Goal: Task Accomplishment & Management: Manage account settings

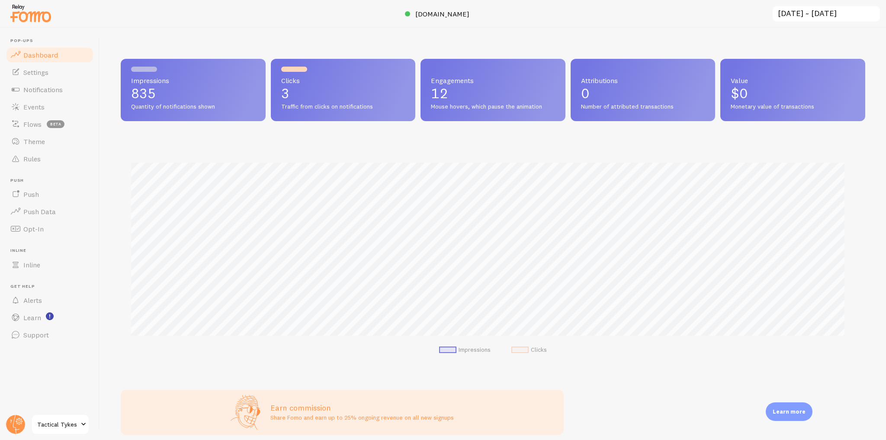
scroll to position [227, 739]
click at [446, 10] on span "[DOMAIN_NAME]" at bounding box center [442, 14] width 54 height 9
click at [52, 107] on link "Events" at bounding box center [49, 106] width 89 height 17
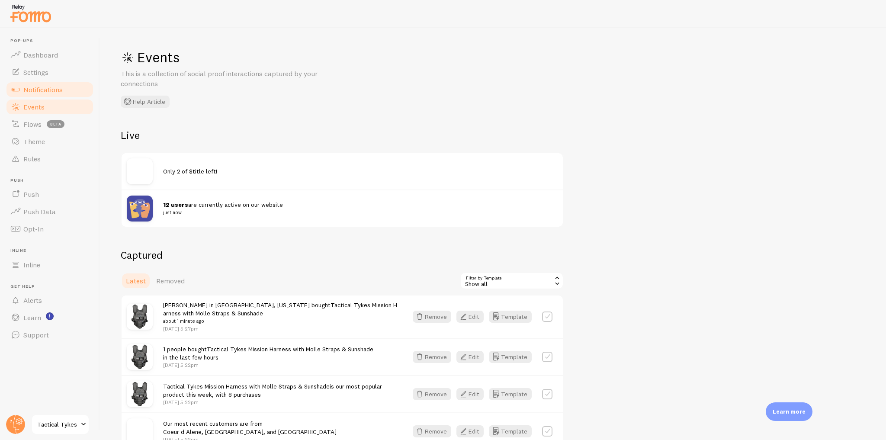
click at [61, 88] on span "Notifications" at bounding box center [42, 89] width 39 height 9
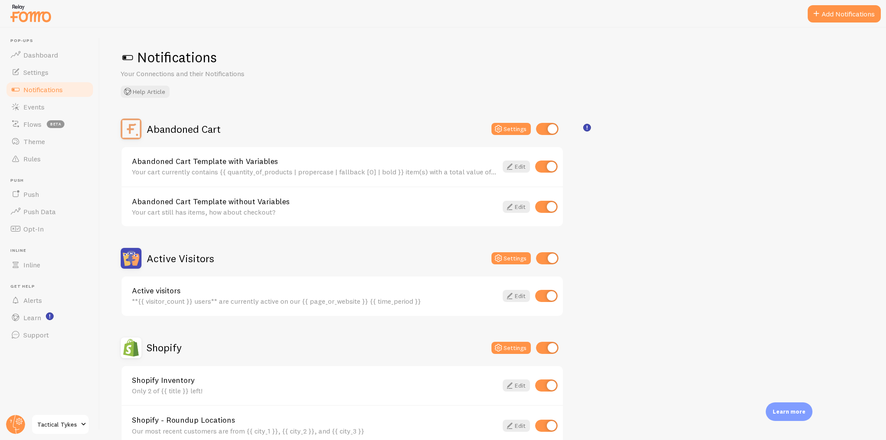
click at [42, 20] on img at bounding box center [30, 13] width 43 height 22
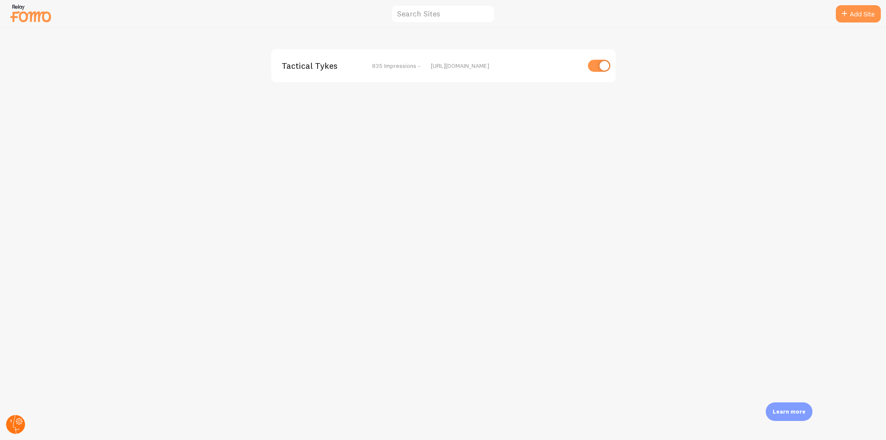
click at [22, 418] on circle at bounding box center [15, 424] width 19 height 19
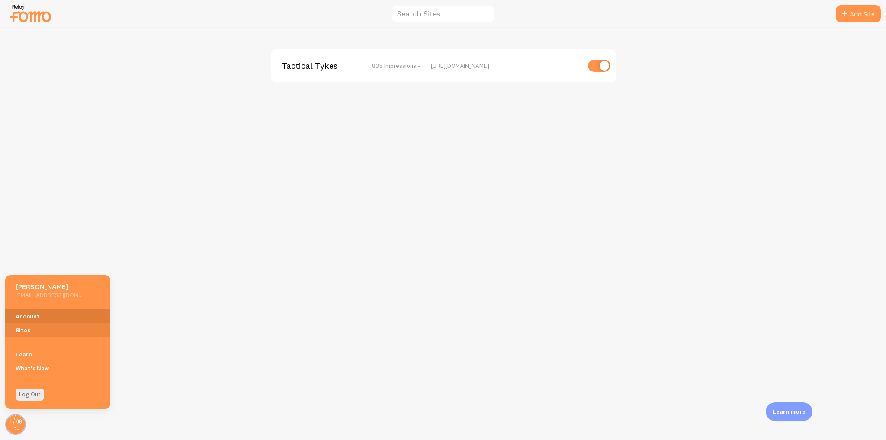
click at [40, 317] on link "Account" at bounding box center [57, 316] width 105 height 14
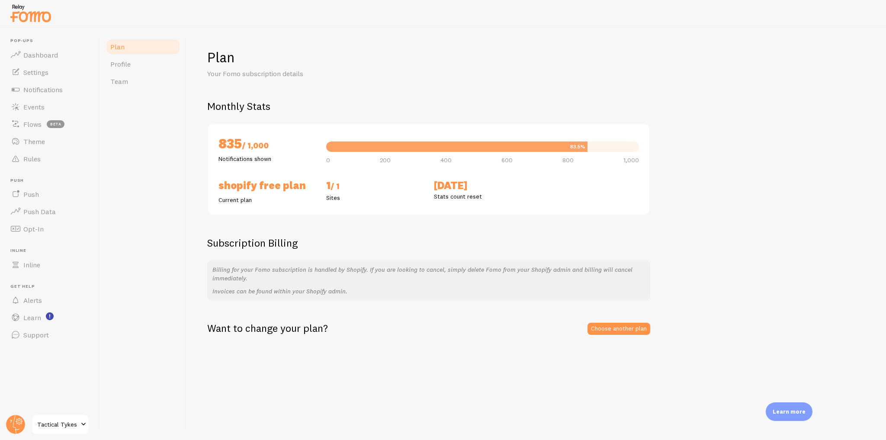
click at [36, 19] on img at bounding box center [30, 13] width 43 height 22
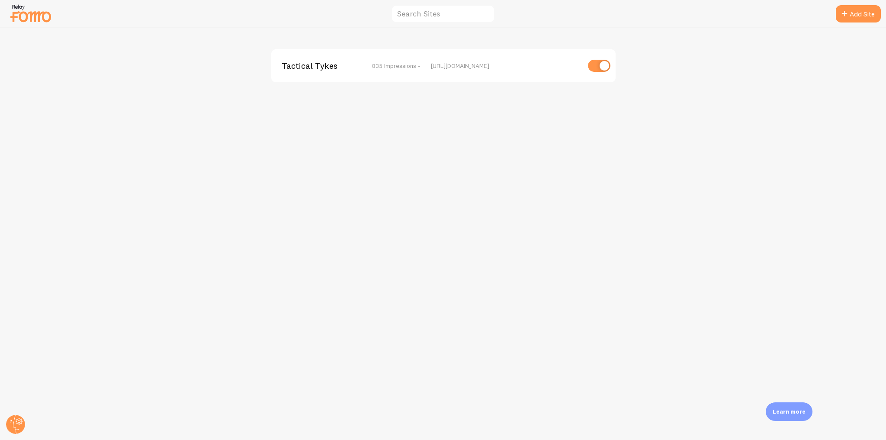
click at [302, 71] on div "Tactical Tykes 835 Impressions - https://tacticaltykes.com" at bounding box center [443, 65] width 344 height 33
click at [310, 65] on span "Tactical Tykes" at bounding box center [317, 66] width 70 height 8
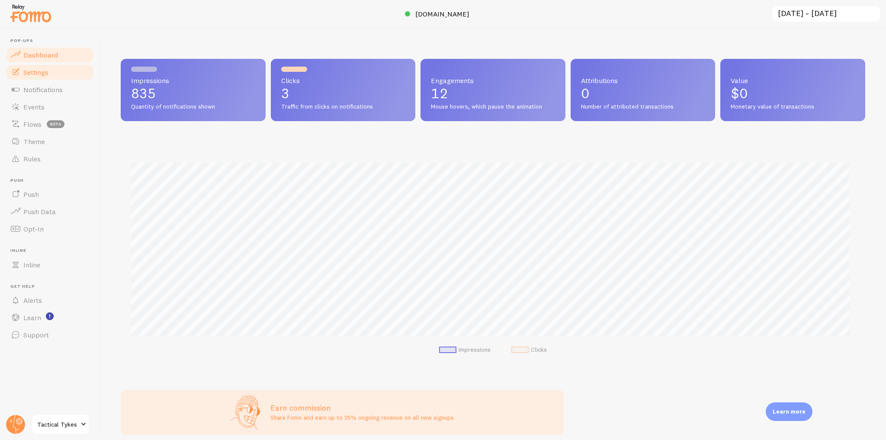
scroll to position [227, 739]
click at [53, 71] on link "Settings" at bounding box center [49, 72] width 89 height 17
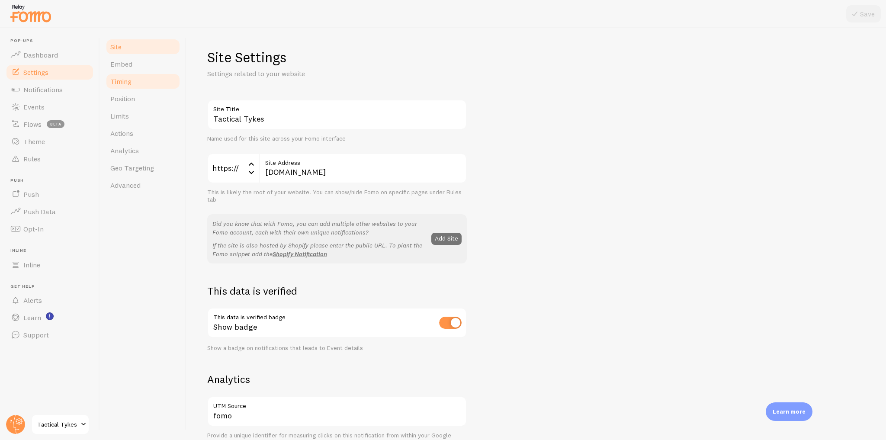
click at [127, 84] on span "Timing" at bounding box center [120, 81] width 21 height 9
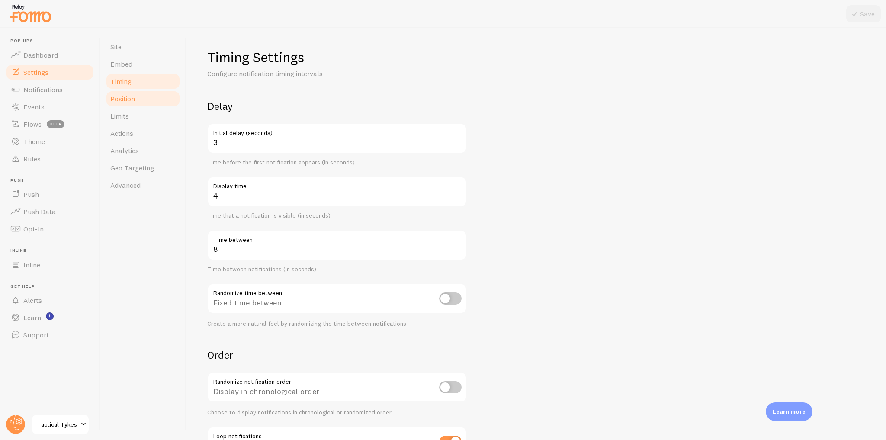
click at [122, 100] on span "Position" at bounding box center [122, 98] width 25 height 9
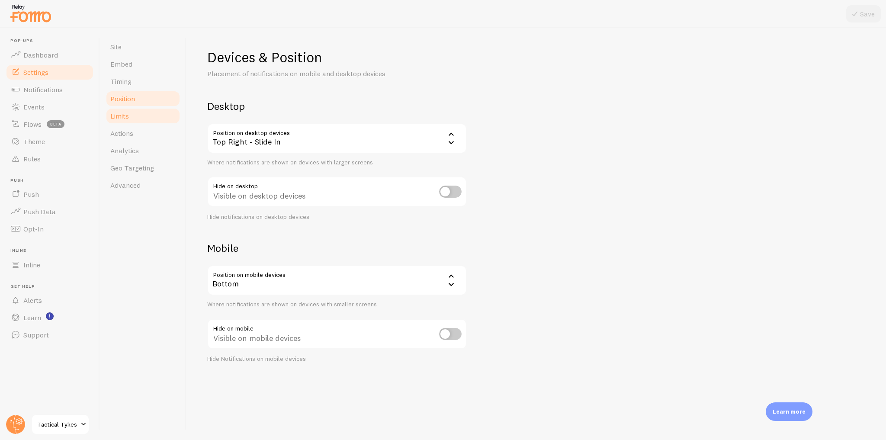
click at [132, 118] on link "Limits" at bounding box center [143, 115] width 76 height 17
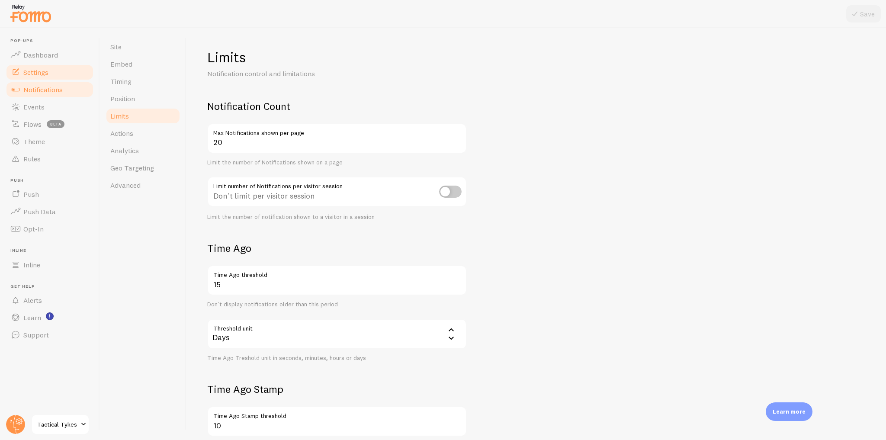
click at [63, 93] on link "Notifications" at bounding box center [49, 89] width 89 height 17
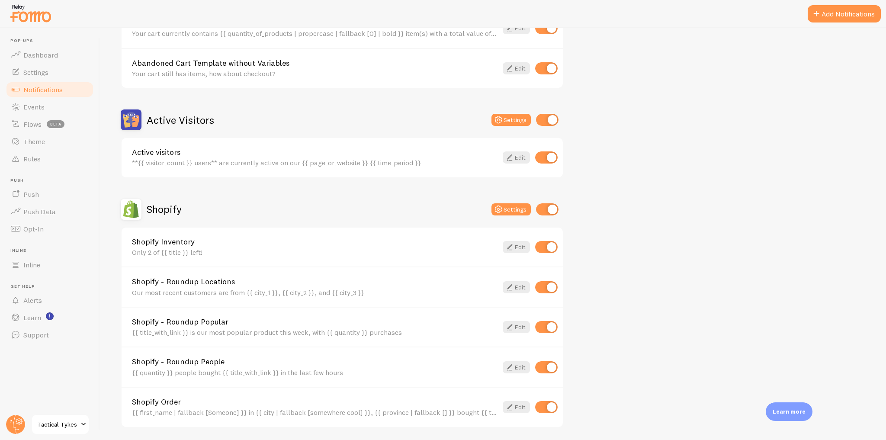
scroll to position [242, 0]
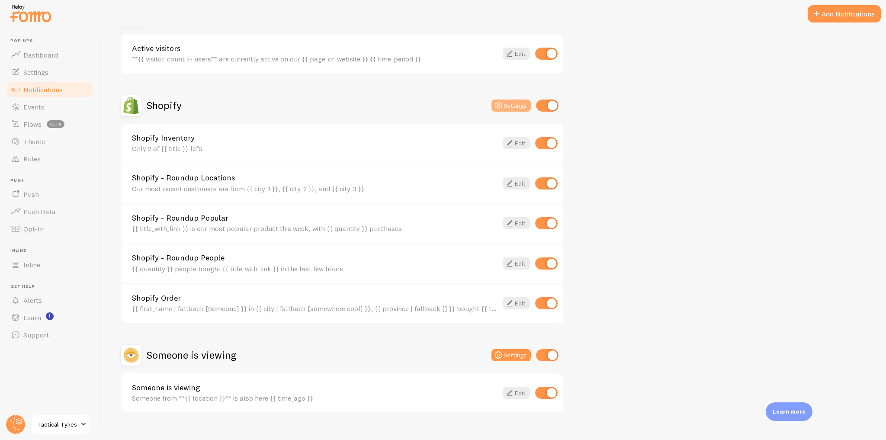
click at [519, 104] on button "Settings" at bounding box center [511, 106] width 39 height 12
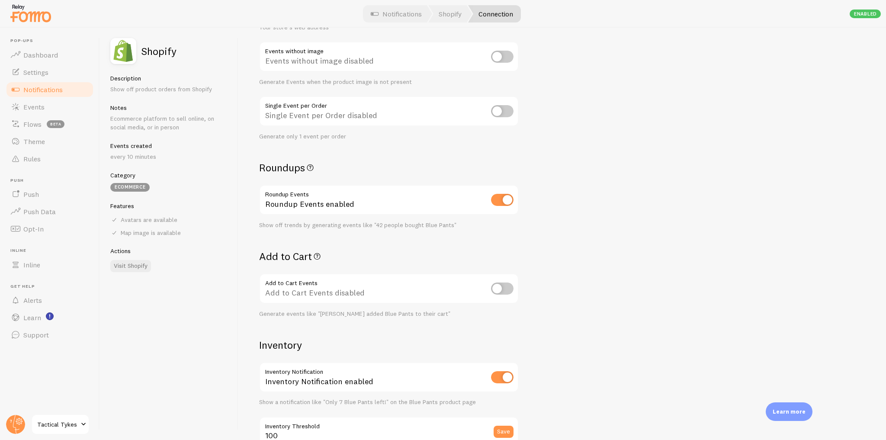
scroll to position [173, 0]
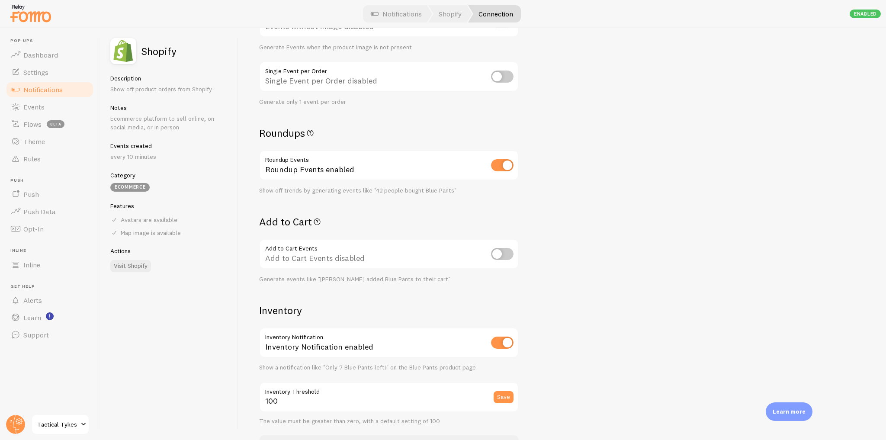
drag, startPoint x: 252, startPoint y: 223, endPoint x: 324, endPoint y: 222, distance: 72.3
click at [324, 222] on div "Settings Connection Connection enabled Disabled Connections won't create new Ev…" at bounding box center [562, 234] width 648 height 412
click at [350, 225] on h2 "Add to Cart" at bounding box center [389, 221] width 260 height 13
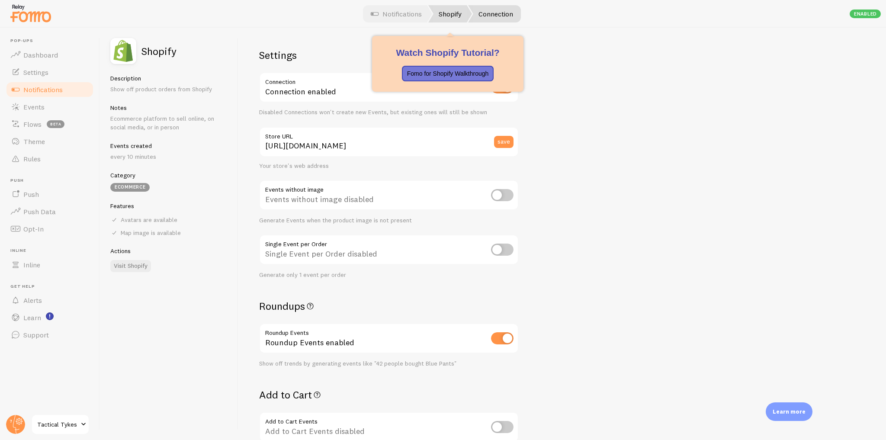
click at [459, 10] on link "Shopify" at bounding box center [450, 13] width 44 height 17
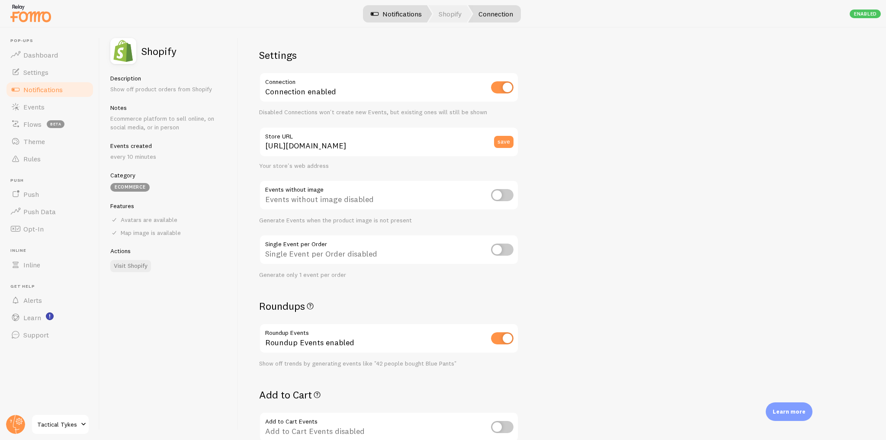
click at [399, 12] on link "Notifications" at bounding box center [396, 13] width 72 height 17
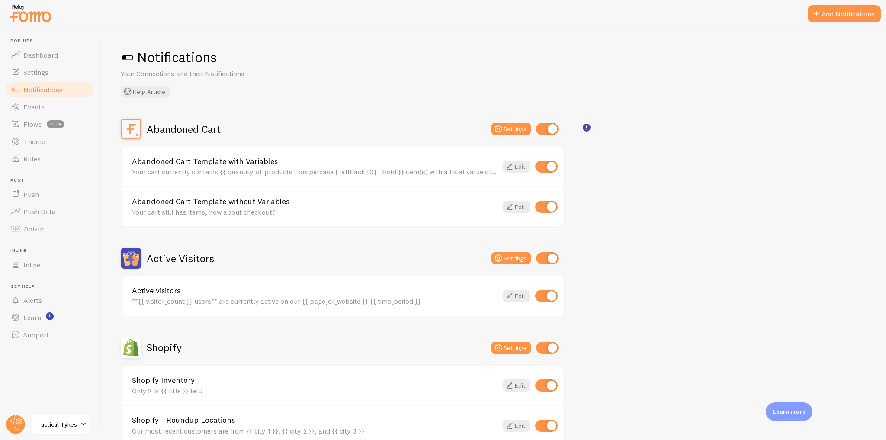
scroll to position [69, 0]
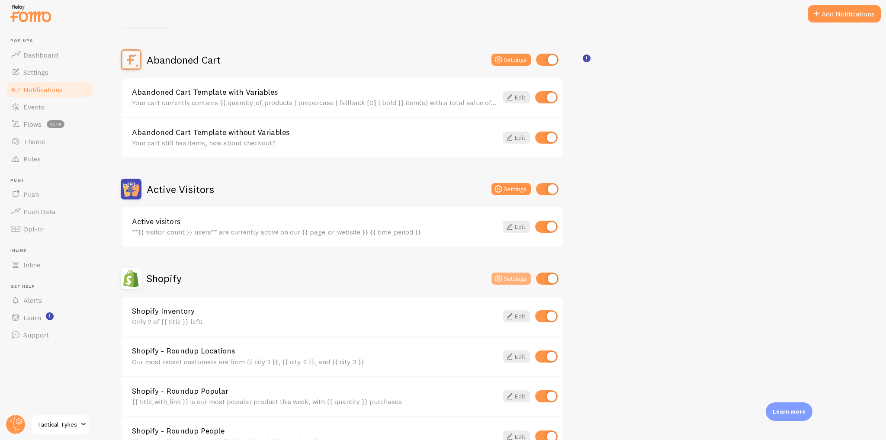
click at [514, 273] on button "Settings" at bounding box center [511, 279] width 39 height 12
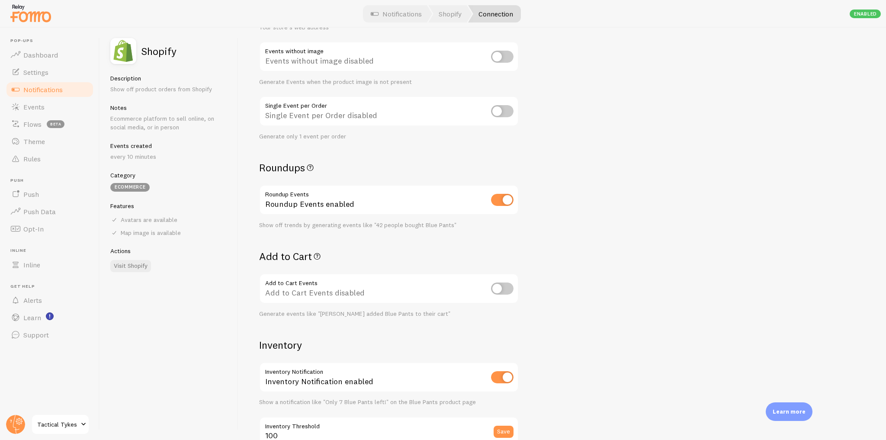
scroll to position [173, 0]
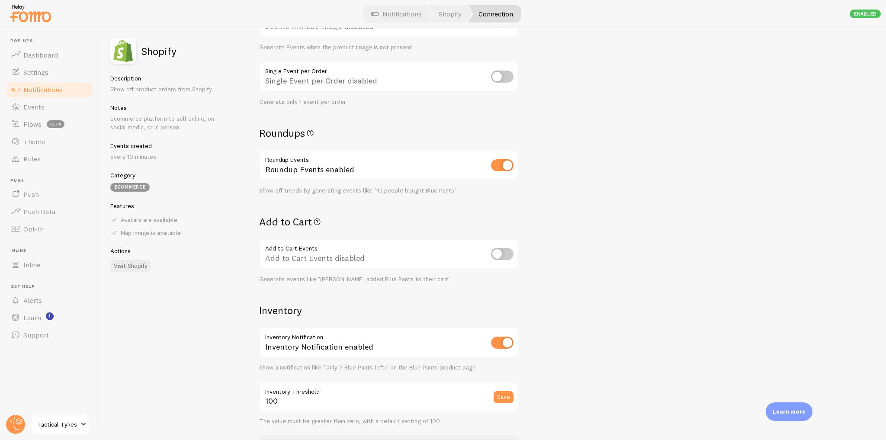
click at [496, 250] on input "checkbox" at bounding box center [502, 254] width 23 height 12
checkbox input "true"
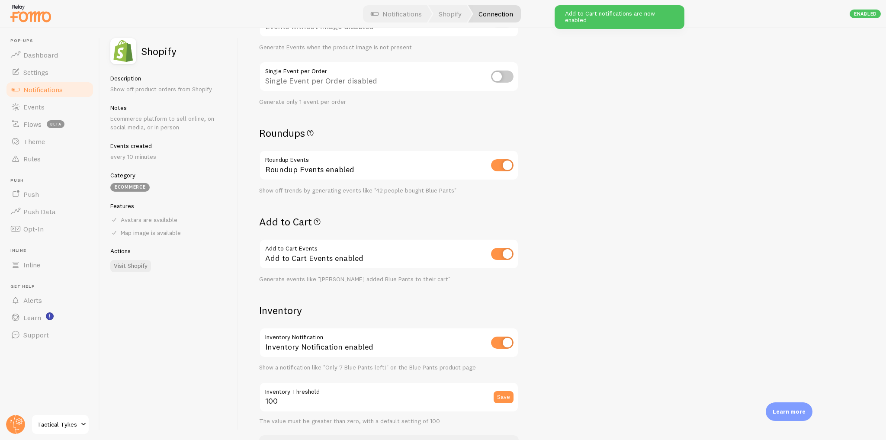
click at [49, 90] on span "Notifications" at bounding box center [42, 89] width 39 height 9
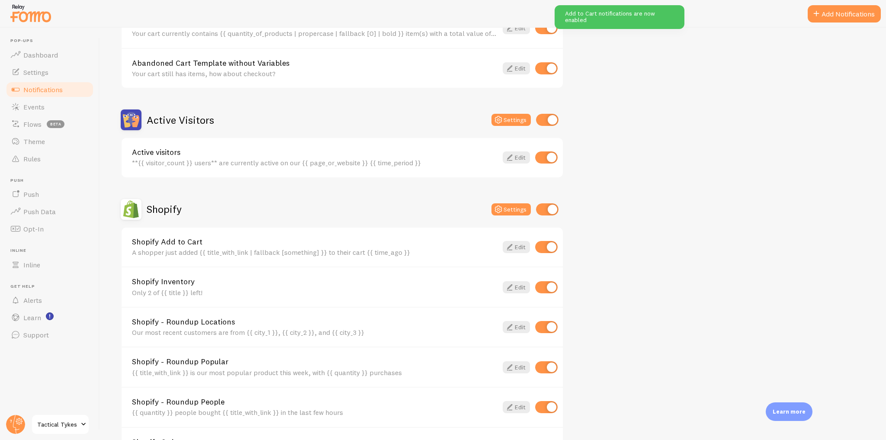
scroll to position [173, 0]
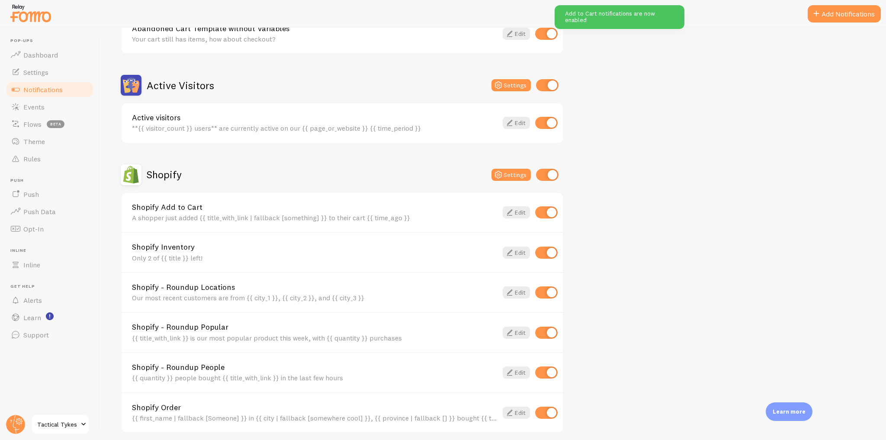
click at [544, 211] on input "checkbox" at bounding box center [546, 212] width 23 height 12
checkbox input "false"
click at [512, 212] on icon at bounding box center [510, 212] width 10 height 10
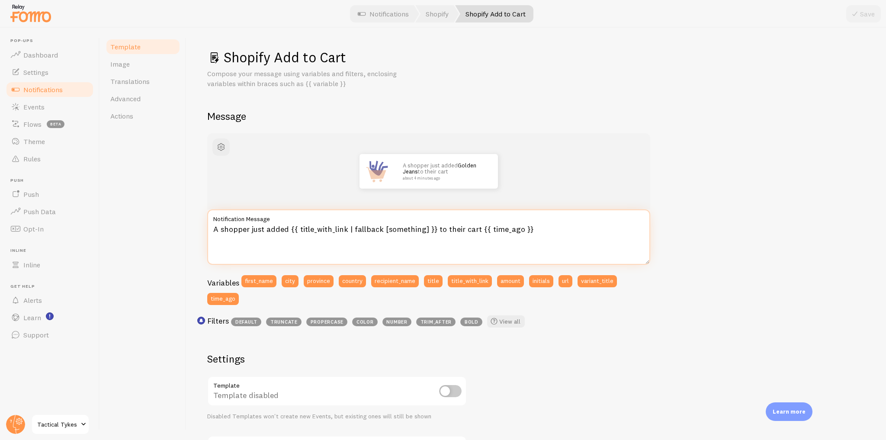
drag, startPoint x: 548, startPoint y: 228, endPoint x: 211, endPoint y: 223, distance: 337.6
click at [211, 223] on div "A shopper just added {{ title_with_link | fallback [something] }} to their cart…" at bounding box center [428, 236] width 443 height 55
drag, startPoint x: 403, startPoint y: 164, endPoint x: 466, endPoint y: 173, distance: 63.7
click at [466, 173] on p "A shopper just added Golden Jeans to their cart about 4 minutes ago" at bounding box center [446, 171] width 87 height 18
click at [448, 174] on p "A shopper just added Golden Jeans to their cart about 4 minutes ago" at bounding box center [446, 171] width 87 height 18
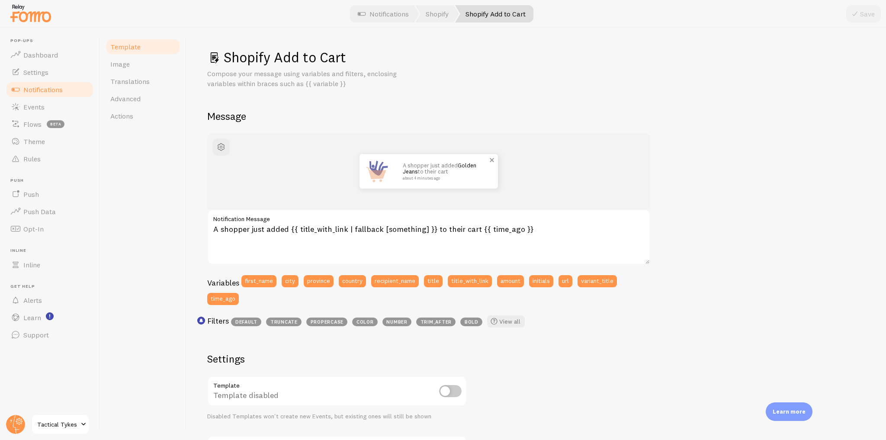
drag, startPoint x: 450, startPoint y: 174, endPoint x: 401, endPoint y: 161, distance: 50.5
click at [401, 161] on div "A shopper just added Golden Jeans to their cart about 4 minutes ago" at bounding box center [446, 171] width 104 height 35
click at [313, 87] on p "Compose your message using variables and filters, enclosing variables within br…" at bounding box center [311, 79] width 208 height 20
click at [42, 91] on span "Notifications" at bounding box center [42, 89] width 39 height 9
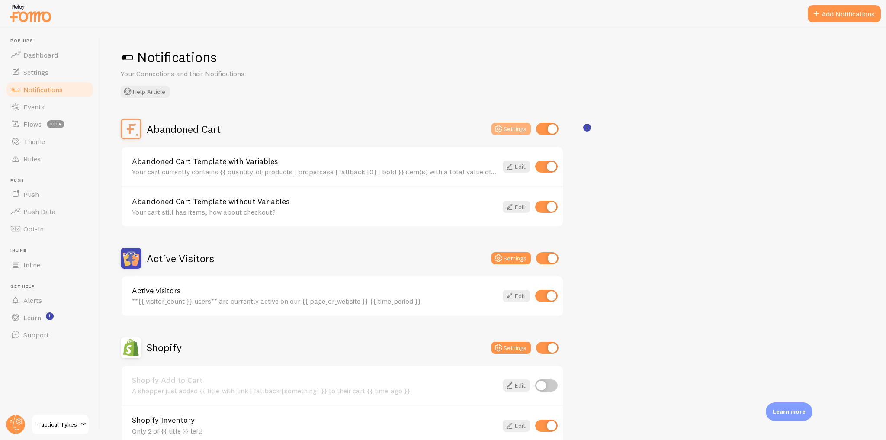
click at [512, 131] on button "Settings" at bounding box center [511, 129] width 39 height 12
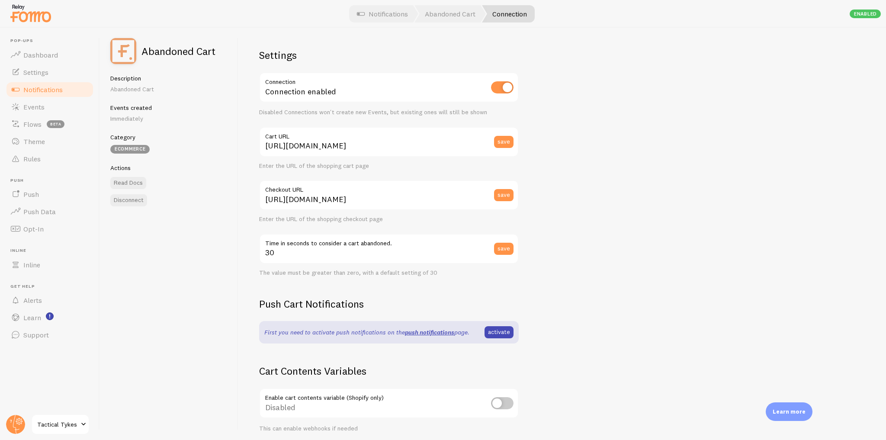
scroll to position [116, 0]
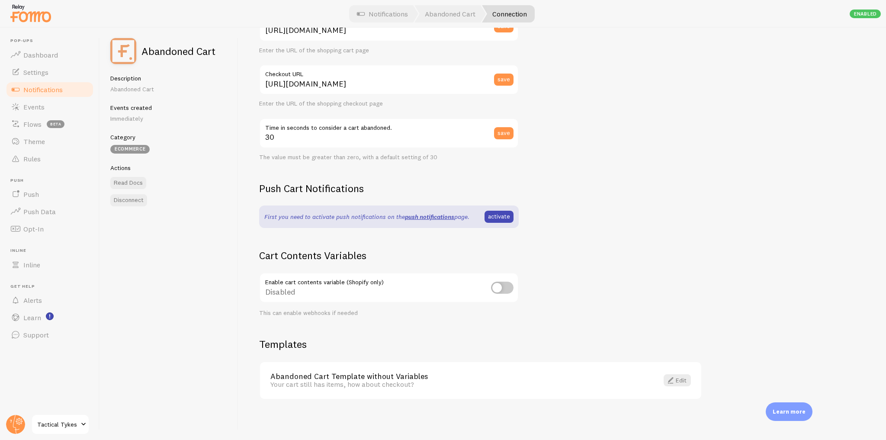
click at [506, 287] on input "checkbox" at bounding box center [502, 288] width 23 height 12
checkbox input "true"
click at [677, 383] on link "Edit" at bounding box center [677, 380] width 27 height 12
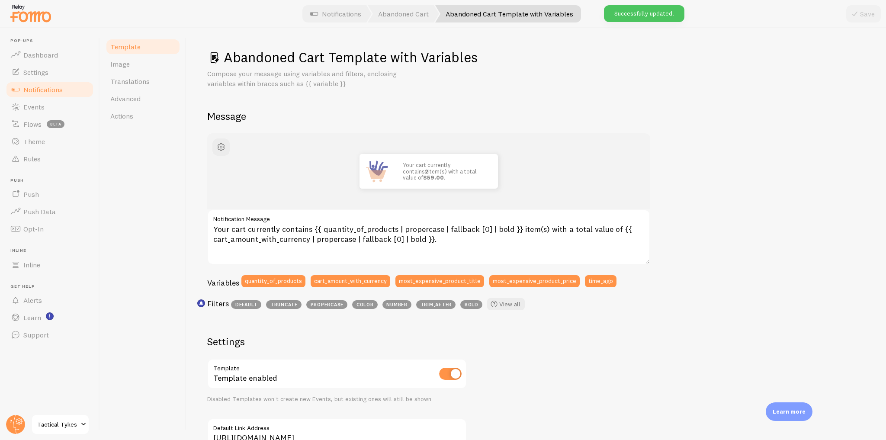
click at [74, 92] on link "Notifications" at bounding box center [49, 89] width 89 height 17
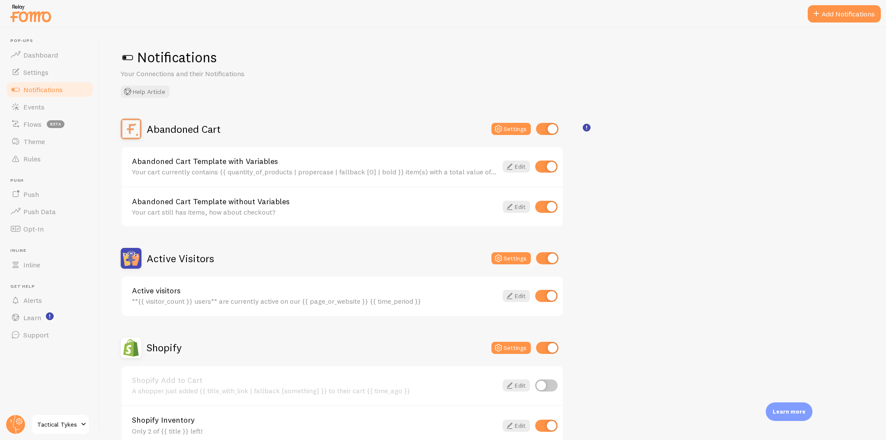
drag, startPoint x: 150, startPoint y: 213, endPoint x: 287, endPoint y: 216, distance: 136.8
click at [287, 216] on div "Abandoned Cart Template without Variables Your cart still has items, how about …" at bounding box center [342, 207] width 441 height 40
click at [299, 212] on div "Your cart still has items, how about checkout?" at bounding box center [315, 212] width 366 height 8
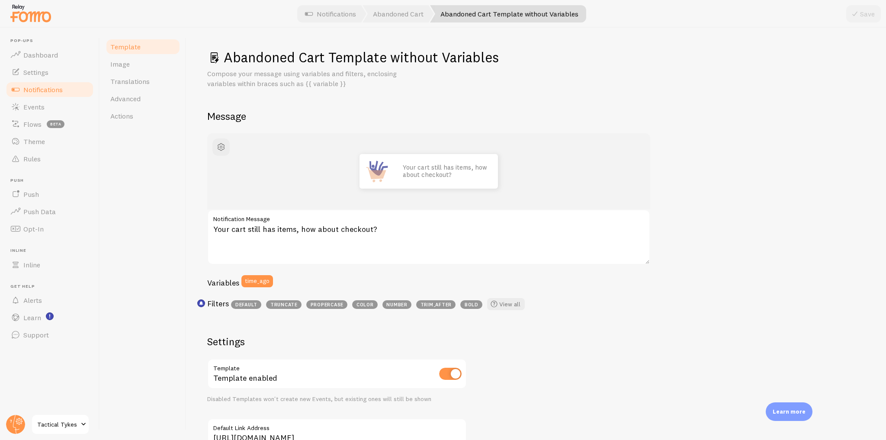
click at [52, 91] on span "Notifications" at bounding box center [42, 89] width 39 height 9
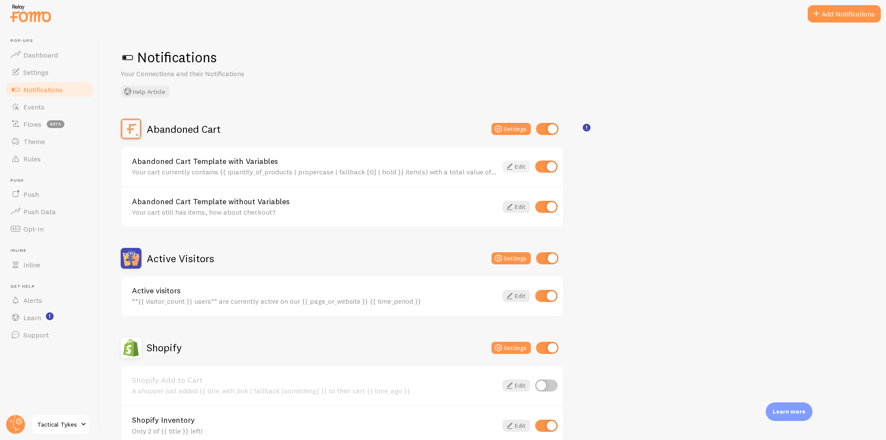
click at [518, 167] on link "Edit" at bounding box center [516, 167] width 27 height 12
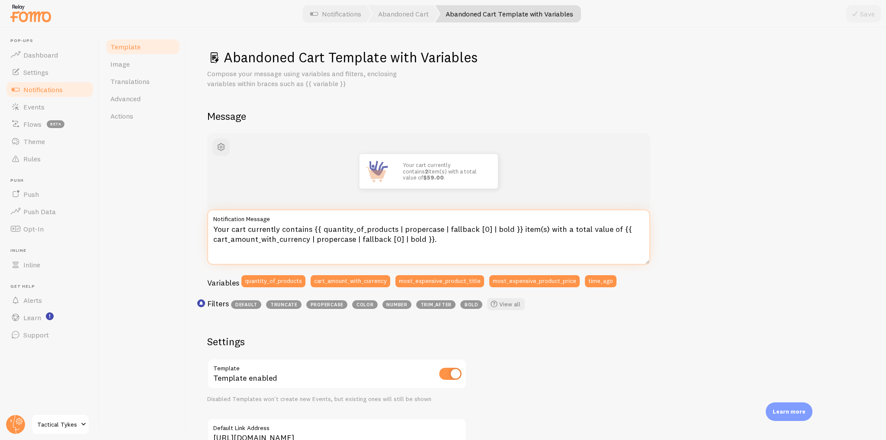
drag, startPoint x: 433, startPoint y: 235, endPoint x: 209, endPoint y: 230, distance: 223.4
click at [209, 230] on textarea "Your cart currently contains {{ quantity_of_products | propercase | fallback [0…" at bounding box center [428, 236] width 443 height 55
click at [451, 239] on textarea "Your cart currently contains {{ quantity_of_products | propercase | fallback [0…" at bounding box center [428, 236] width 443 height 55
drag, startPoint x: 445, startPoint y: 242, endPoint x: 206, endPoint y: 225, distance: 240.4
click at [206, 225] on div "Abandoned Cart Template with Variables Compose your message using variables and…" at bounding box center [537, 234] width 700 height 412
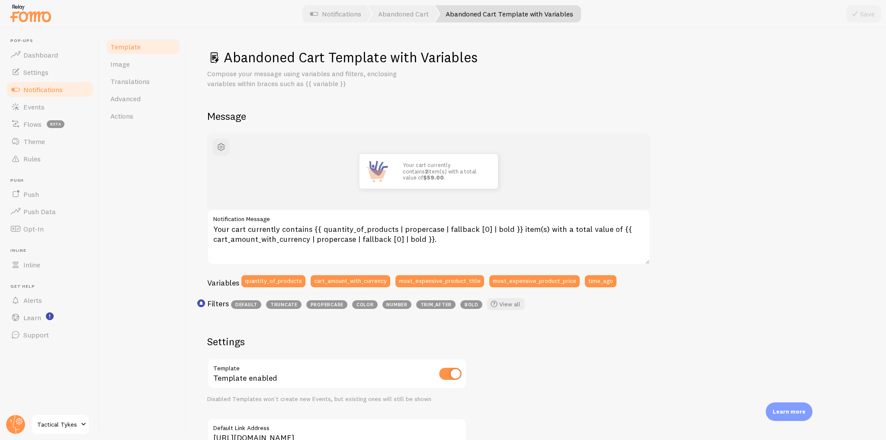
click at [51, 95] on link "Notifications" at bounding box center [49, 89] width 89 height 17
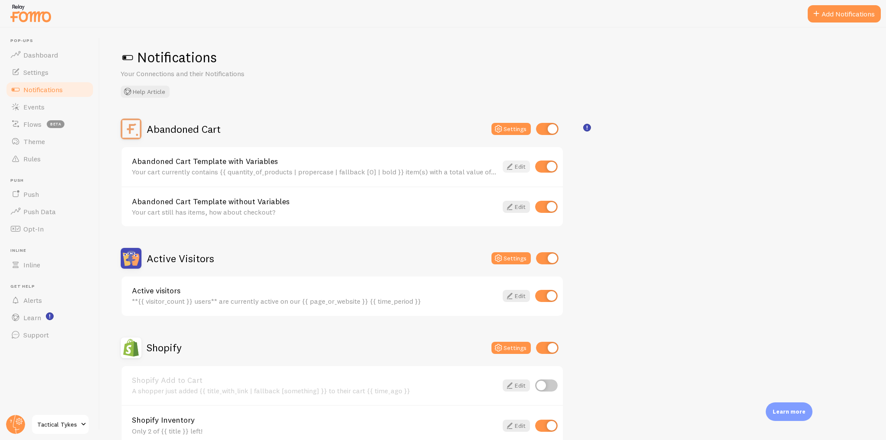
click at [513, 161] on icon at bounding box center [510, 166] width 10 height 10
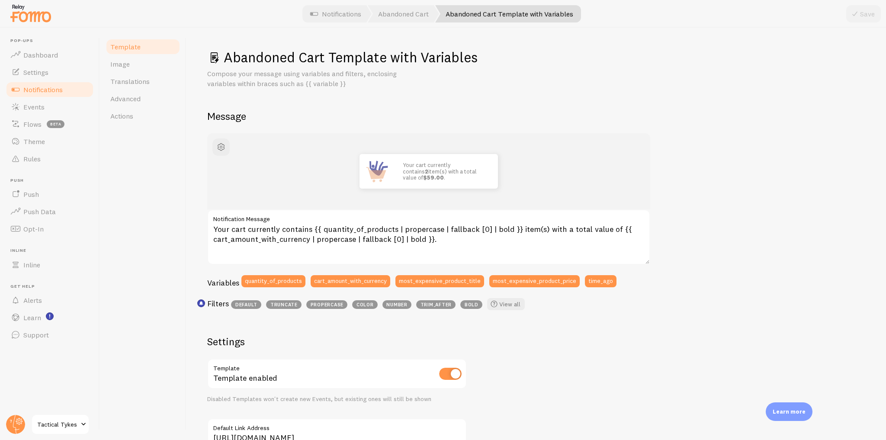
click at [34, 90] on span "Notifications" at bounding box center [42, 89] width 39 height 9
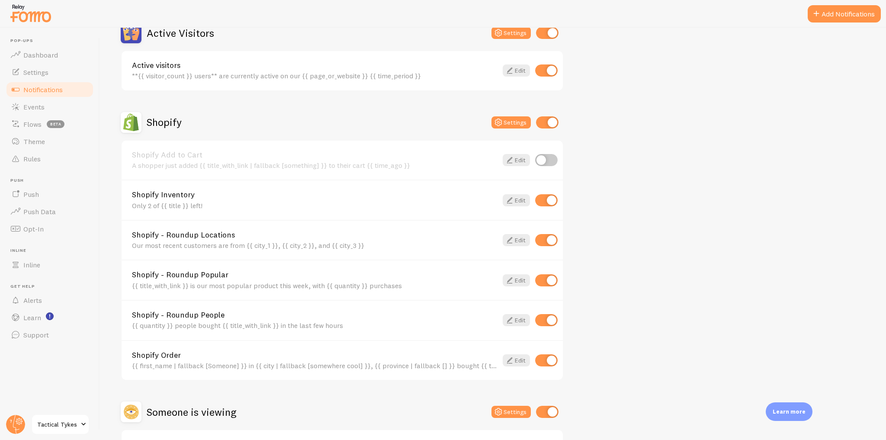
scroll to position [122, 0]
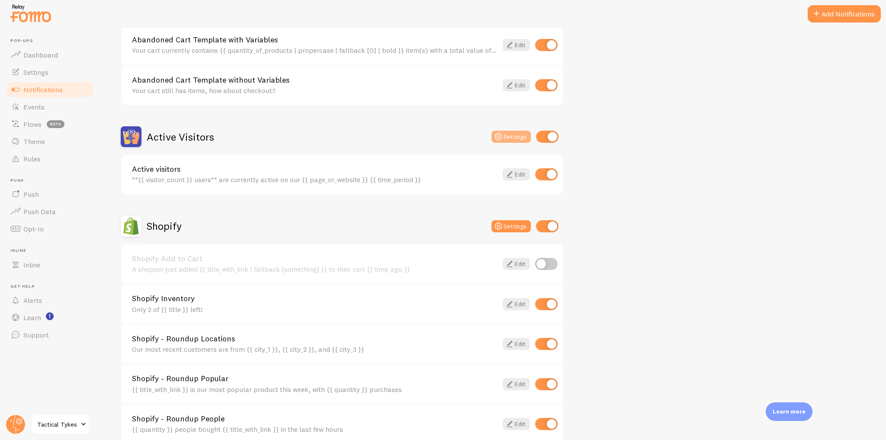
click at [499, 135] on icon at bounding box center [498, 137] width 10 height 10
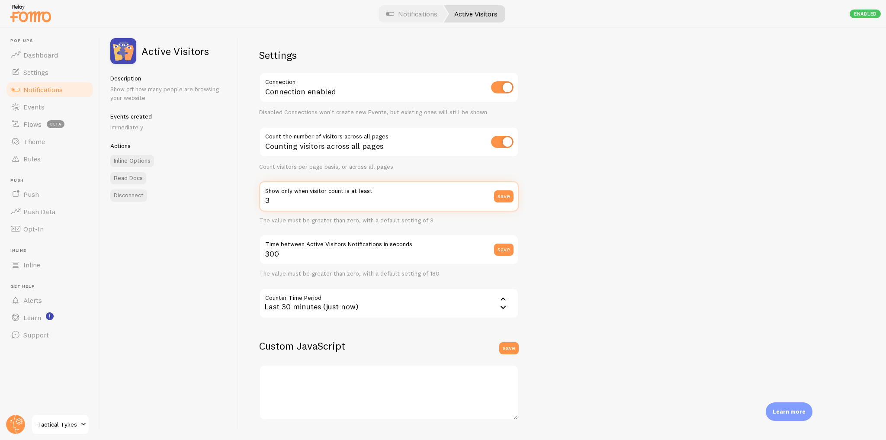
drag, startPoint x: 281, startPoint y: 204, endPoint x: 253, endPoint y: 203, distance: 27.7
click at [253, 203] on div "Settings Connection Connection enabled Disabled Connections won't create new Ev…" at bounding box center [562, 234] width 648 height 412
drag, startPoint x: 297, startPoint y: 258, endPoint x: 260, endPoint y: 254, distance: 37.4
click at [260, 254] on input "300" at bounding box center [389, 250] width 260 height 30
drag, startPoint x: 395, startPoint y: 148, endPoint x: 261, endPoint y: 143, distance: 133.4
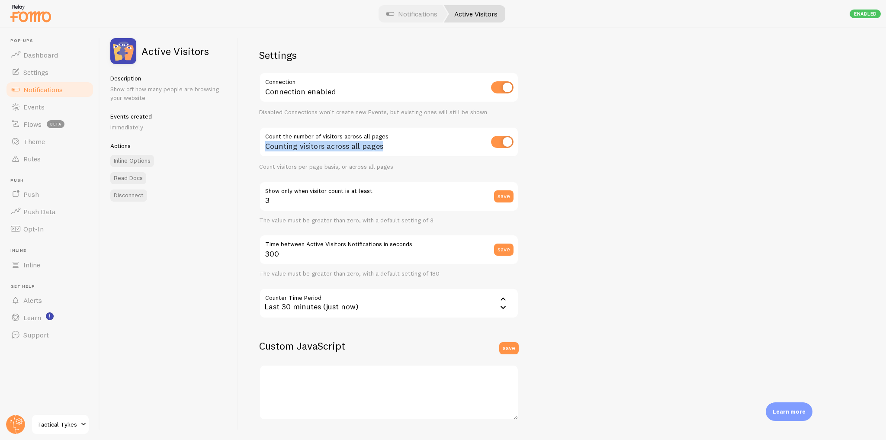
click at [261, 143] on div "Counting visitors across all pages" at bounding box center [389, 143] width 260 height 32
click at [389, 148] on div "Counting visitors across all pages" at bounding box center [389, 143] width 260 height 32
drag, startPoint x: 390, startPoint y: 136, endPoint x: 251, endPoint y: 136, distance: 138.9
click at [251, 136] on div "Settings Connection Connection enabled Disabled Connections won't create new Ev…" at bounding box center [562, 234] width 648 height 412
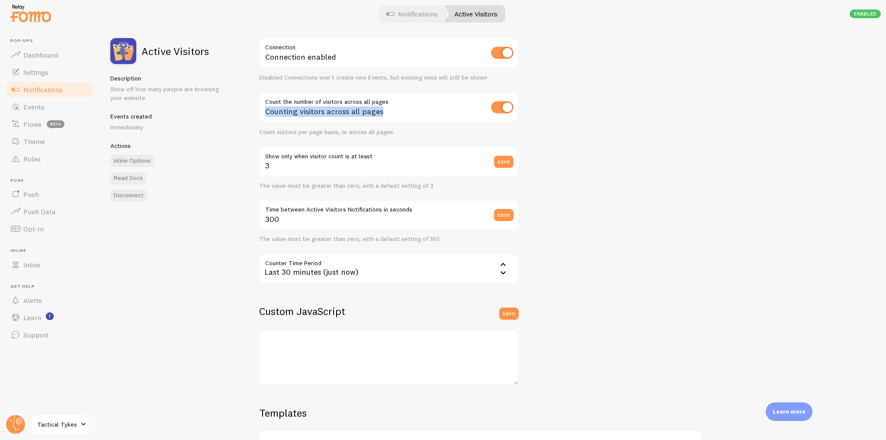
scroll to position [103, 0]
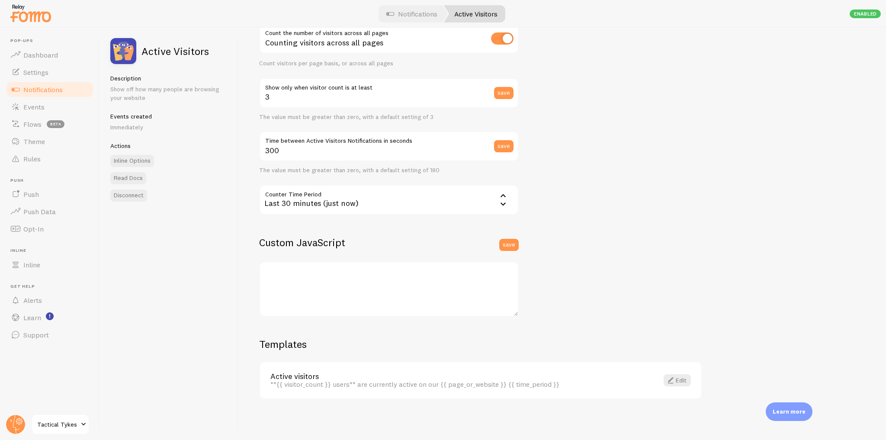
click at [395, 192] on div "Last 30 minutes (just now)" at bounding box center [389, 200] width 260 height 30
click at [610, 211] on div "Settings Connection Connection enabled Disabled Connections won't create new Ev…" at bounding box center [562, 234] width 648 height 412
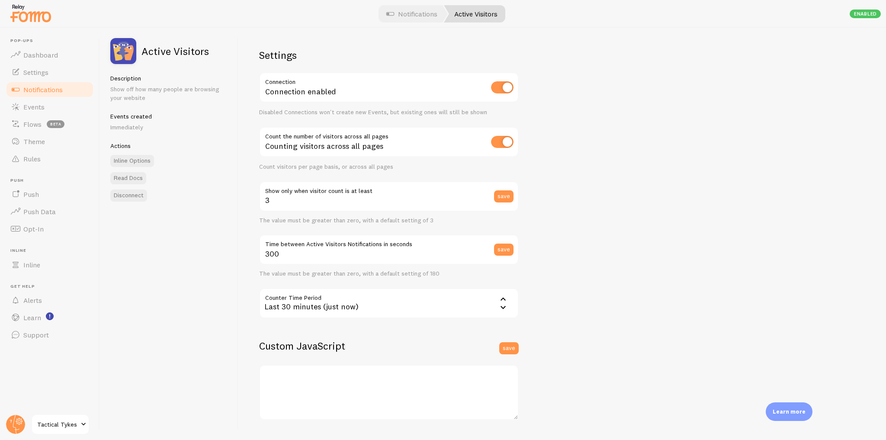
click at [53, 89] on span "Notifications" at bounding box center [42, 89] width 39 height 9
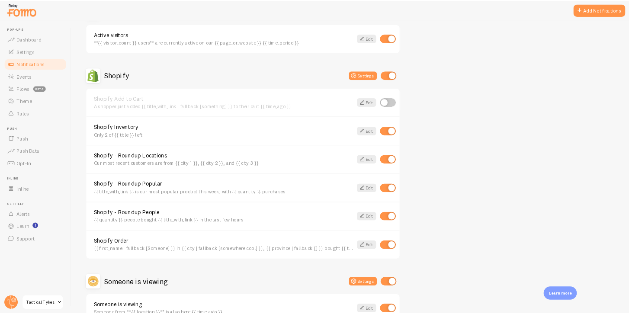
scroll to position [277, 0]
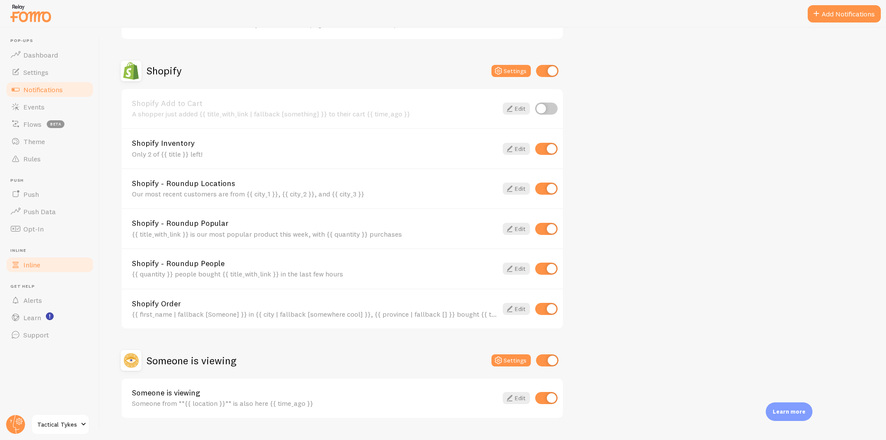
click at [35, 268] on span "Inline" at bounding box center [31, 265] width 17 height 9
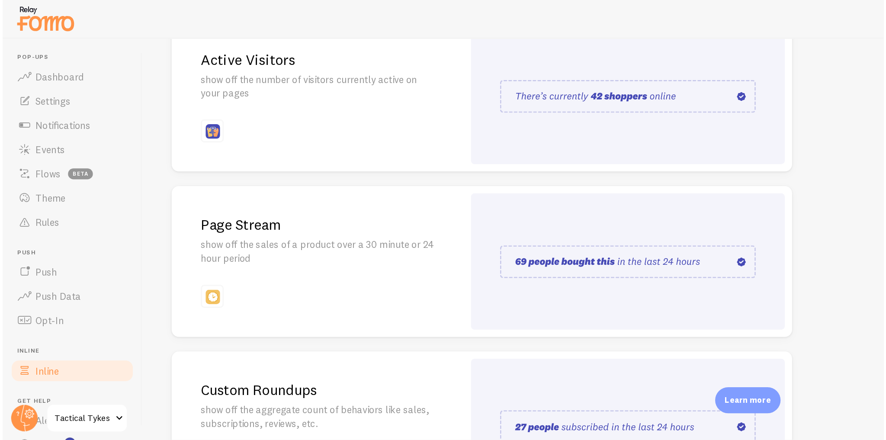
scroll to position [173, 0]
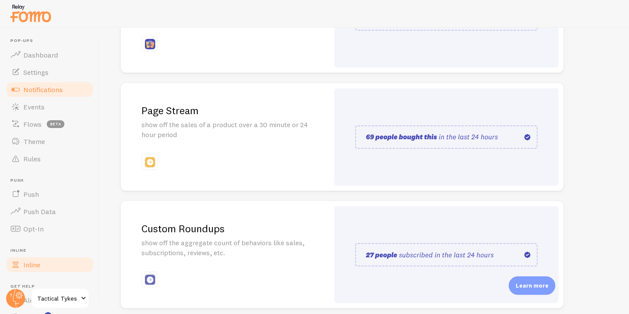
click at [69, 86] on link "Notifications" at bounding box center [49, 89] width 89 height 17
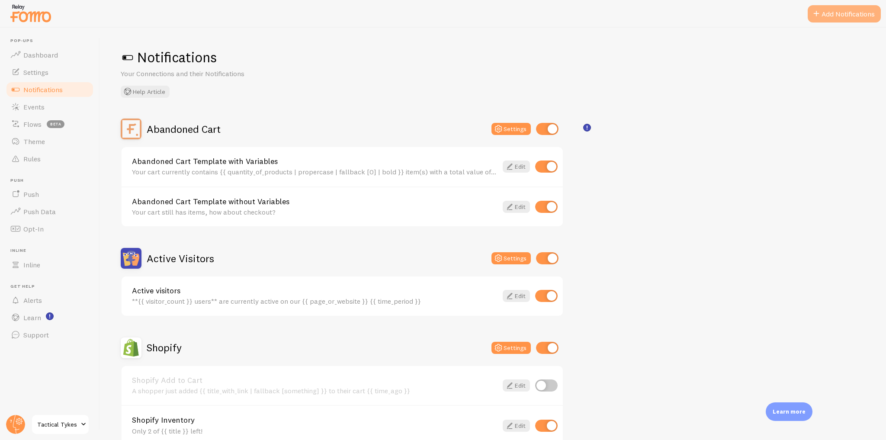
click at [843, 18] on button "Add Notifications" at bounding box center [844, 13] width 73 height 17
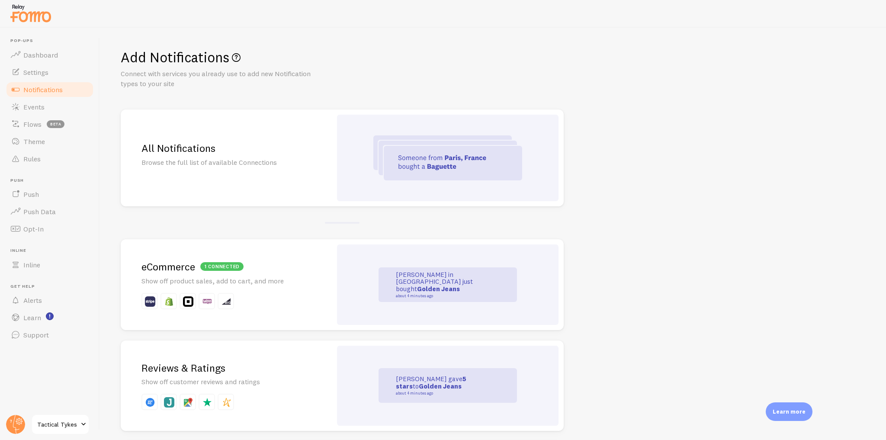
click at [356, 144] on div at bounding box center [448, 158] width 222 height 87
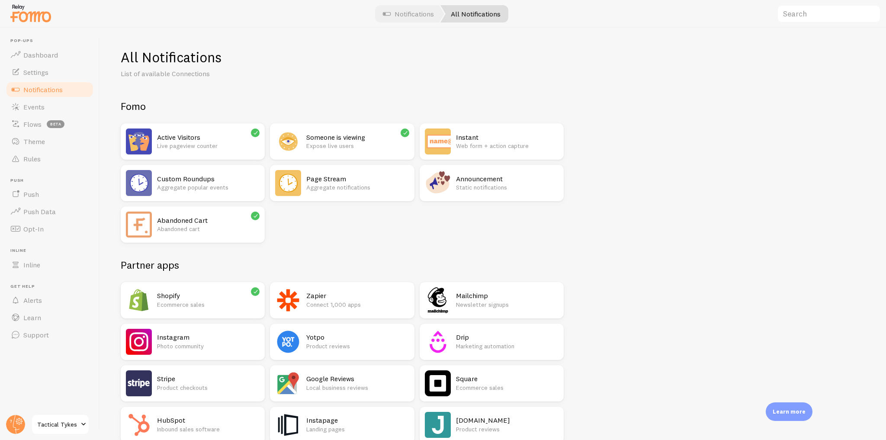
click at [331, 185] on p "Aggregate notifications" at bounding box center [357, 187] width 103 height 9
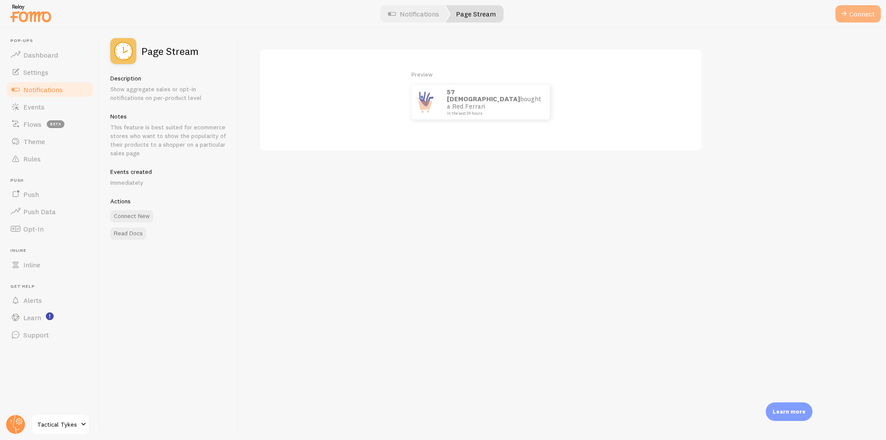
click at [859, 14] on button "Connect" at bounding box center [858, 13] width 45 height 17
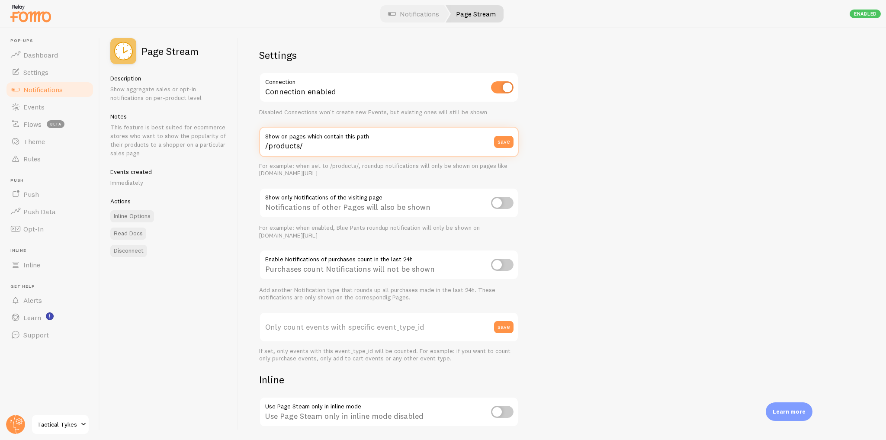
drag, startPoint x: 339, startPoint y: 149, endPoint x: 257, endPoint y: 152, distance: 82.3
click at [257, 152] on div "Settings Connection Connection enabled Disabled Connections won't create new Ev…" at bounding box center [562, 234] width 648 height 412
drag, startPoint x: 261, startPoint y: 195, endPoint x: 431, endPoint y: 196, distance: 170.1
click at [431, 196] on div "Notifications of other Pages will also be shown" at bounding box center [389, 204] width 260 height 32
click at [551, 187] on div "Settings Connection Connection enabled Disabled Connections won't create new Ev…" at bounding box center [562, 234] width 648 height 412
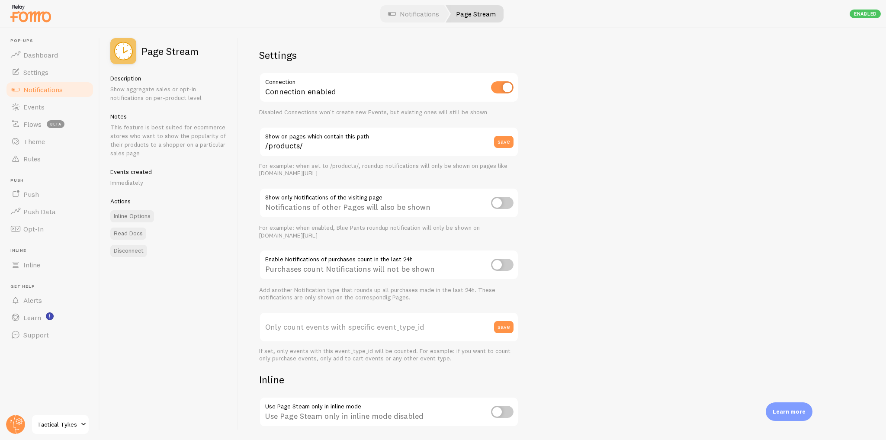
scroll to position [28, 0]
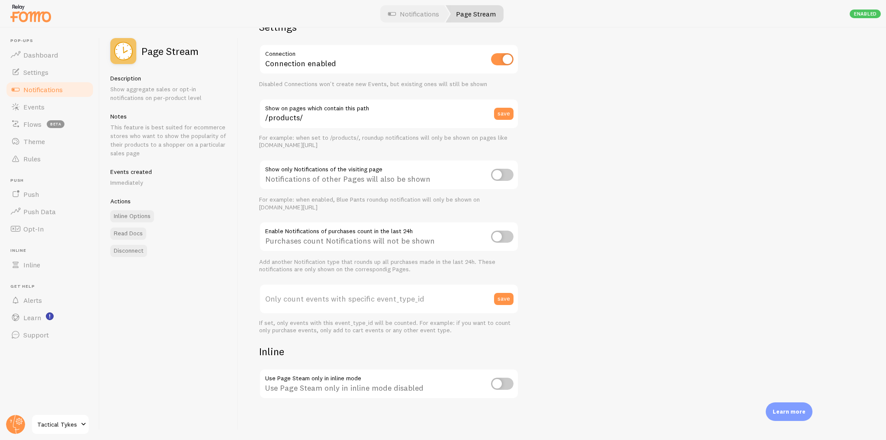
click at [496, 234] on input "checkbox" at bounding box center [502, 237] width 23 height 12
checkbox input "true"
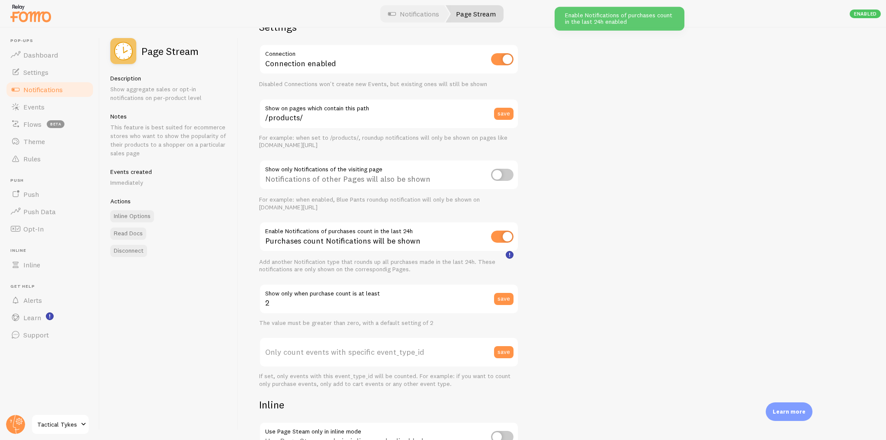
scroll to position [164, 0]
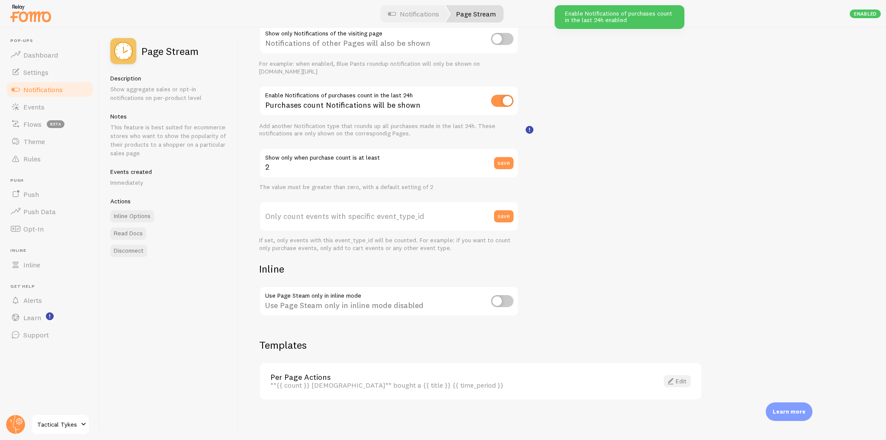
click at [675, 377] on span at bounding box center [671, 381] width 10 height 10
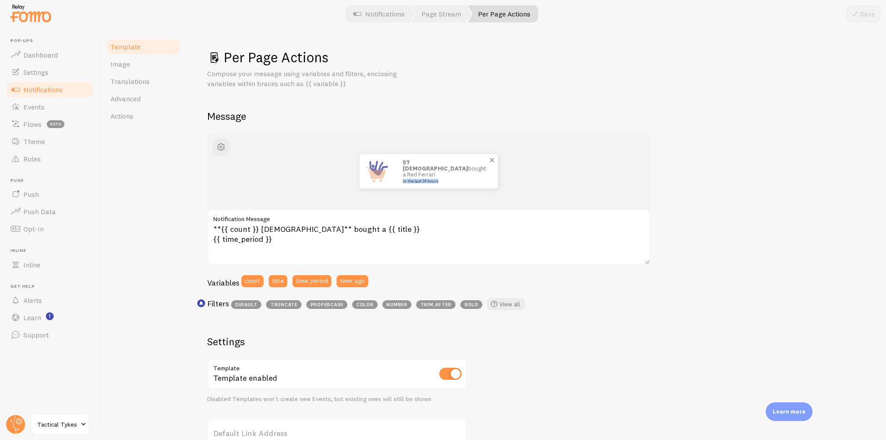
drag, startPoint x: 398, startPoint y: 172, endPoint x: 454, endPoint y: 172, distance: 55.8
click at [454, 172] on div "57 Italians bought a Red Ferrari in the last 24 hours" at bounding box center [446, 171] width 104 height 35
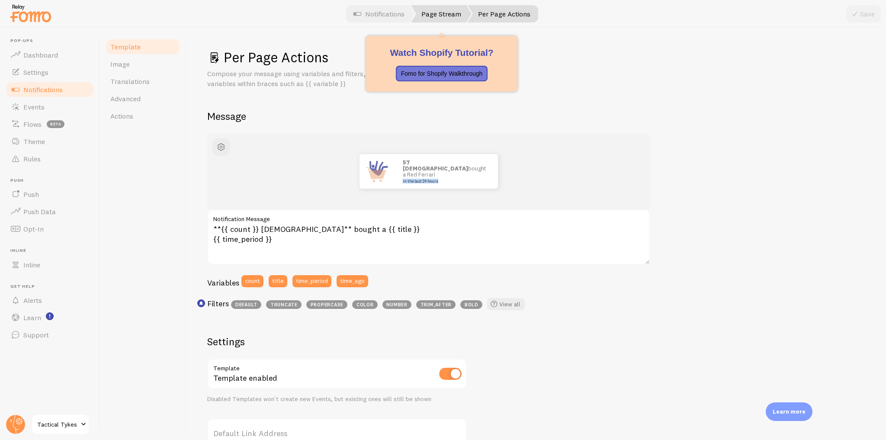
click at [453, 10] on link "Page Stream" at bounding box center [441, 13] width 61 height 17
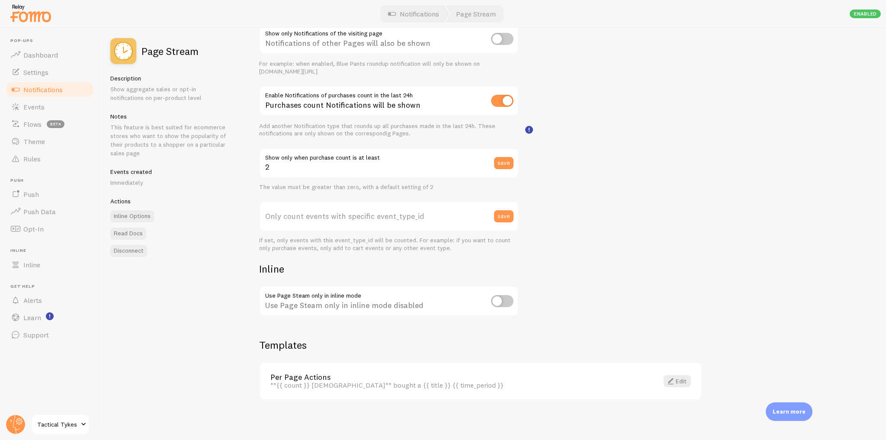
scroll to position [129, 0]
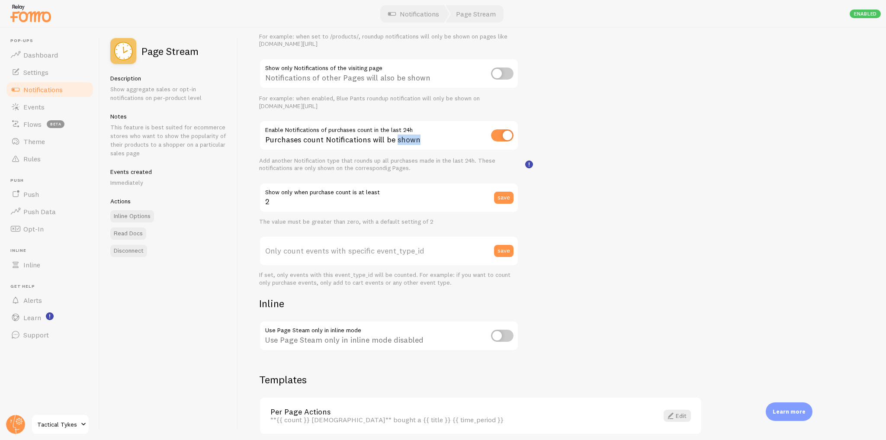
drag, startPoint x: 419, startPoint y: 132, endPoint x: 396, endPoint y: 132, distance: 23.4
click at [396, 132] on div "Purchases count Notifications will be shown" at bounding box center [389, 136] width 260 height 32
drag, startPoint x: 293, startPoint y: 198, endPoint x: 260, endPoint y: 197, distance: 33.3
click at [260, 197] on input "2" at bounding box center [389, 198] width 260 height 30
click at [299, 203] on input "2" at bounding box center [389, 198] width 260 height 30
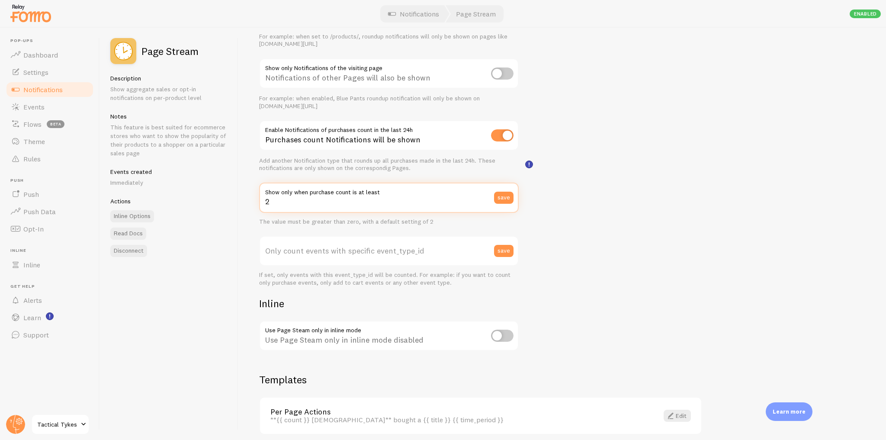
drag, startPoint x: 299, startPoint y: 203, endPoint x: 256, endPoint y: 203, distance: 43.3
click at [256, 203] on div "Settings Connection Connection enabled Disabled Connections won't create new Ev…" at bounding box center [562, 234] width 648 height 412
type input "10"
click at [271, 259] on label "Only count events with specific event_type_id" at bounding box center [389, 251] width 260 height 30
click at [271, 259] on input "Only count events with specific event_type_id" at bounding box center [389, 251] width 260 height 30
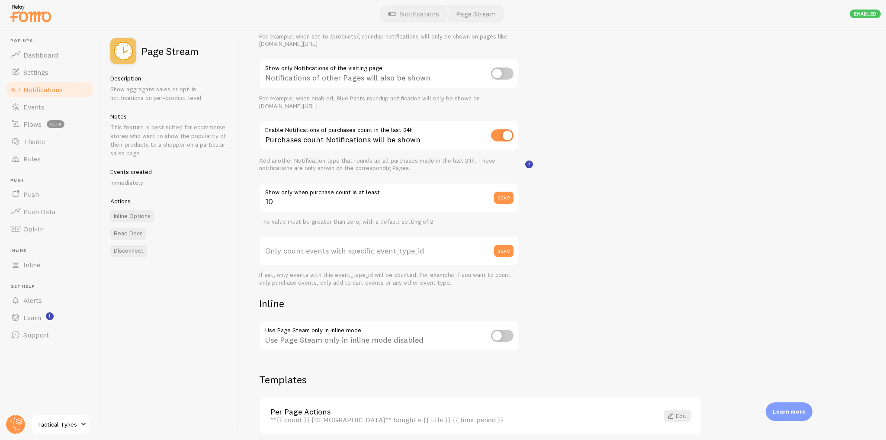
click at [283, 253] on label "Only count events with specific event_type_id" at bounding box center [389, 251] width 260 height 30
click at [283, 253] on input "Only count events with specific event_type_id" at bounding box center [389, 251] width 260 height 30
click at [45, 93] on span "Notifications" at bounding box center [42, 89] width 39 height 9
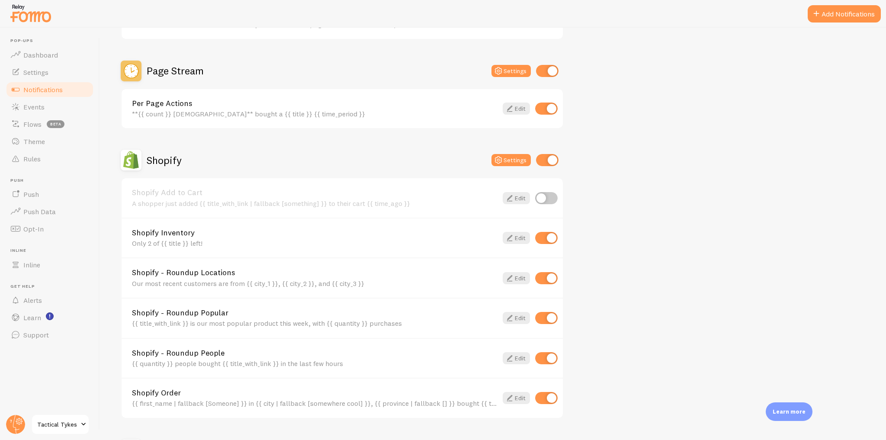
scroll to position [346, 0]
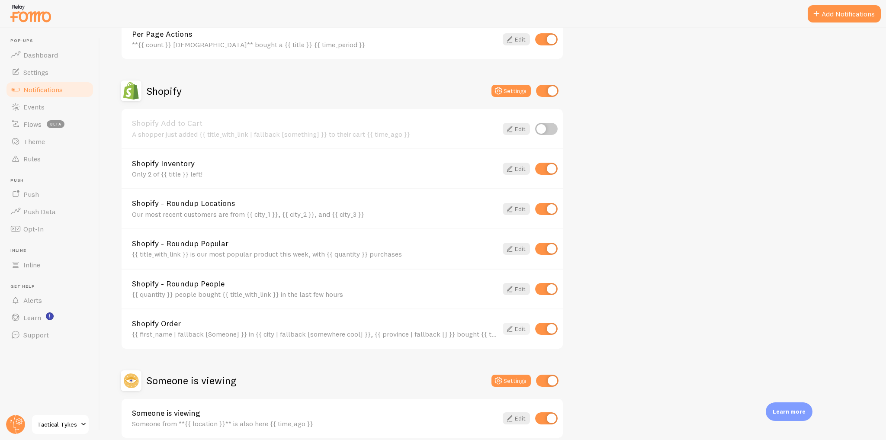
click at [522, 327] on link "Edit" at bounding box center [516, 329] width 27 height 12
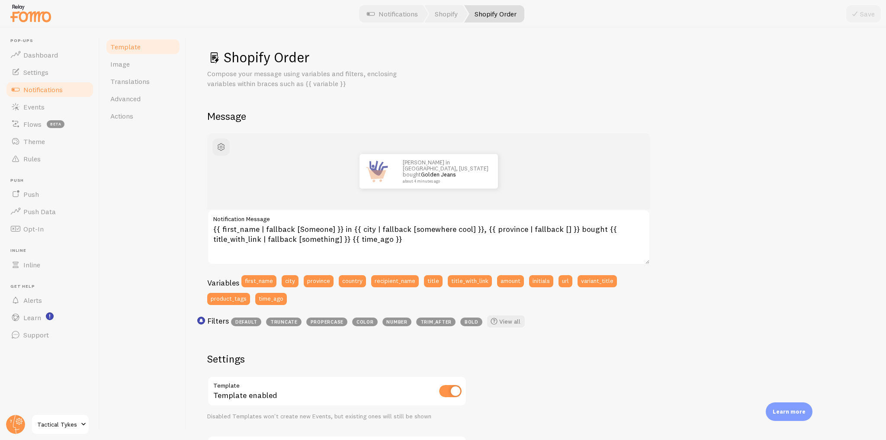
click at [51, 87] on span "Notifications" at bounding box center [42, 89] width 39 height 9
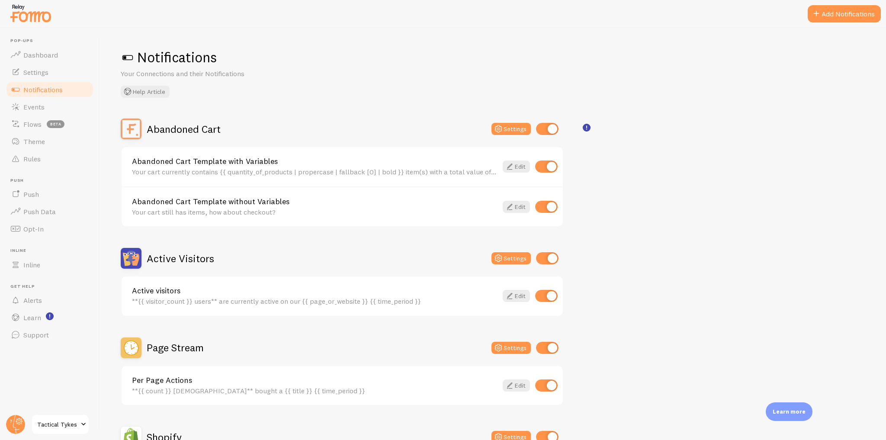
scroll to position [104, 0]
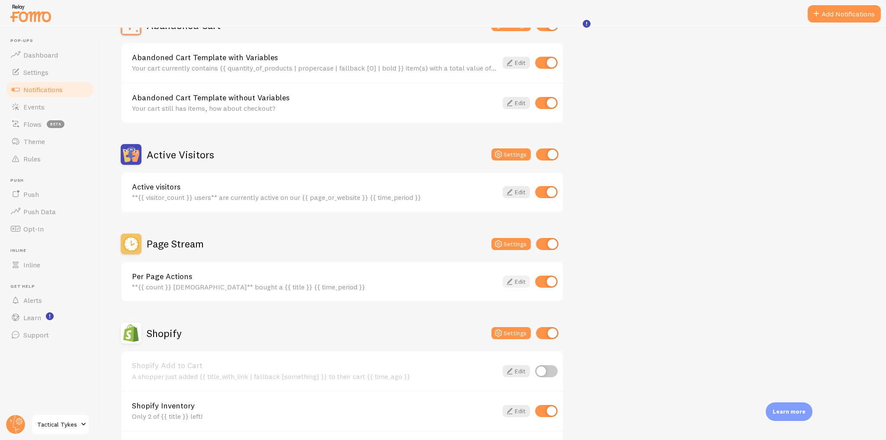
click at [520, 281] on link "Edit" at bounding box center [516, 282] width 27 height 12
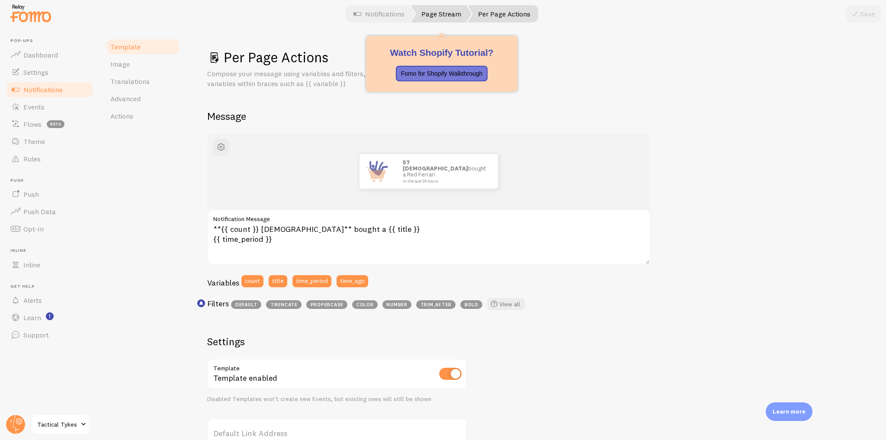
click at [450, 6] on link "Page Stream" at bounding box center [441, 13] width 61 height 17
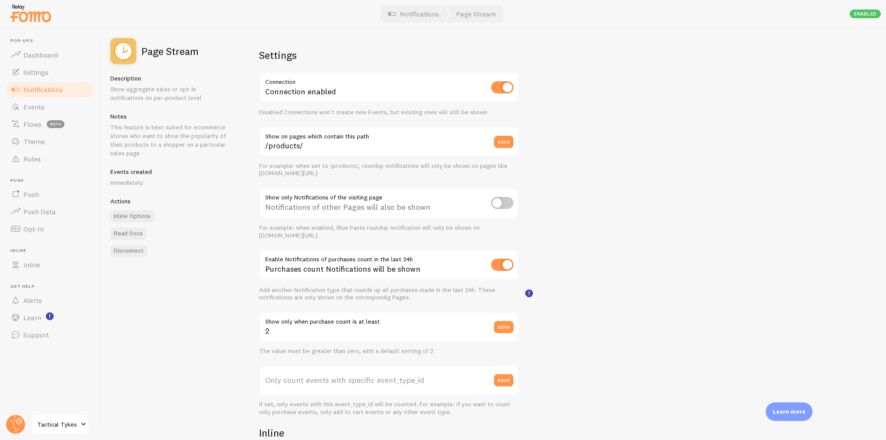
scroll to position [69, 0]
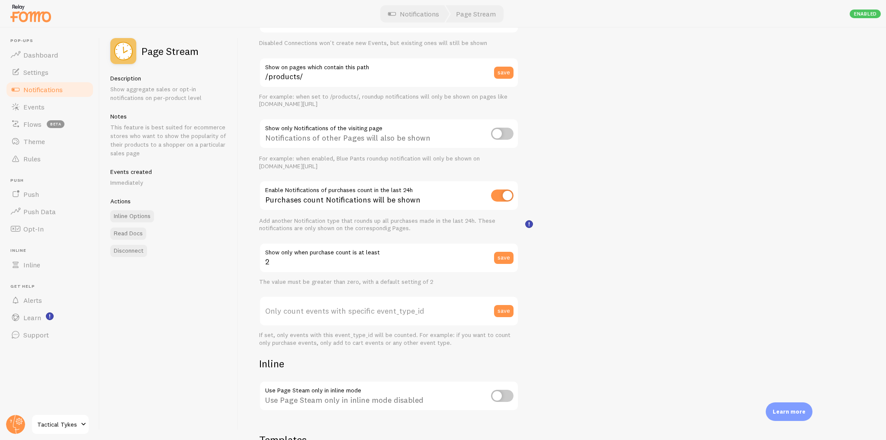
click at [340, 303] on label "Only count events with specific event_type_id" at bounding box center [389, 311] width 260 height 30
click at [340, 303] on input "Only count events with specific event_type_id" at bounding box center [389, 311] width 260 height 30
paste input "273078"
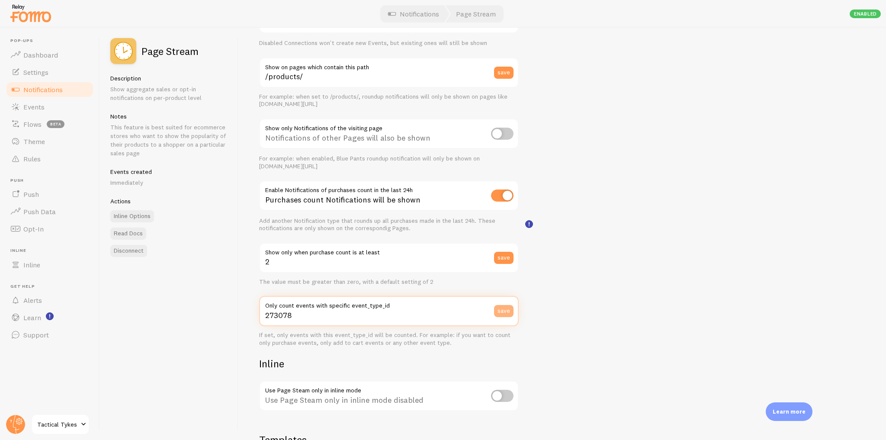
type input "273078"
click at [509, 309] on button "save" at bounding box center [503, 311] width 19 height 12
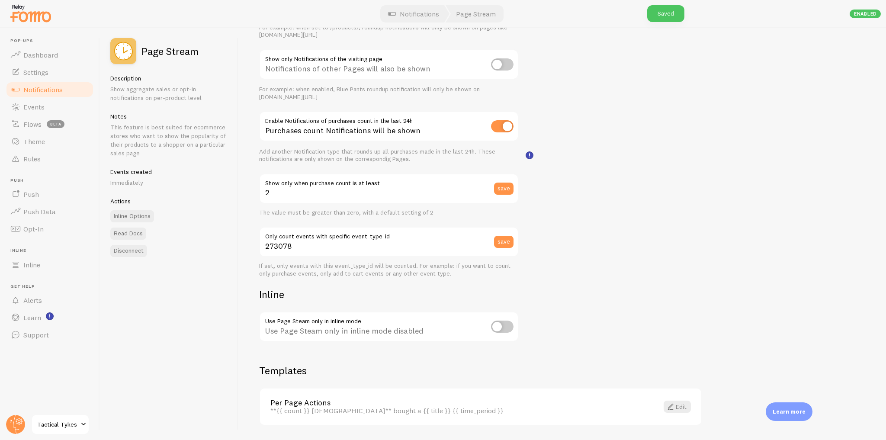
scroll to position [35, 0]
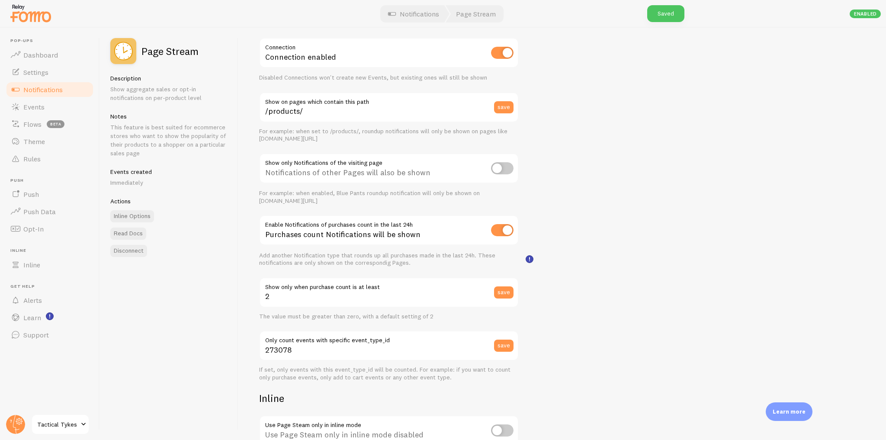
click at [59, 87] on span "Notifications" at bounding box center [42, 89] width 39 height 9
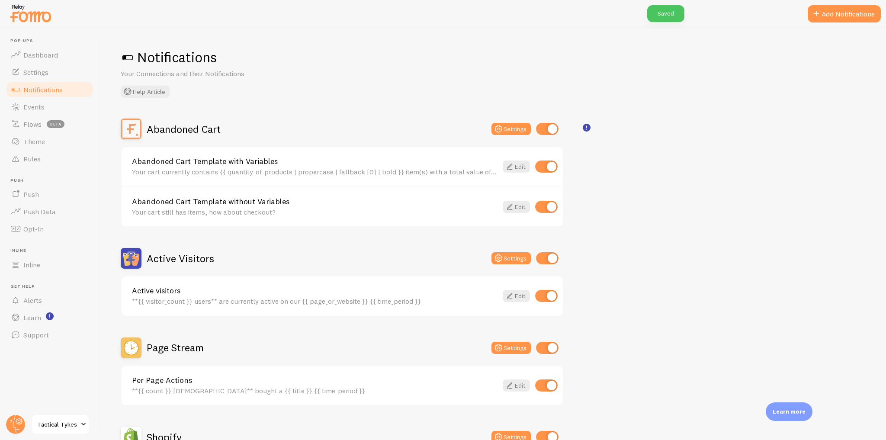
scroll to position [69, 0]
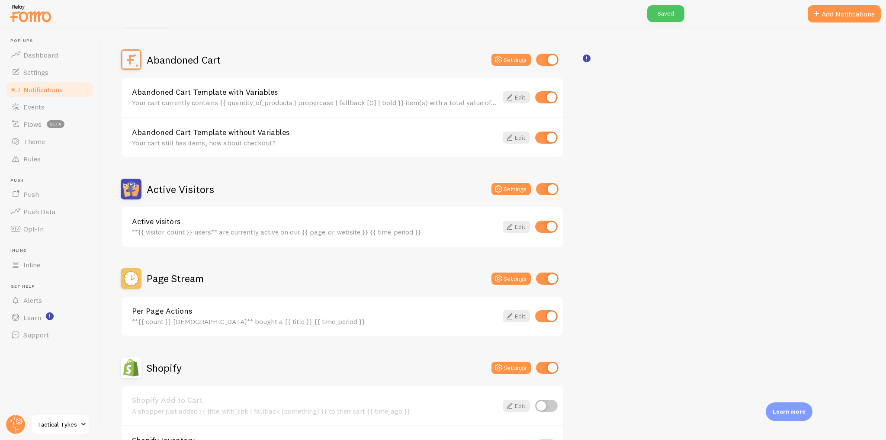
click at [548, 313] on input "checkbox" at bounding box center [546, 316] width 23 height 12
checkbox input "false"
click at [179, 277] on h2 "Page Stream" at bounding box center [175, 278] width 57 height 13
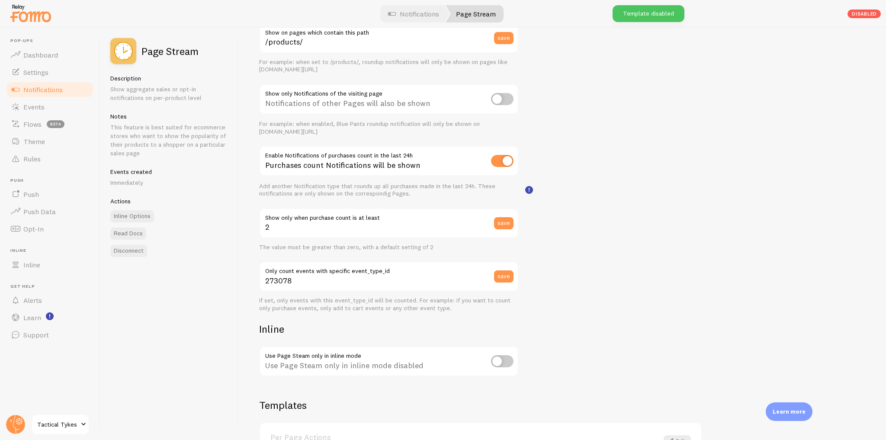
scroll to position [164, 0]
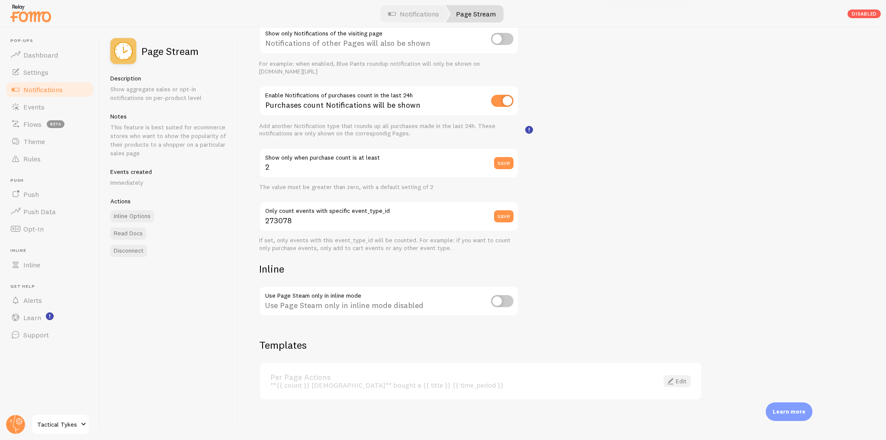
click at [684, 381] on link "Edit" at bounding box center [677, 381] width 27 height 12
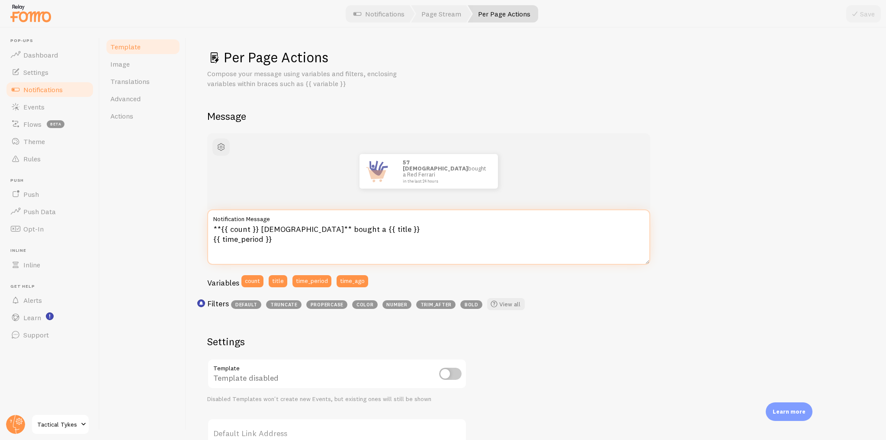
drag, startPoint x: 296, startPoint y: 241, endPoint x: 202, endPoint y: 229, distance: 95.0
click at [202, 229] on div "Per Page Actions Compose your message using variables and filters, enclosing va…" at bounding box center [537, 234] width 700 height 412
click at [270, 227] on textarea "**{{ count }} Italians** bought a {{ title }} {{ time_period }}" at bounding box center [428, 236] width 443 height 55
click at [372, 232] on textarea "**{{ count }} people** bought a {{ title }} {{ time_period }}" at bounding box center [428, 236] width 443 height 55
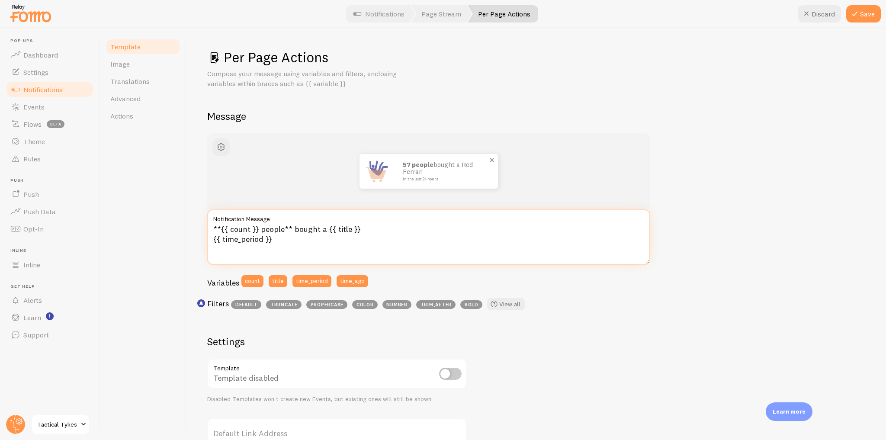
type textarea "**{{ count }} people** bought a {{ title }} {{ time_period }}"
drag, startPoint x: 402, startPoint y: 180, endPoint x: 445, endPoint y: 180, distance: 43.3
click at [445, 180] on div "57 people bought a Red Ferrari in the last 24 hours" at bounding box center [446, 171] width 104 height 35
click at [487, 241] on textarea "**{{ count }} people** bought a {{ title }} {{ time_period }}" at bounding box center [428, 236] width 443 height 55
drag, startPoint x: 400, startPoint y: 165, endPoint x: 434, endPoint y: 173, distance: 35.1
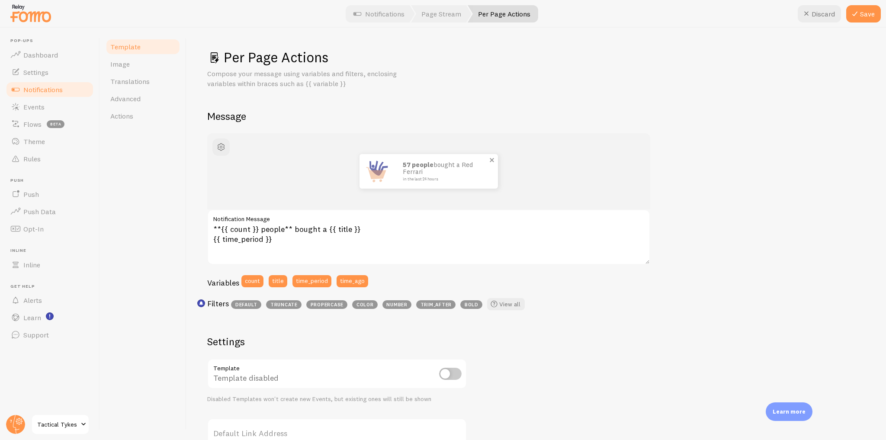
click at [434, 173] on div "57 people bought a Red Ferrari in the last 24 hours" at bounding box center [446, 171] width 104 height 35
click at [399, 234] on textarea "**{{ count }} people** bought a {{ title }} {{ time_period }}" at bounding box center [428, 236] width 443 height 55
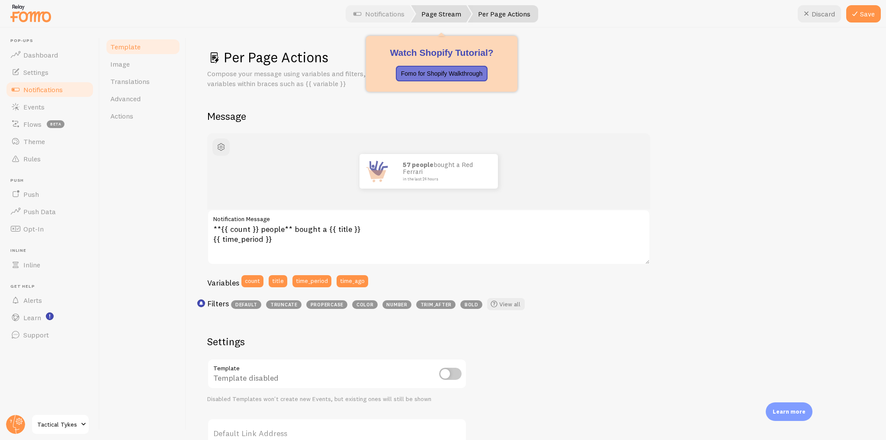
click at [437, 13] on link "Page Stream" at bounding box center [441, 13] width 61 height 17
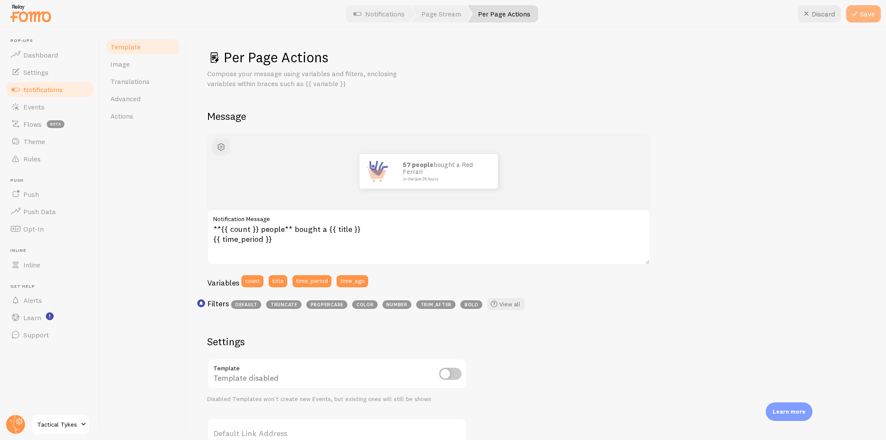
click at [876, 8] on button "Save" at bounding box center [863, 13] width 35 height 17
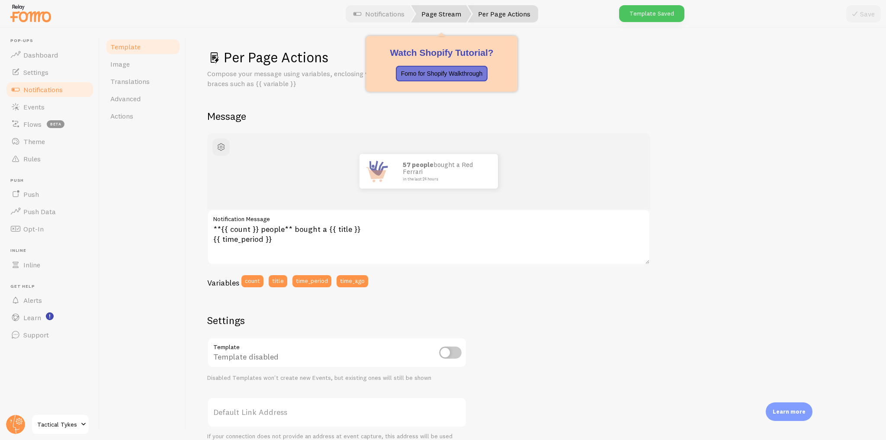
click at [438, 13] on link "Page Stream" at bounding box center [441, 13] width 61 height 17
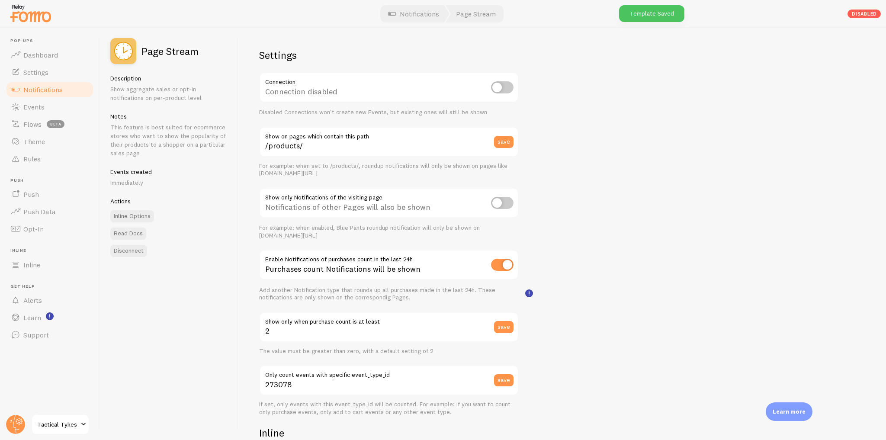
scroll to position [35, 0]
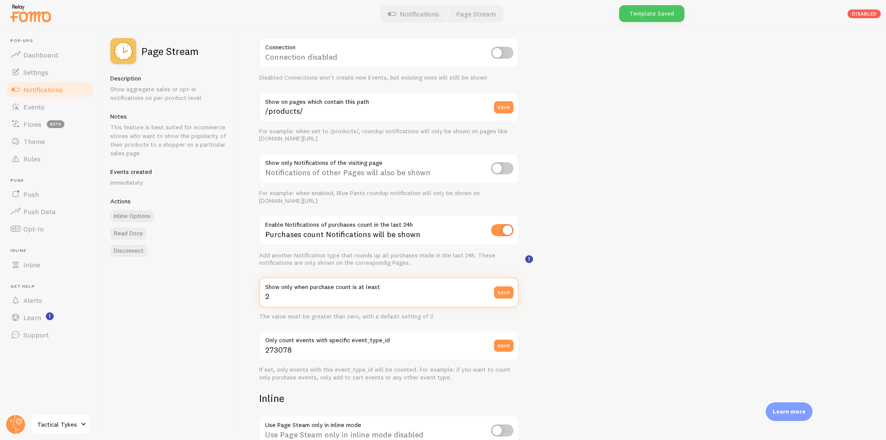
drag, startPoint x: 280, startPoint y: 299, endPoint x: 245, endPoint y: 296, distance: 36.0
click at [245, 296] on div "Settings Connection Connection disabled Disabled Connections won't create new E…" at bounding box center [562, 234] width 648 height 412
type input "10"
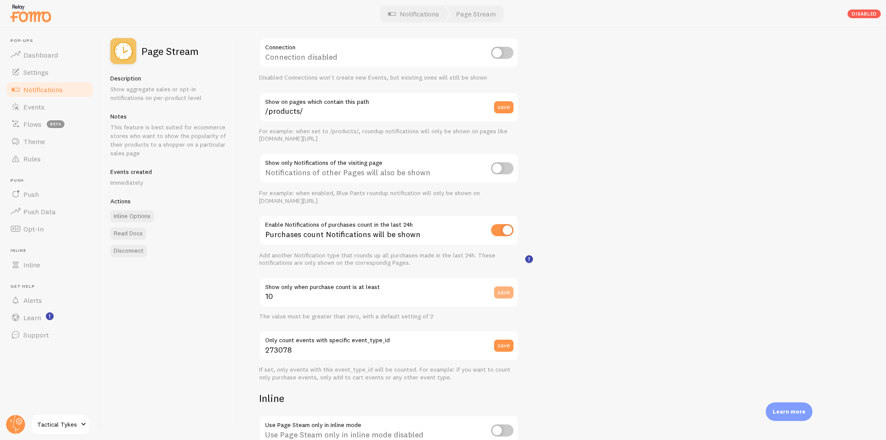
click at [509, 293] on button "save" at bounding box center [503, 292] width 19 height 12
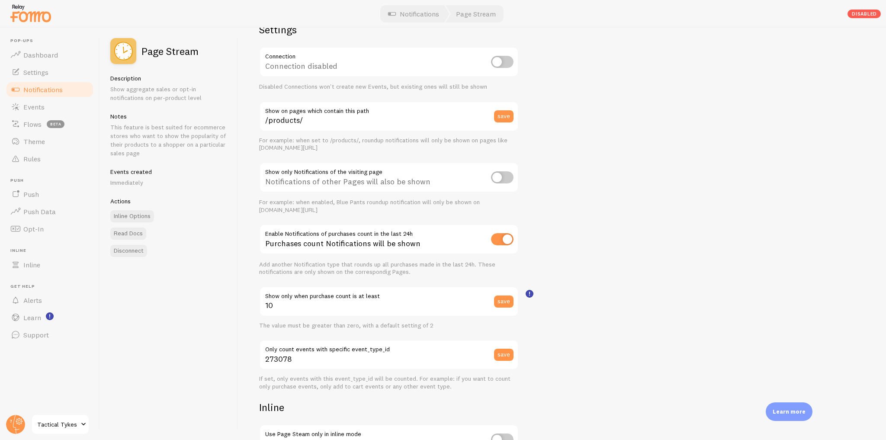
scroll to position [0, 0]
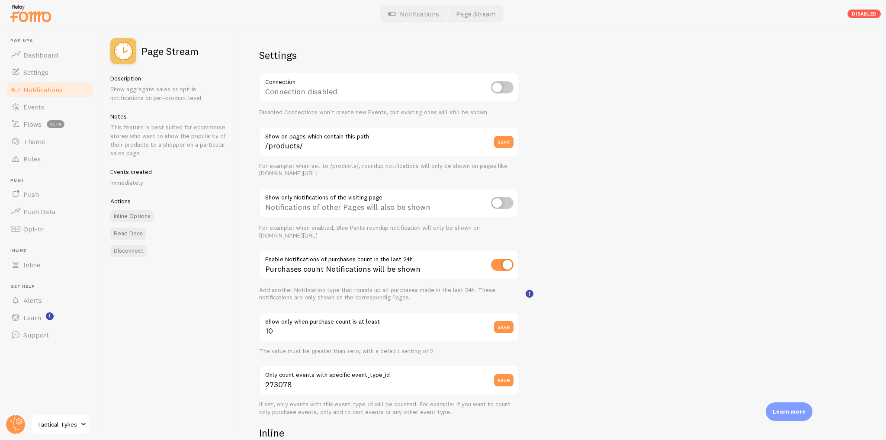
click at [45, 90] on span "Notifications" at bounding box center [42, 89] width 39 height 9
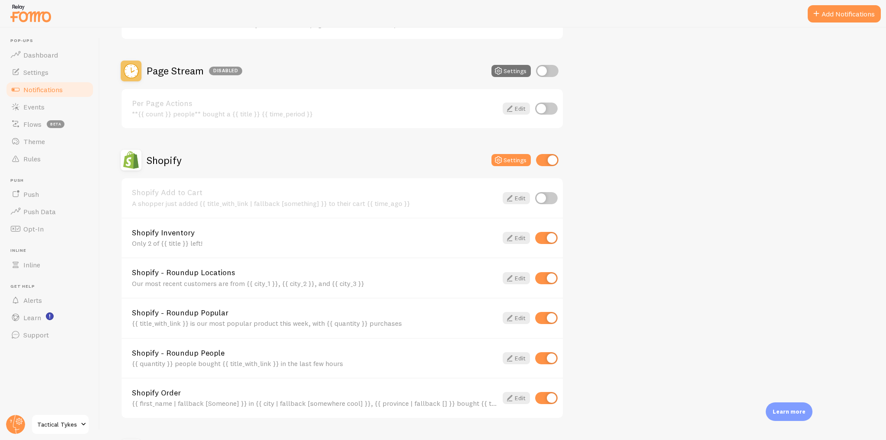
scroll to position [312, 0]
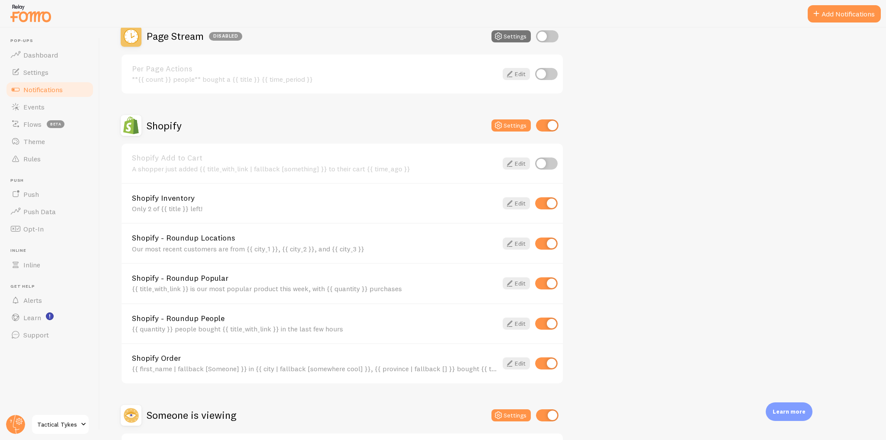
drag, startPoint x: 386, startPoint y: 250, endPoint x: 119, endPoint y: 237, distance: 267.3
click at [119, 237] on div "Notifications Your Connections and their Notifications Help Article Abandoned C…" at bounding box center [493, 234] width 786 height 412
click at [463, 245] on div "Our most recent customers are from {{ city_1 }}, {{ city_2 }}, and {{ city_3 }}" at bounding box center [315, 249] width 366 height 8
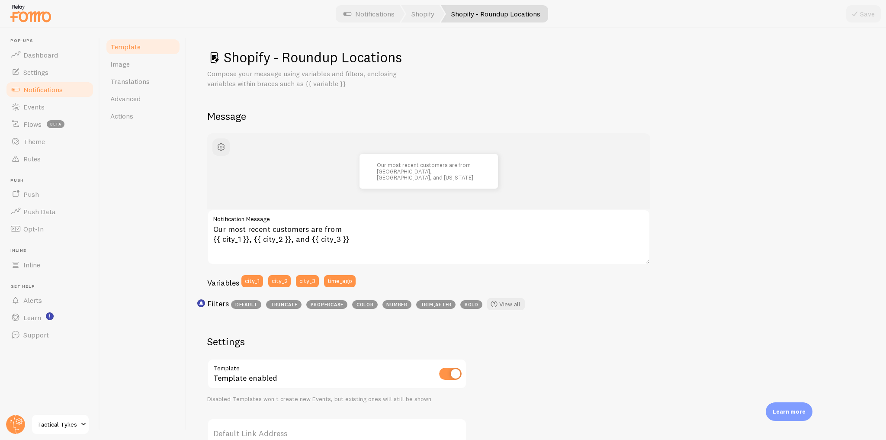
click at [45, 93] on span "Notifications" at bounding box center [42, 89] width 39 height 9
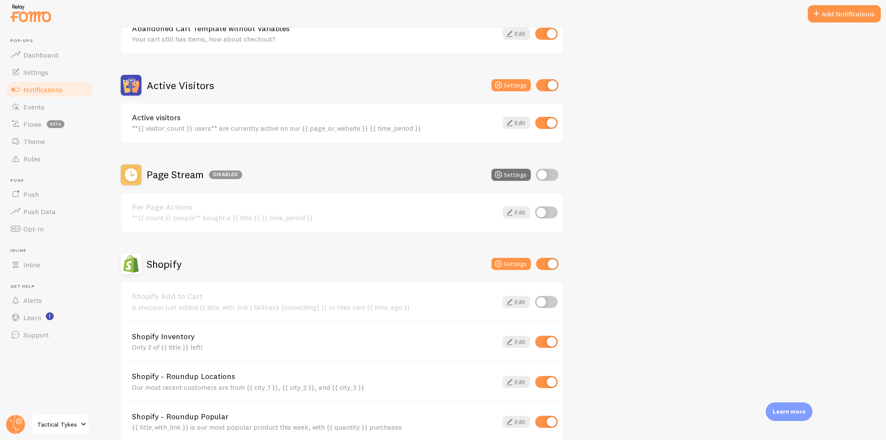
scroll to position [346, 0]
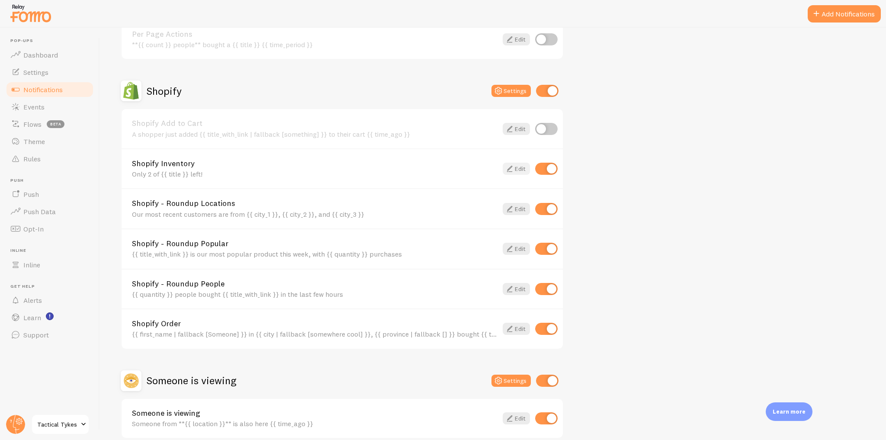
click at [511, 171] on icon at bounding box center [510, 169] width 10 height 10
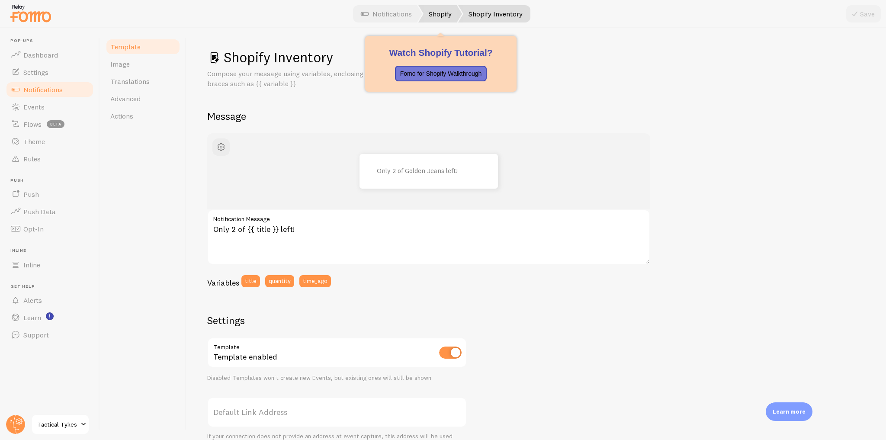
click at [427, 16] on link "Shopify" at bounding box center [440, 13] width 44 height 17
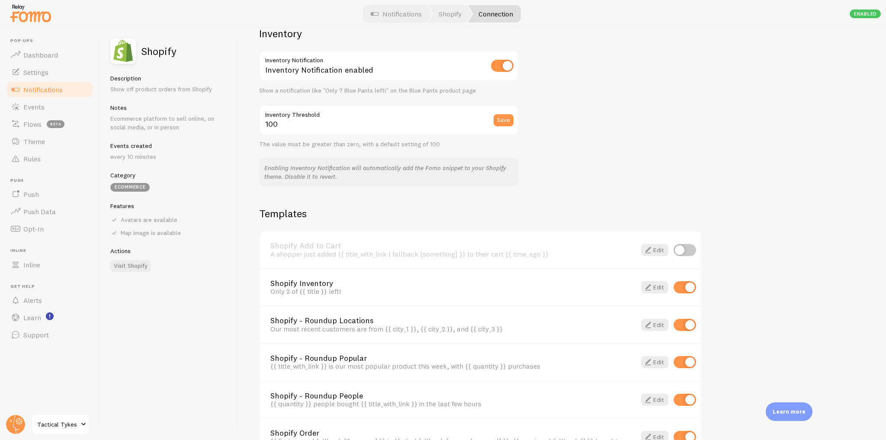
scroll to position [381, 0]
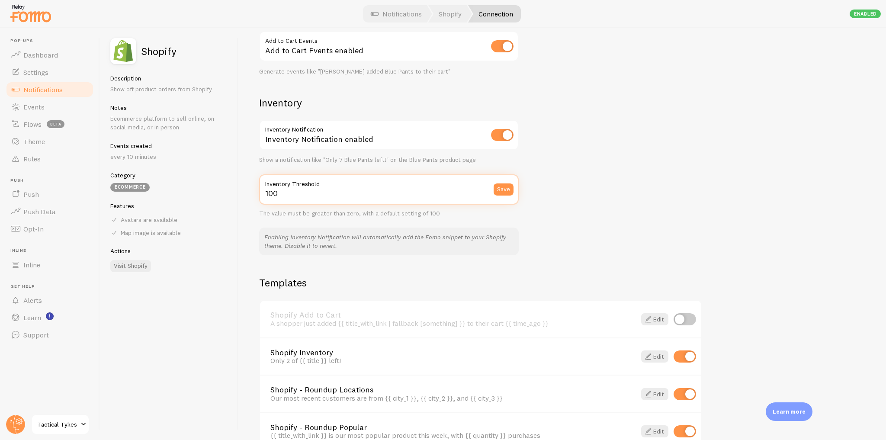
drag, startPoint x: 289, startPoint y: 188, endPoint x: 253, endPoint y: 190, distance: 36.0
click at [253, 189] on div "Settings Connection Connection enabled Disabled Connections won't create new Ev…" at bounding box center [562, 234] width 648 height 412
click at [299, 191] on input "100" at bounding box center [389, 189] width 260 height 30
drag, startPoint x: 299, startPoint y: 191, endPoint x: 261, endPoint y: 187, distance: 39.2
click at [256, 187] on div "Settings Connection Connection enabled Disabled Connections won't create new Ev…" at bounding box center [562, 234] width 648 height 412
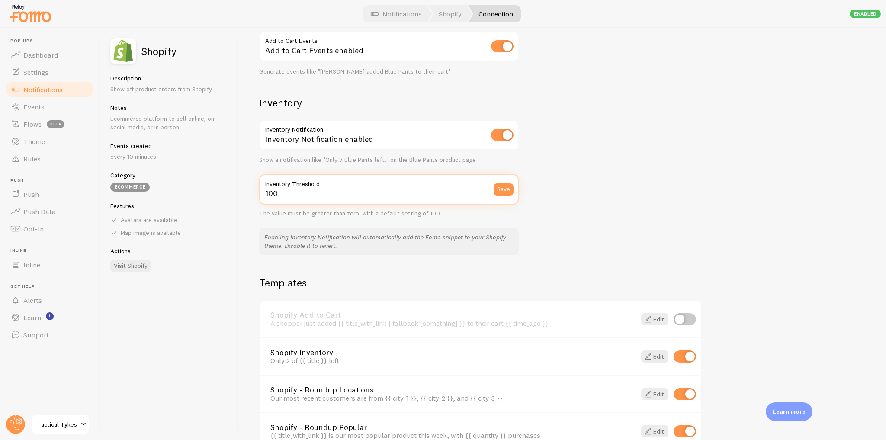
click at [302, 192] on input "100" at bounding box center [389, 189] width 260 height 30
drag, startPoint x: 302, startPoint y: 192, endPoint x: 261, endPoint y: 190, distance: 41.1
click at [261, 190] on input "100" at bounding box center [389, 189] width 260 height 30
click at [288, 190] on input "100" at bounding box center [389, 189] width 260 height 30
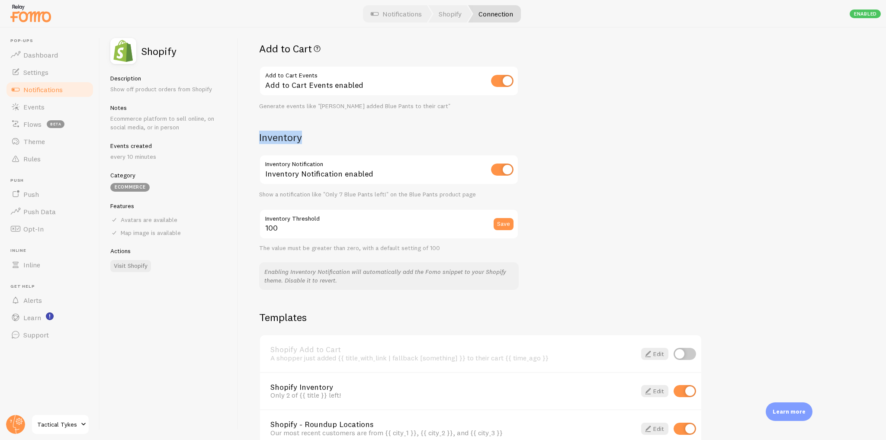
drag, startPoint x: 255, startPoint y: 135, endPoint x: 325, endPoint y: 132, distance: 70.2
click at [325, 132] on div "Settings Connection Connection enabled Disabled Connections won't create new Ev…" at bounding box center [562, 234] width 648 height 412
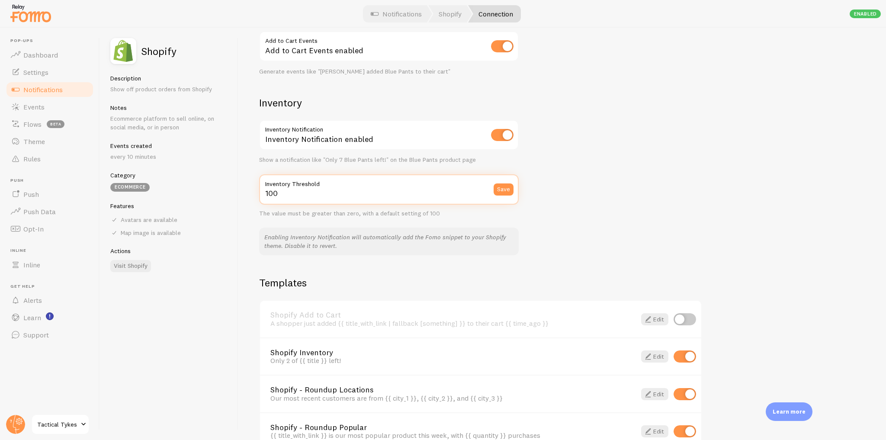
drag, startPoint x: 294, startPoint y: 196, endPoint x: 261, endPoint y: 194, distance: 32.5
click at [261, 194] on input "100" at bounding box center [389, 189] width 260 height 30
click at [319, 192] on input "100" at bounding box center [389, 189] width 260 height 30
drag, startPoint x: 299, startPoint y: 192, endPoint x: 241, endPoint y: 192, distance: 58.0
click at [241, 192] on div "Settings Connection Connection enabled Disabled Connections won't create new Ev…" at bounding box center [562, 234] width 648 height 412
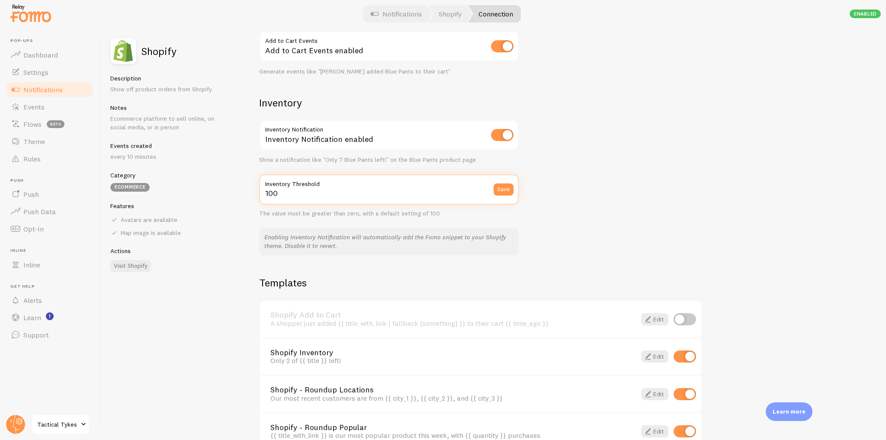
click at [280, 192] on input "100" at bounding box center [389, 189] width 260 height 30
drag, startPoint x: 289, startPoint y: 193, endPoint x: 255, endPoint y: 193, distance: 33.8
click at [255, 193] on div "Settings Connection Connection enabled Disabled Connections won't create new Ev…" at bounding box center [562, 234] width 648 height 412
click at [653, 351] on span at bounding box center [648, 356] width 10 height 10
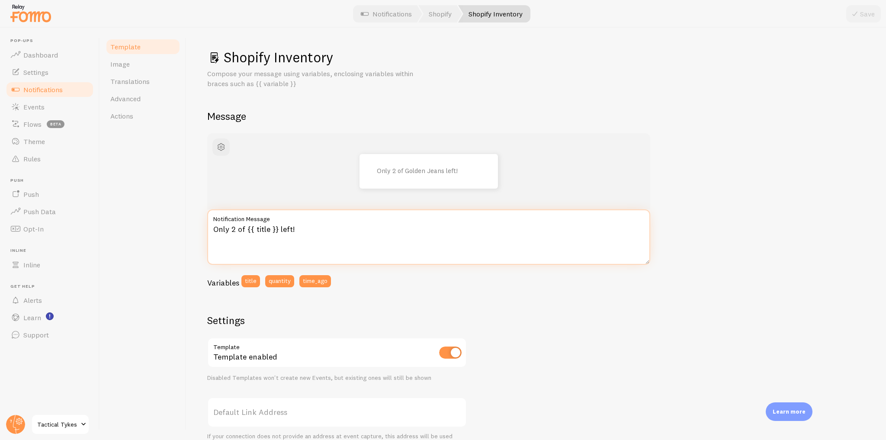
click at [232, 226] on textarea "Only 2 of {{ title }} left!" at bounding box center [428, 236] width 443 height 55
drag, startPoint x: 243, startPoint y: 228, endPoint x: 212, endPoint y: 228, distance: 30.7
click at [212, 228] on textarea "Only 2 of {{ title }} left!" at bounding box center [428, 236] width 443 height 55
click at [391, 247] on textarea "Only 2 of {{ title }} left!" at bounding box center [428, 236] width 443 height 55
click at [57, 92] on span "Notifications" at bounding box center [42, 89] width 39 height 9
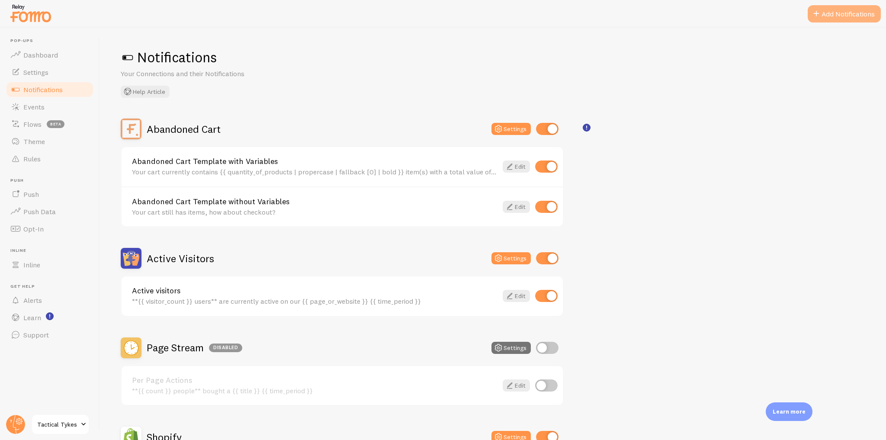
click at [836, 9] on button "Add Notifications" at bounding box center [844, 13] width 73 height 17
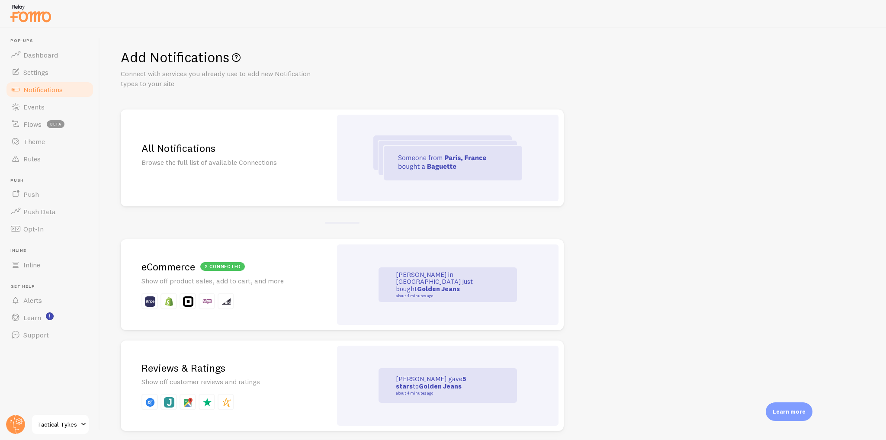
click at [234, 162] on p "Browse the full list of available Connections" at bounding box center [227, 163] width 170 height 10
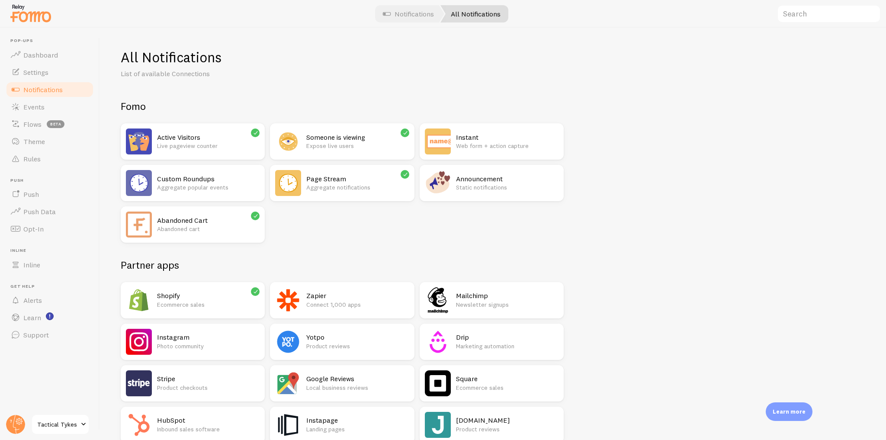
click at [76, 96] on link "Notifications" at bounding box center [49, 89] width 89 height 17
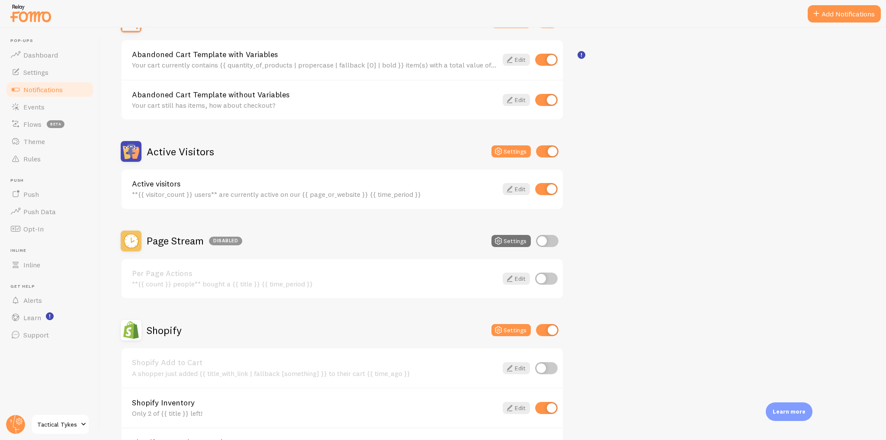
scroll to position [38, 0]
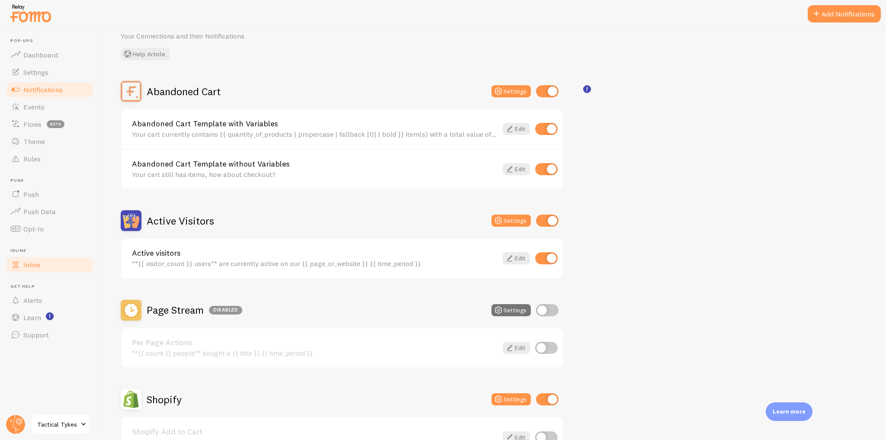
click at [41, 261] on link "Inline" at bounding box center [49, 264] width 89 height 17
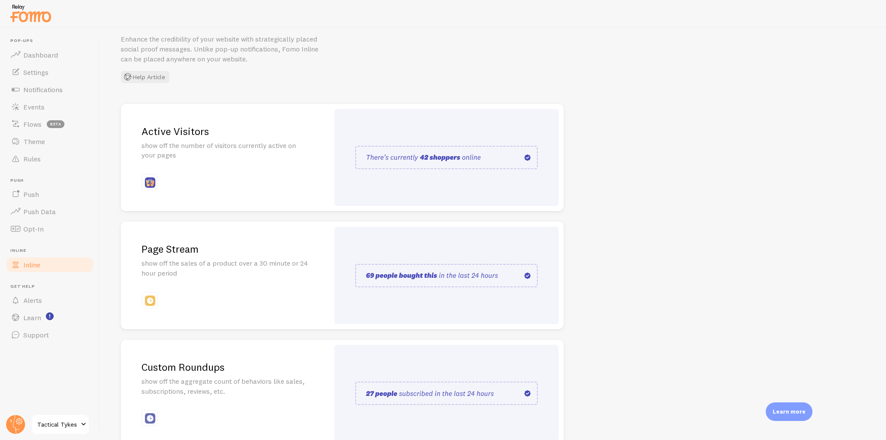
scroll to position [69, 0]
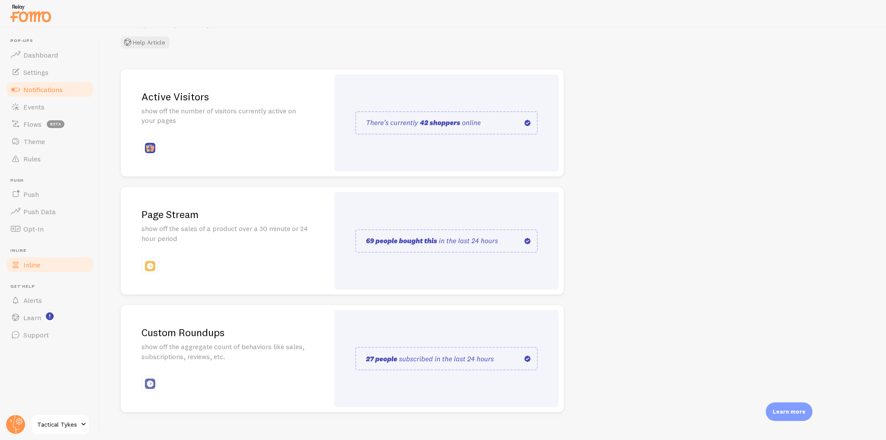
click at [48, 95] on link "Notifications" at bounding box center [49, 89] width 89 height 17
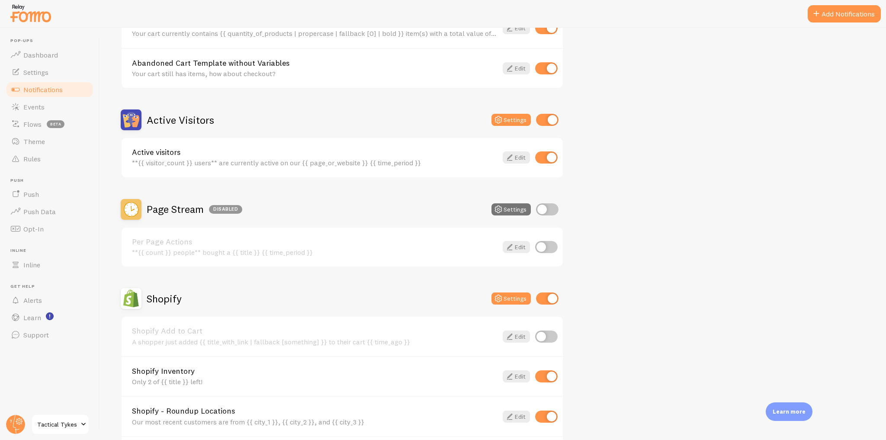
scroll to position [277, 0]
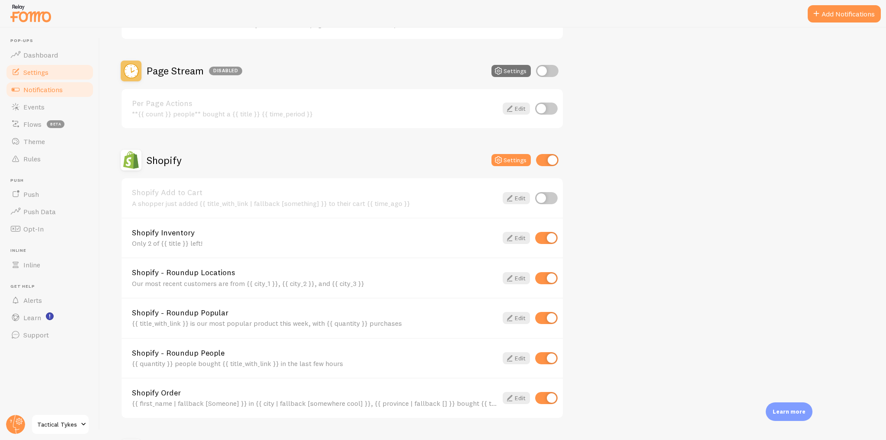
click at [46, 78] on link "Settings" at bounding box center [49, 72] width 89 height 17
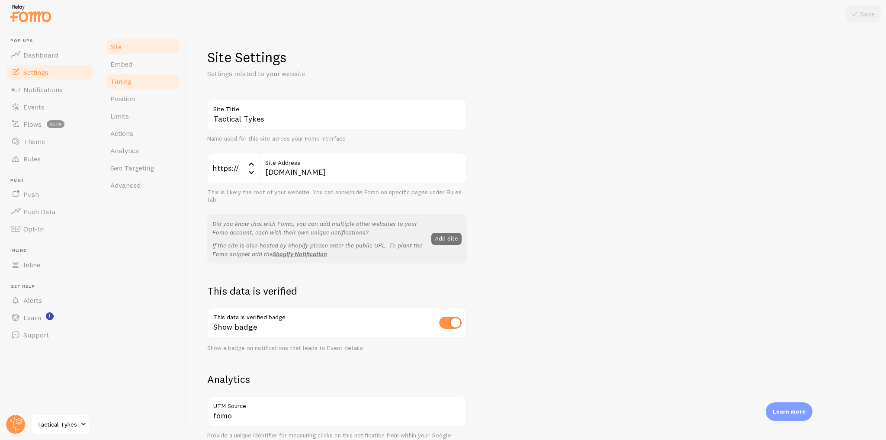
click at [140, 83] on link "Timing" at bounding box center [143, 81] width 76 height 17
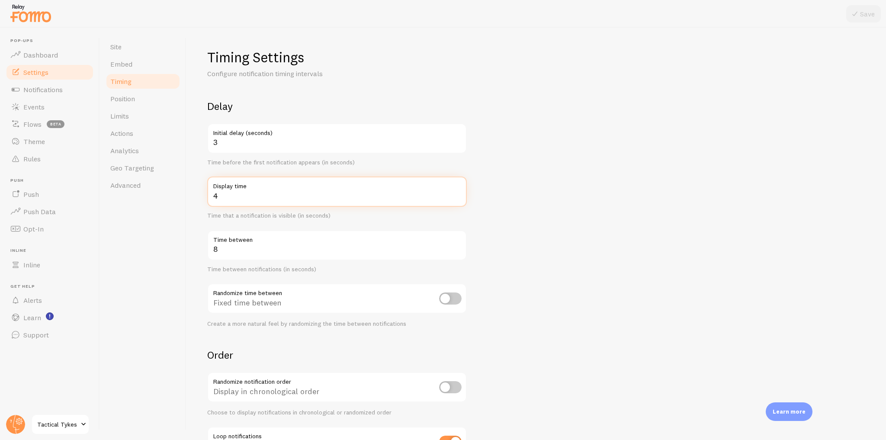
drag, startPoint x: 238, startPoint y: 198, endPoint x: 198, endPoint y: 190, distance: 40.9
click at [198, 190] on div "Timing Settings Configure notification timing intervals Delay 3 Initial delay (…" at bounding box center [537, 234] width 700 height 412
click at [458, 190] on label "Display time" at bounding box center [337, 184] width 260 height 15
click at [458, 190] on input "4" at bounding box center [337, 192] width 260 height 30
click at [458, 190] on label "Display time" at bounding box center [337, 184] width 260 height 15
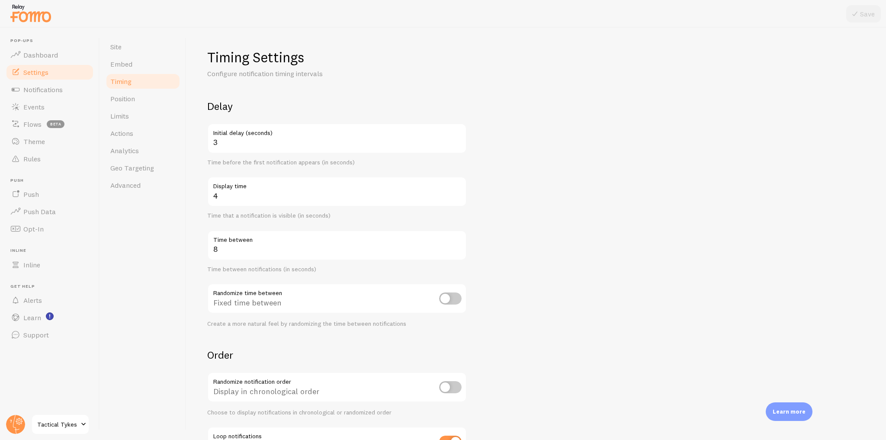
click at [458, 190] on input "4" at bounding box center [337, 192] width 260 height 30
type input "6"
click at [866, 11] on button "Save" at bounding box center [863, 13] width 35 height 17
drag, startPoint x: 222, startPoint y: 254, endPoint x: 204, endPoint y: 252, distance: 17.9
click at [204, 252] on div "Timing Settings Configure notification timing intervals Delay 3 Initial delay (…" at bounding box center [537, 234] width 700 height 412
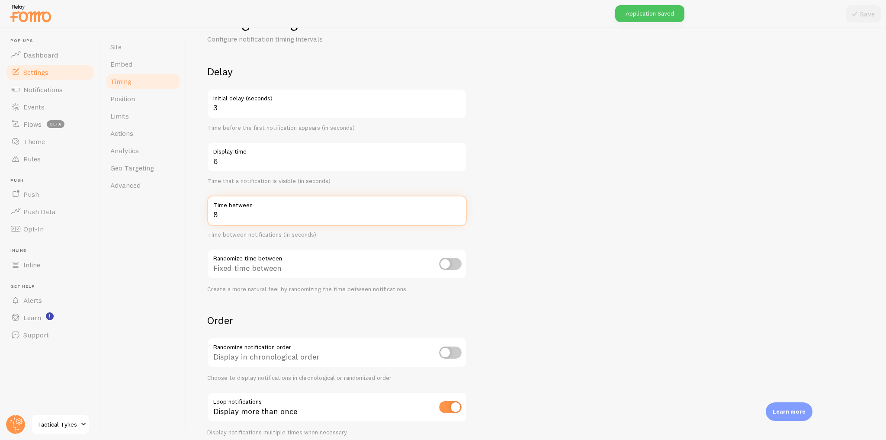
scroll to position [69, 0]
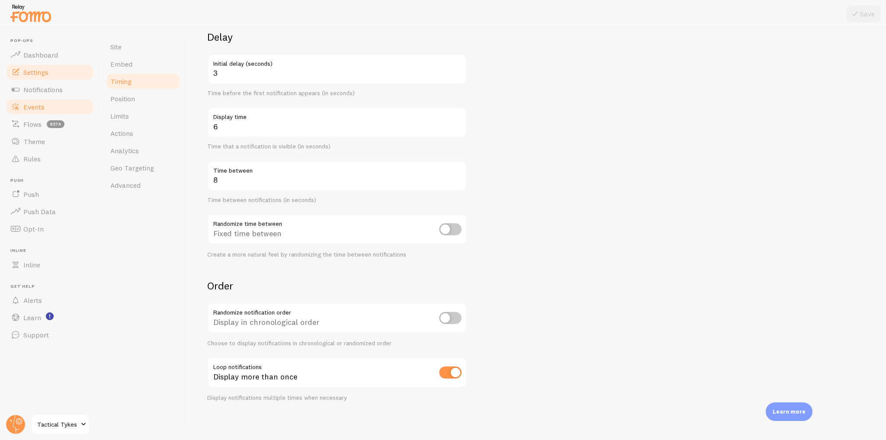
click at [48, 102] on link "Events" at bounding box center [49, 106] width 89 height 17
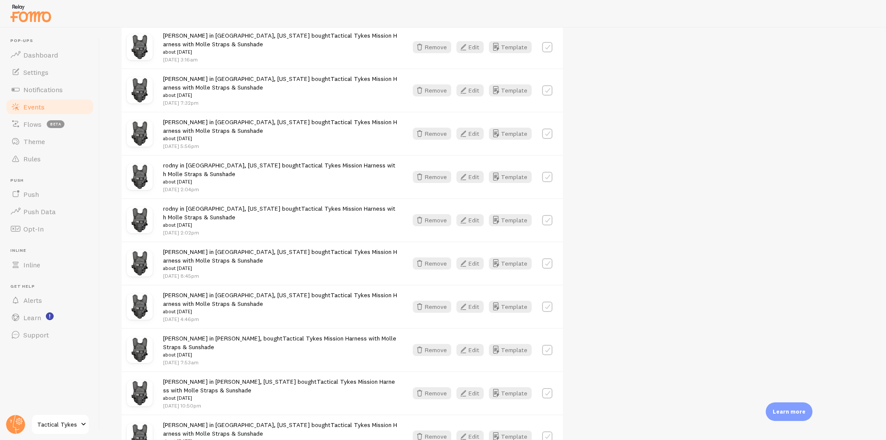
scroll to position [554, 0]
click at [48, 67] on link "Settings" at bounding box center [49, 72] width 89 height 17
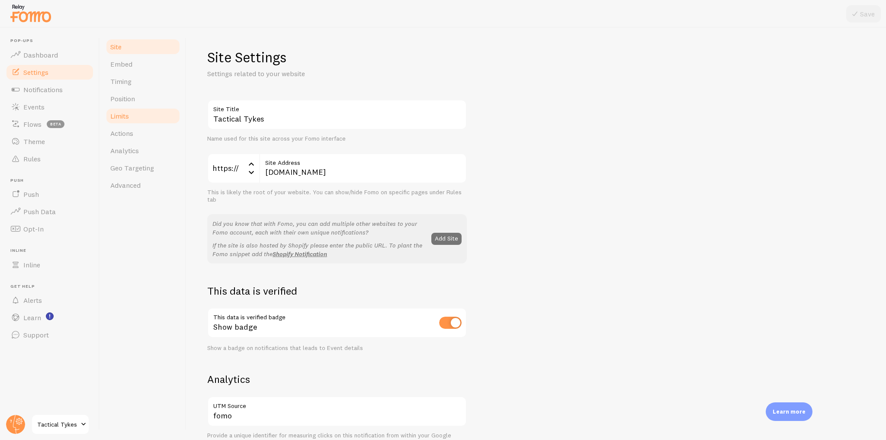
click at [128, 114] on span "Limits" at bounding box center [119, 116] width 19 height 9
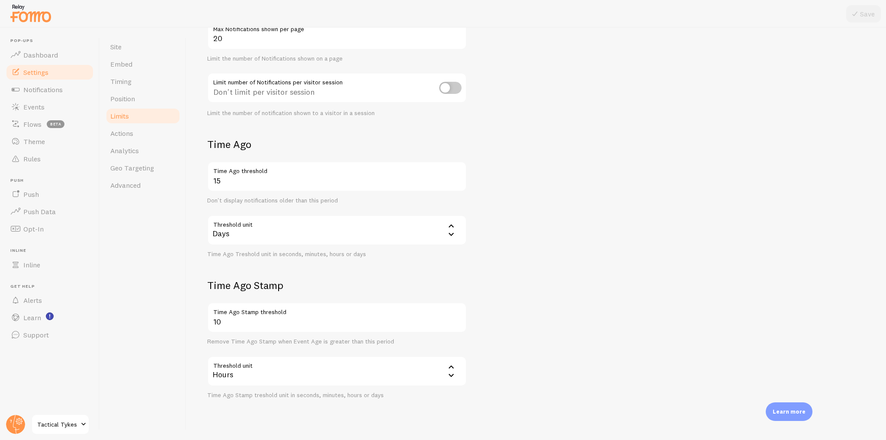
scroll to position [120, 0]
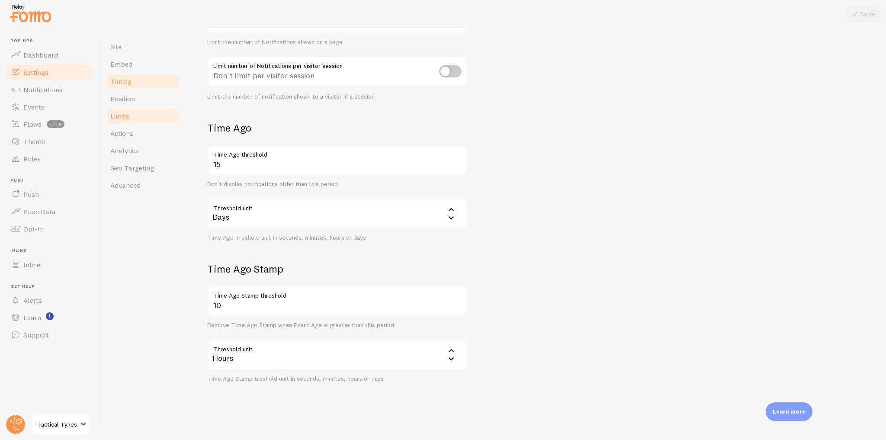
click at [134, 87] on link "Timing" at bounding box center [143, 81] width 76 height 17
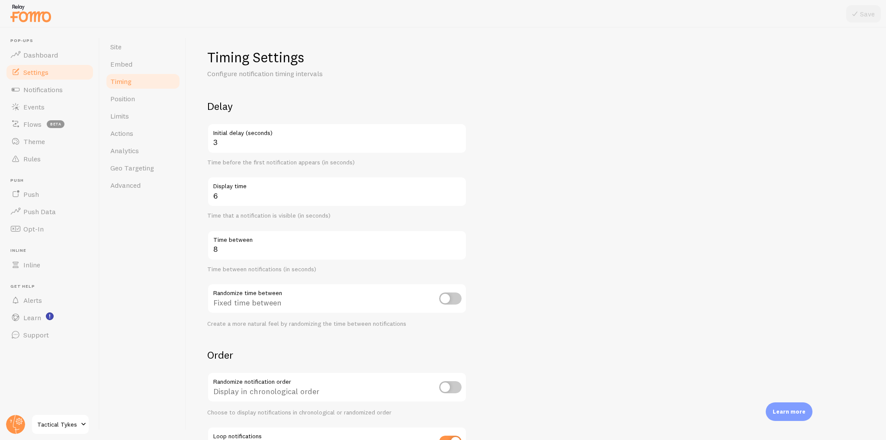
scroll to position [71, 0]
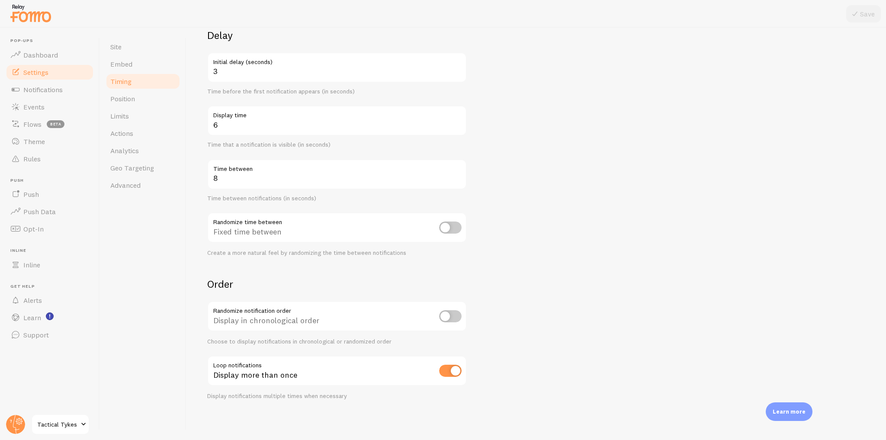
click at [458, 369] on input "checkbox" at bounding box center [450, 371] width 23 height 12
checkbox input "false"
drag, startPoint x: 279, startPoint y: 374, endPoint x: 209, endPoint y: 356, distance: 72.4
click at [209, 356] on div "Display only once" at bounding box center [337, 372] width 260 height 32
click at [57, 103] on link "Events" at bounding box center [49, 106] width 89 height 17
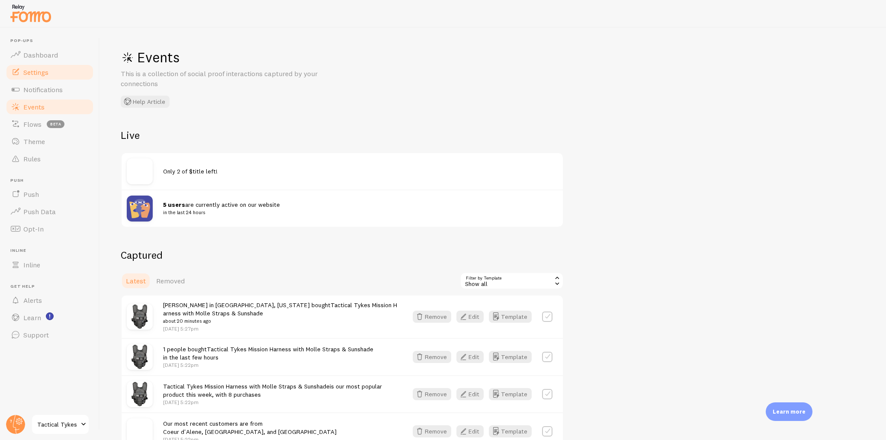
click at [53, 76] on link "Settings" at bounding box center [49, 72] width 89 height 17
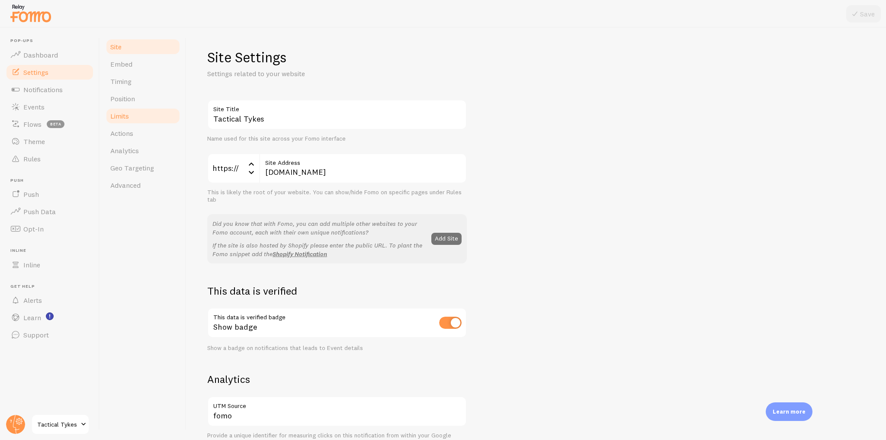
click at [138, 114] on link "Limits" at bounding box center [143, 115] width 76 height 17
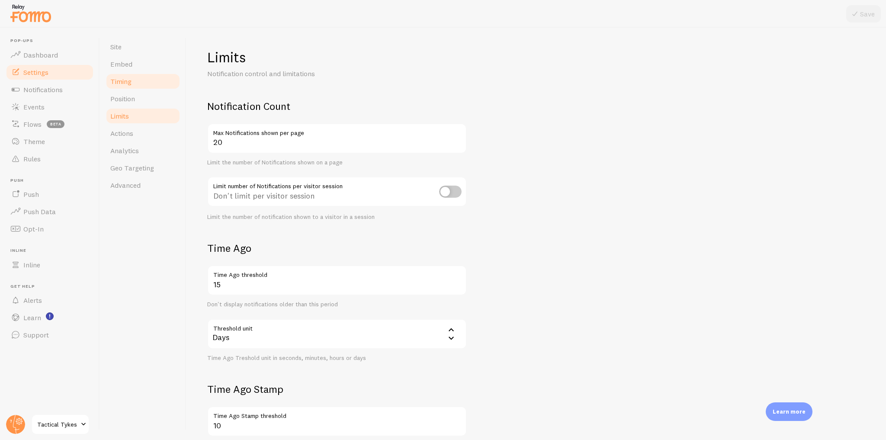
click at [130, 83] on span "Timing" at bounding box center [120, 81] width 21 height 9
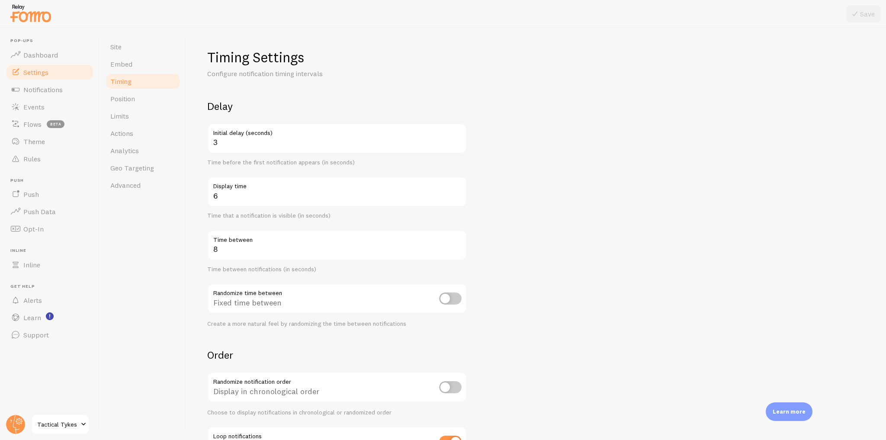
scroll to position [71, 0]
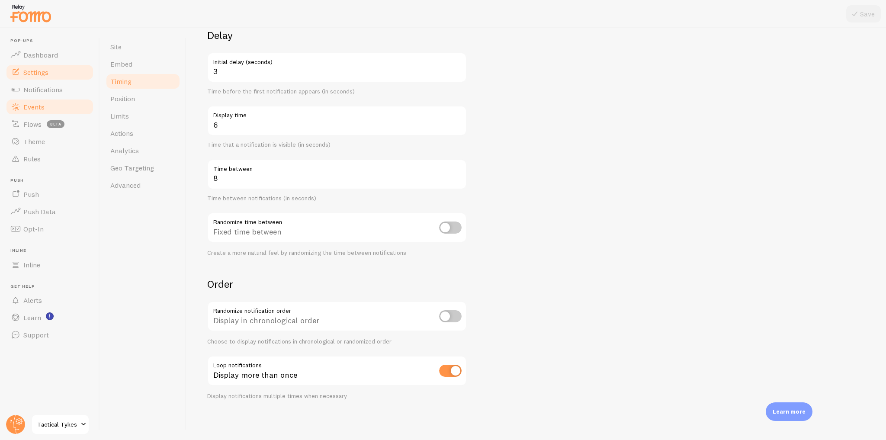
click at [38, 111] on link "Events" at bounding box center [49, 106] width 89 height 17
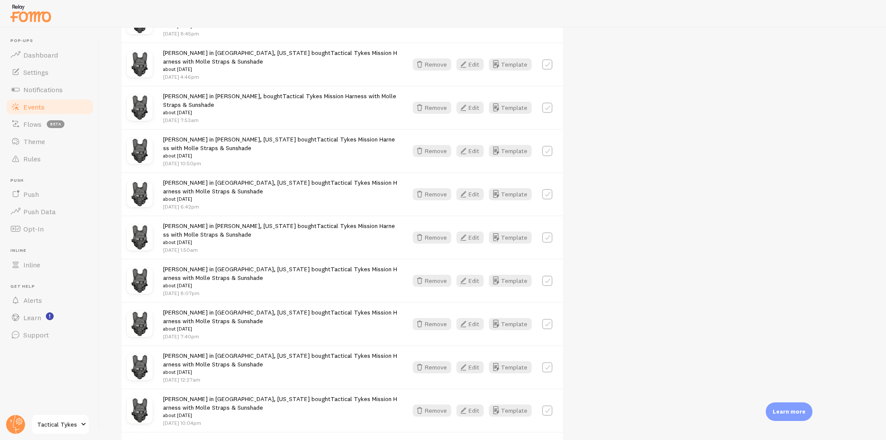
scroll to position [1054, 0]
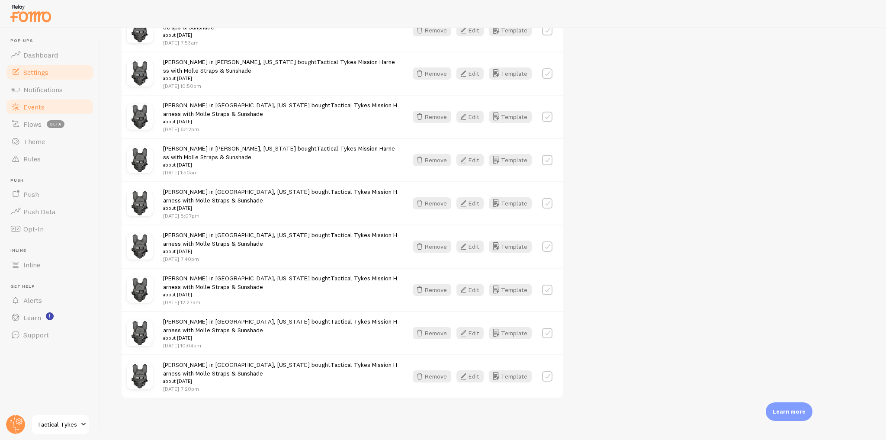
click at [55, 72] on link "Settings" at bounding box center [49, 72] width 89 height 17
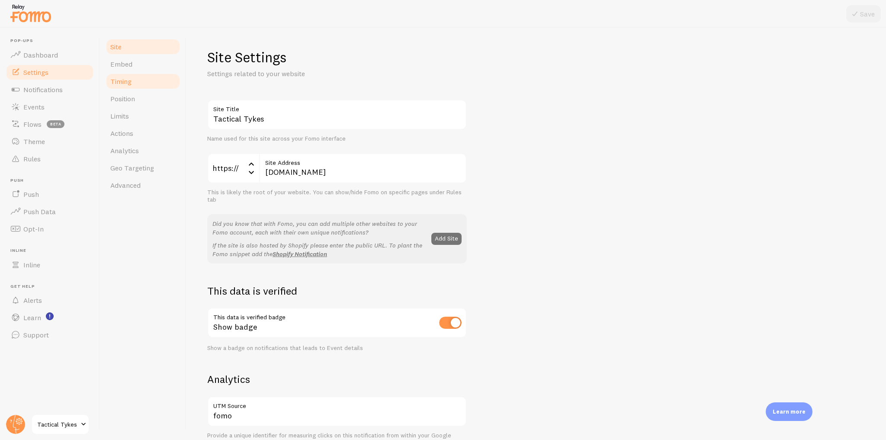
click at [123, 87] on link "Timing" at bounding box center [143, 81] width 76 height 17
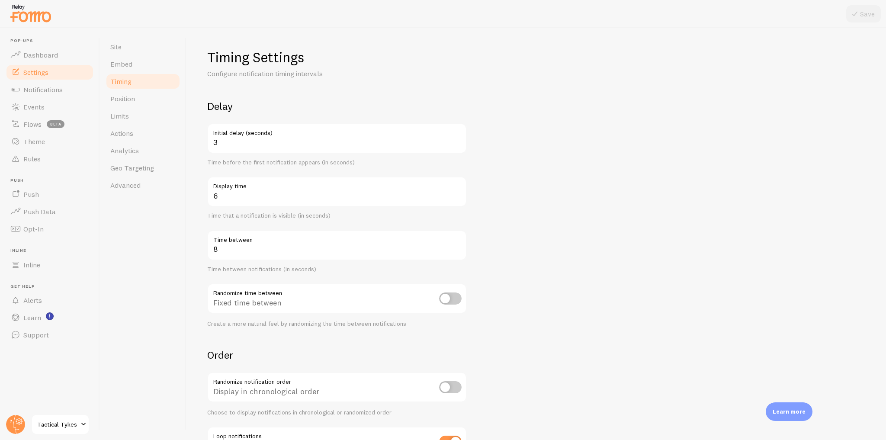
scroll to position [71, 0]
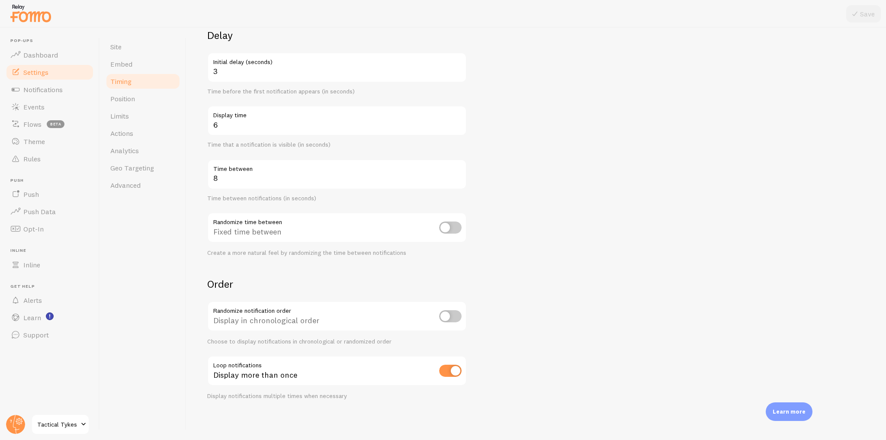
click at [455, 369] on input "checkbox" at bounding box center [450, 371] width 23 height 12
checkbox input "false"
click at [872, 9] on button "Save" at bounding box center [863, 13] width 35 height 17
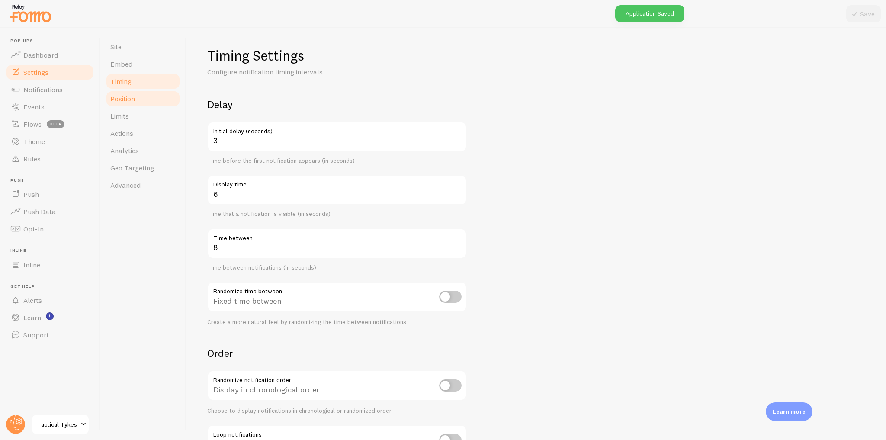
click at [130, 98] on span "Position" at bounding box center [122, 98] width 25 height 9
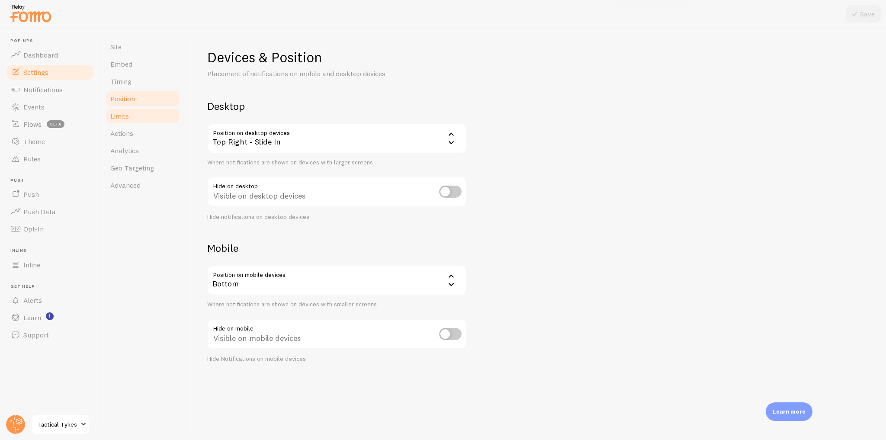
click at [142, 115] on link "Limits" at bounding box center [143, 115] width 76 height 17
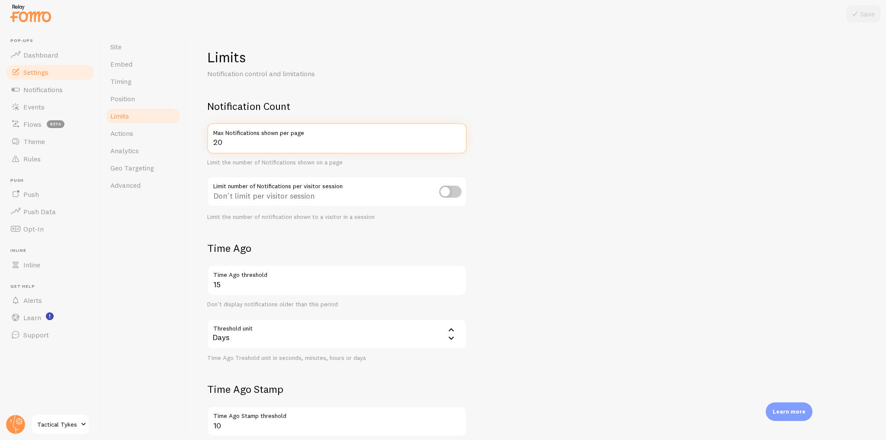
drag, startPoint x: 233, startPoint y: 145, endPoint x: 206, endPoint y: 127, distance: 32.3
click at [206, 127] on div "Limits Notification control and limitations Notification Count 20 Max Notificat…" at bounding box center [537, 234] width 700 height 412
click at [443, 190] on input "checkbox" at bounding box center [450, 192] width 23 height 12
checkbox input "true"
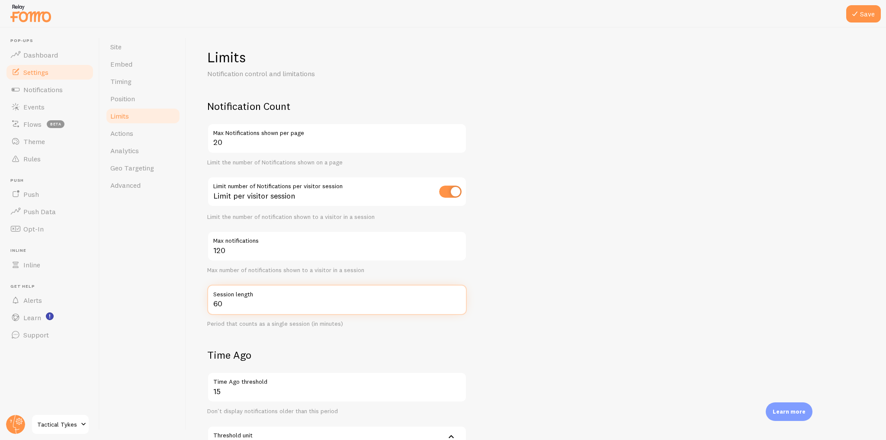
drag, startPoint x: 226, startPoint y: 302, endPoint x: 203, endPoint y: 302, distance: 22.5
click at [203, 302] on div "Limits Notification control and limitations Notification Count 20 Max Notificat…" at bounding box center [537, 234] width 700 height 412
click at [226, 307] on input "60" at bounding box center [337, 300] width 260 height 30
drag, startPoint x: 226, startPoint y: 307, endPoint x: 211, endPoint y: 307, distance: 15.1
click at [211, 307] on input "60" at bounding box center [337, 300] width 260 height 30
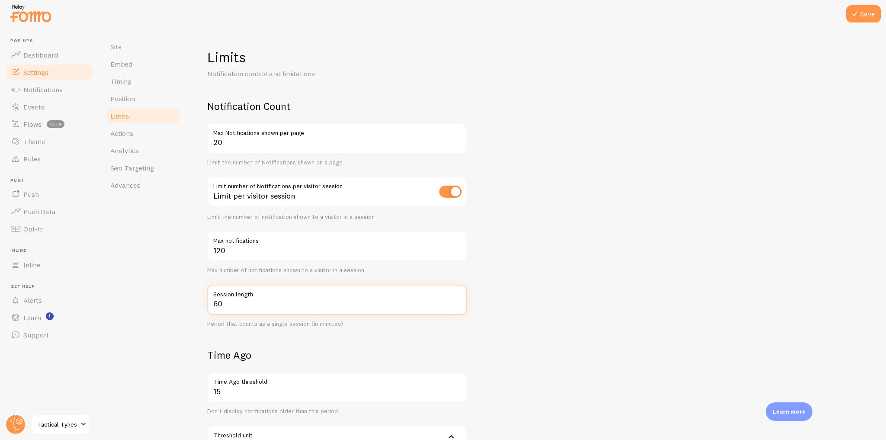
click at [239, 306] on input "60" at bounding box center [337, 300] width 260 height 30
drag, startPoint x: 238, startPoint y: 303, endPoint x: 210, endPoint y: 303, distance: 27.7
click at [210, 303] on input "60" at bounding box center [337, 300] width 260 height 30
drag, startPoint x: 228, startPoint y: 246, endPoint x: 210, endPoint y: 246, distance: 18.6
click at [210, 246] on input "120" at bounding box center [337, 246] width 260 height 30
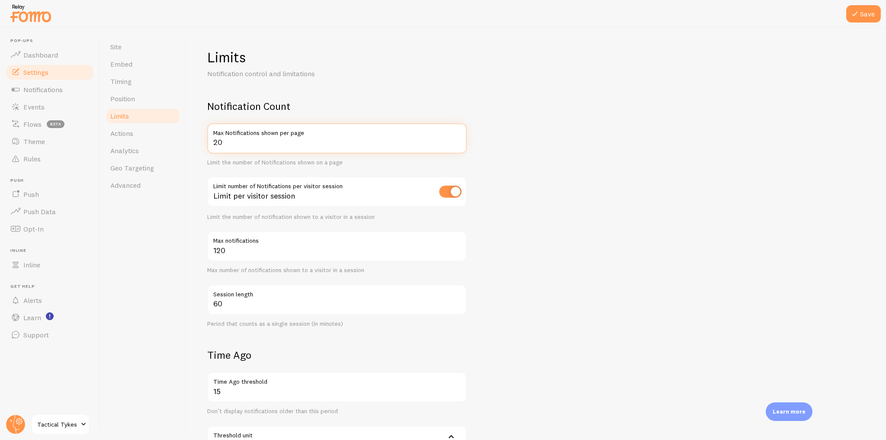
click at [225, 149] on input "20" at bounding box center [337, 138] width 260 height 30
drag, startPoint x: 230, startPoint y: 143, endPoint x: 203, endPoint y: 147, distance: 26.7
click at [203, 147] on div "Limits Notification control and limitations Notification Count 20 Max Notificat…" at bounding box center [537, 234] width 700 height 412
type input "6"
click at [228, 251] on input "120" at bounding box center [337, 246] width 260 height 30
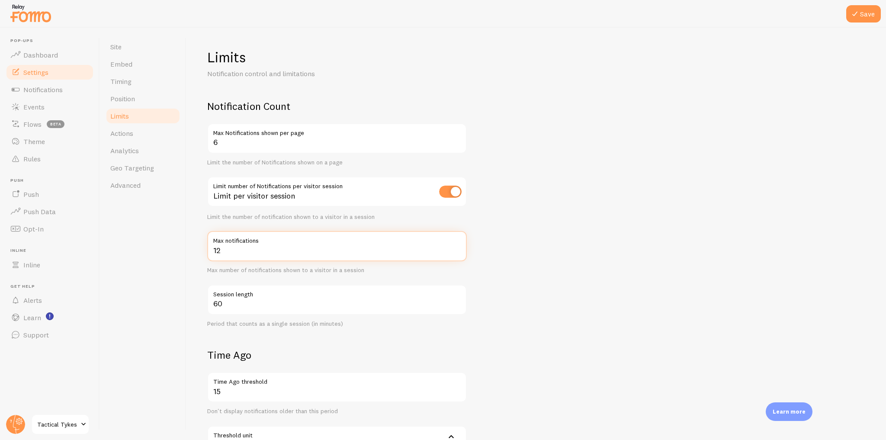
type input "12"
click at [232, 147] on input "6" at bounding box center [337, 138] width 260 height 30
drag, startPoint x: 220, startPoint y: 256, endPoint x: 207, endPoint y: 256, distance: 13.0
click at [207, 256] on input "12" at bounding box center [337, 246] width 260 height 30
drag, startPoint x: 241, startPoint y: 145, endPoint x: 196, endPoint y: 128, distance: 48.0
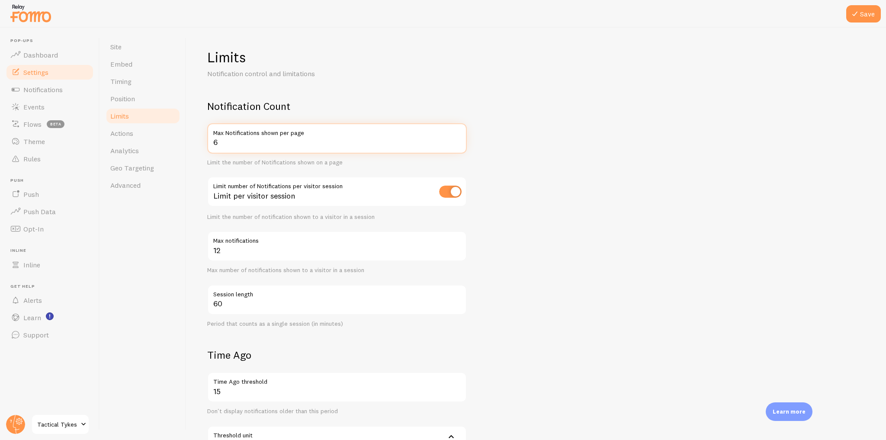
click at [196, 128] on div "Limits Notification control and limitations Notification Count 6 Max Notificati…" at bounding box center [537, 234] width 700 height 412
click at [240, 145] on input "6" at bounding box center [337, 138] width 260 height 30
click at [579, 154] on form "Notification Count 6 Max Notifications shown per page Limit the number of Notif…" at bounding box center [536, 355] width 658 height 510
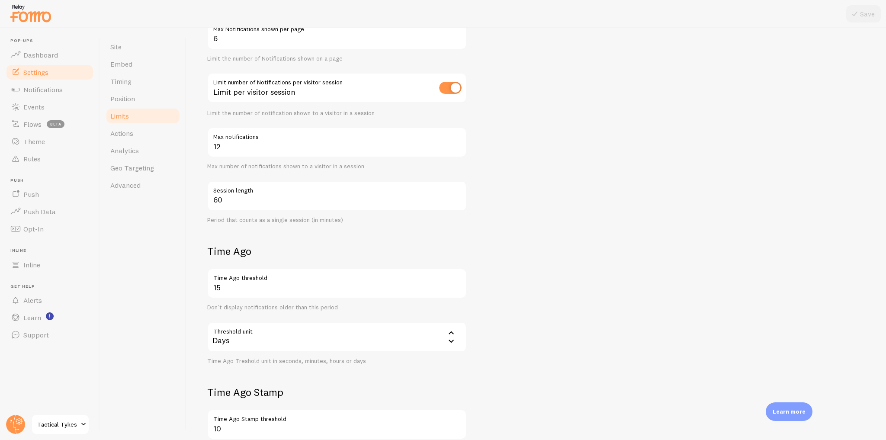
scroll to position [138, 0]
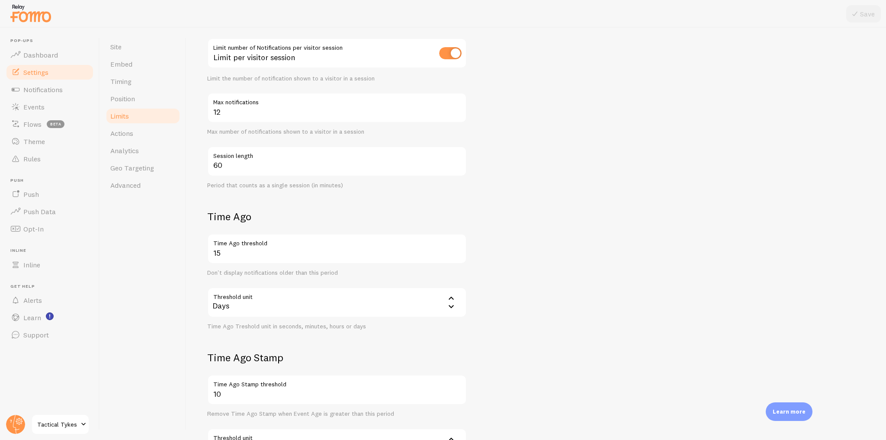
drag, startPoint x: 264, startPoint y: 217, endPoint x: 204, endPoint y: 213, distance: 60.3
click at [204, 213] on div "Limits Notification control and limitations Notification Count 6 Max Notificati…" at bounding box center [537, 234] width 700 height 412
click at [265, 232] on div "Time Ago 15 Time Ago threshold Don't display notifications older than this peri…" at bounding box center [337, 270] width 260 height 120
drag, startPoint x: 203, startPoint y: 214, endPoint x: 242, endPoint y: 223, distance: 39.7
click at [242, 223] on div "Limits Notification control and limitations Notification Count 6 Max Notificati…" at bounding box center [537, 234] width 700 height 412
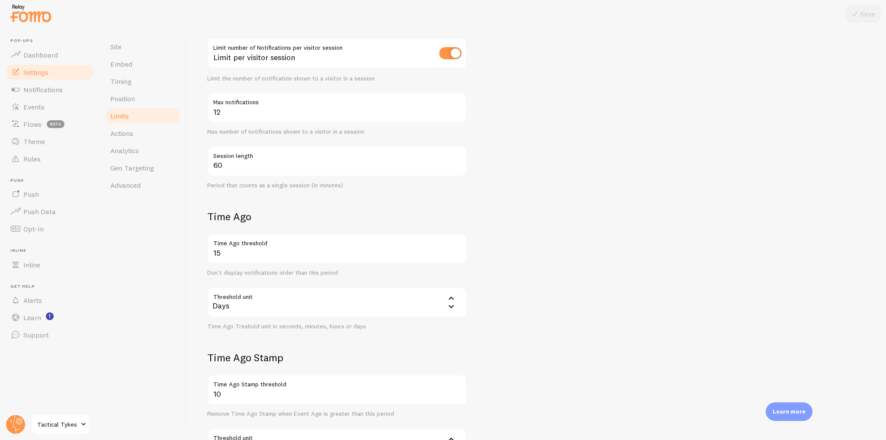
click at [279, 290] on div "Days" at bounding box center [337, 302] width 260 height 30
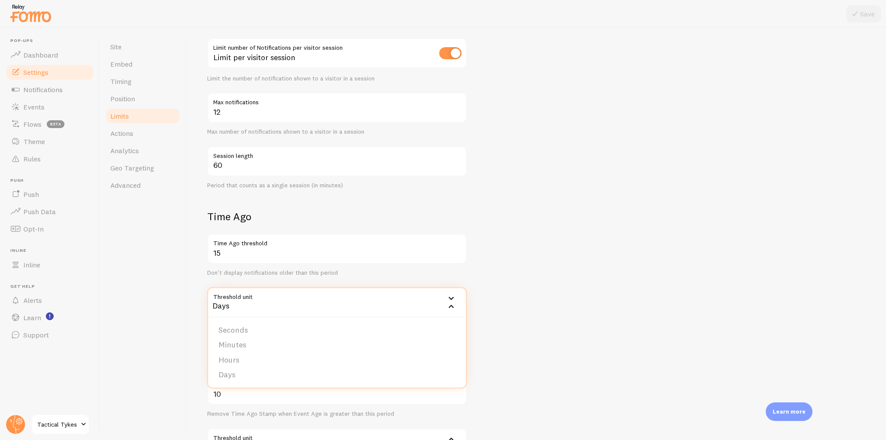
click at [544, 241] on form "Notification Count 6 Max Notifications shown per page Limit the number of Notif…" at bounding box center [536, 216] width 658 height 510
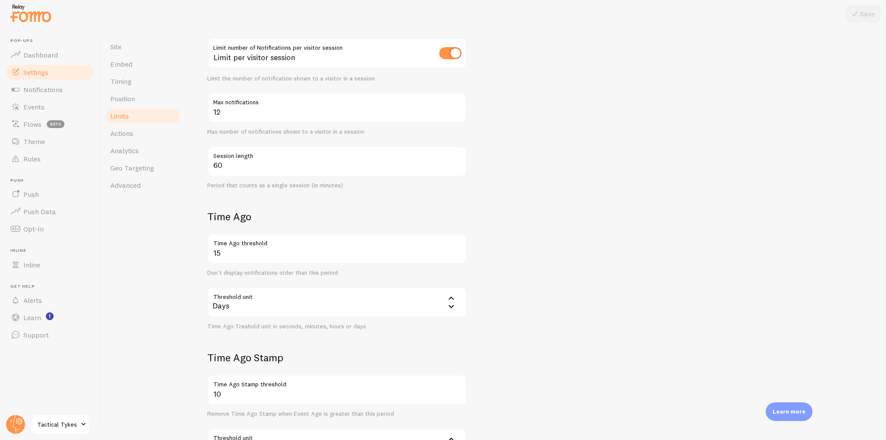
drag, startPoint x: 206, startPoint y: 222, endPoint x: 237, endPoint y: 220, distance: 31.6
click at [237, 220] on div "Limits Notification control and limitations Notification Count 6 Max Notificati…" at bounding box center [537, 234] width 700 height 412
click at [198, 259] on div "Limits Notification control and limitations Notification Count 6 Max Notificati…" at bounding box center [537, 234] width 700 height 412
drag, startPoint x: 198, startPoint y: 219, endPoint x: 255, endPoint y: 219, distance: 56.7
click at [255, 219] on div "Limits Notification control and limitations Notification Count 6 Max Notificati…" at bounding box center [537, 234] width 700 height 412
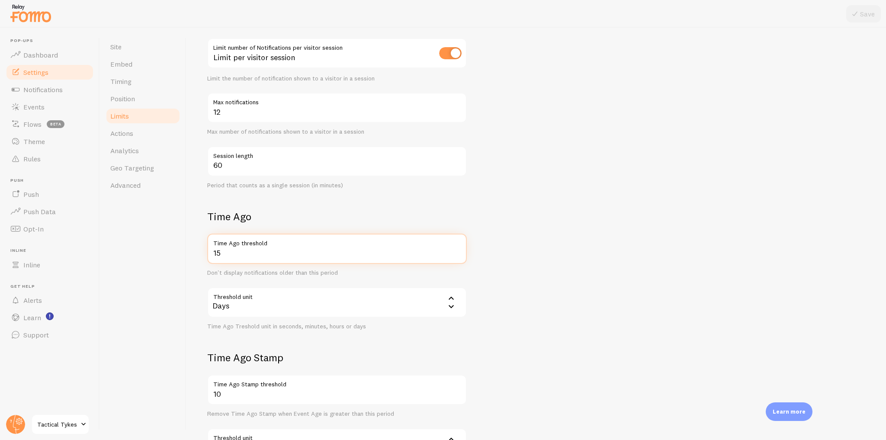
drag, startPoint x: 226, startPoint y: 254, endPoint x: 206, endPoint y: 252, distance: 20.8
click at [206, 252] on div "Limits Notification control and limitations Notification Count 6 Max Notificati…" at bounding box center [537, 234] width 700 height 412
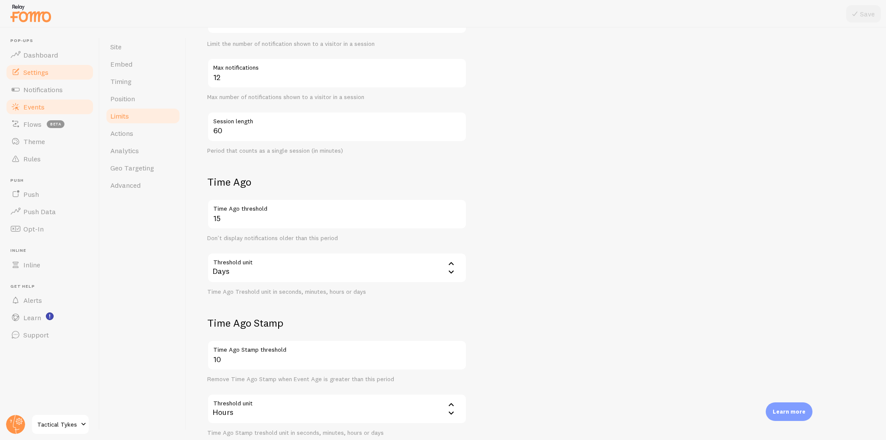
click at [40, 99] on link "Events" at bounding box center [49, 106] width 89 height 17
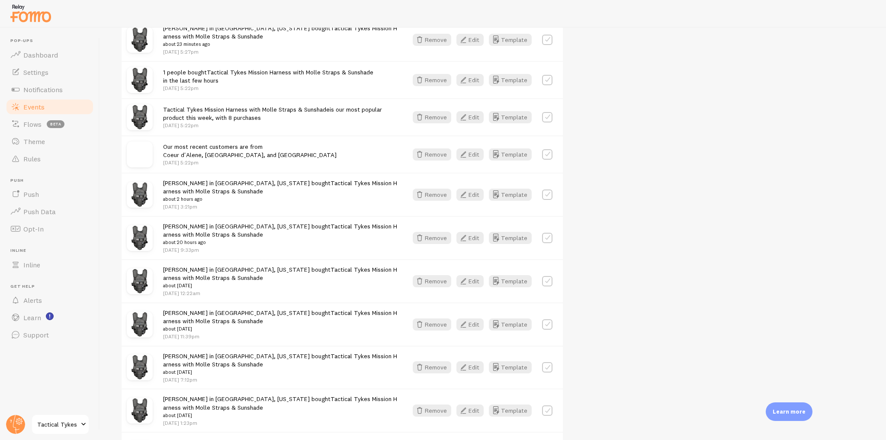
scroll to position [312, 0]
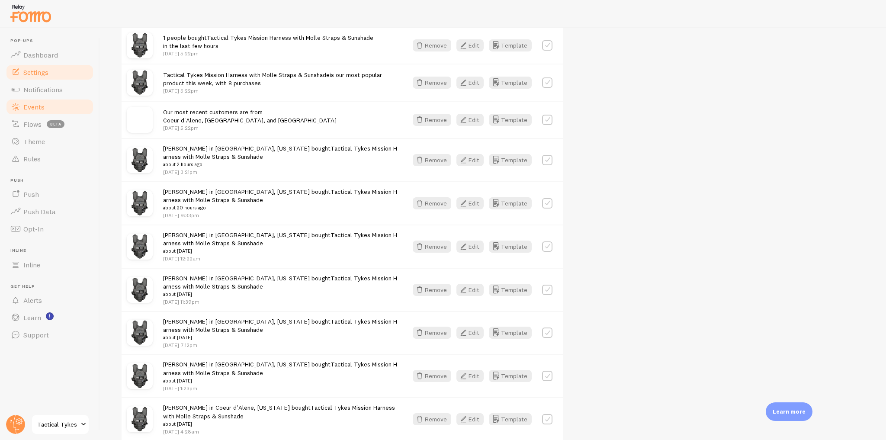
click at [67, 71] on link "Settings" at bounding box center [49, 72] width 89 height 17
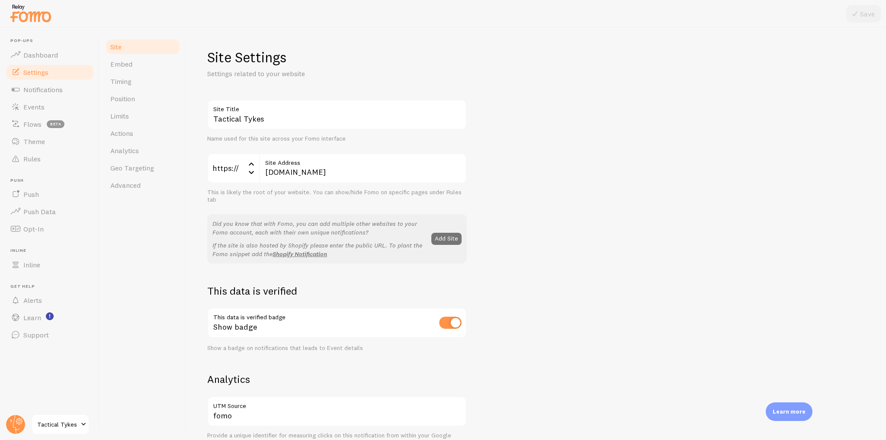
scroll to position [104, 0]
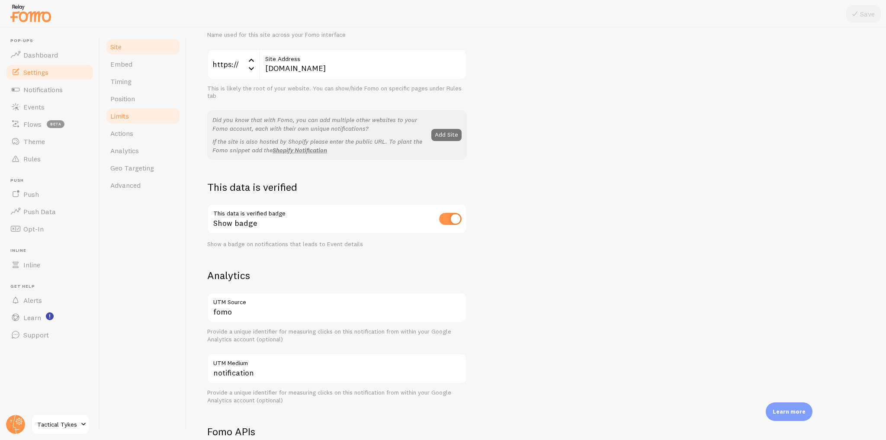
click at [131, 114] on link "Limits" at bounding box center [143, 115] width 76 height 17
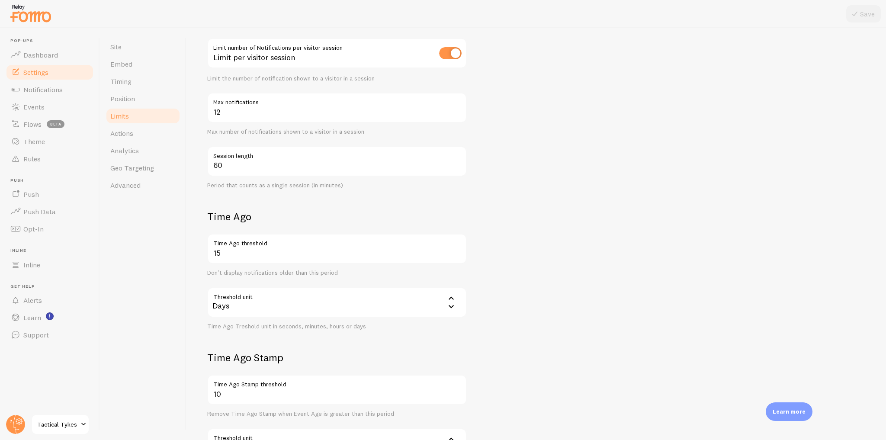
scroll to position [173, 0]
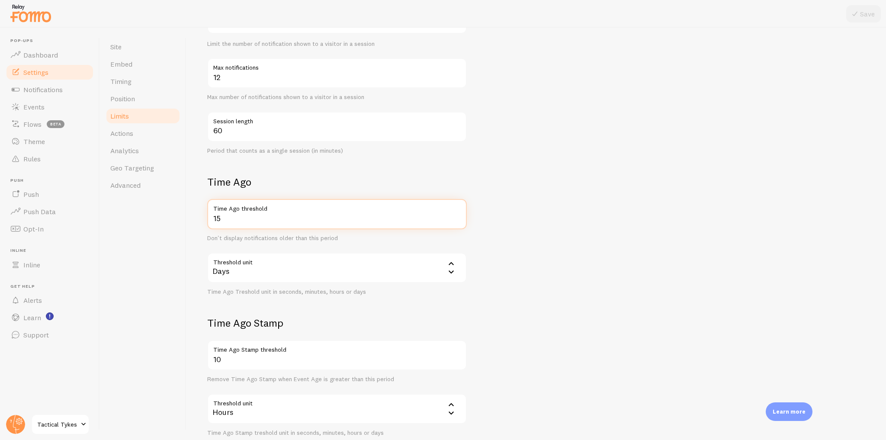
drag, startPoint x: 232, startPoint y: 225, endPoint x: 202, endPoint y: 220, distance: 30.3
click at [202, 220] on div "Limits Notification control and limitations Notification Count 6 Max Notificati…" at bounding box center [537, 234] width 700 height 412
click at [569, 255] on form "Notification Count 6 Max Notifications shown per page Limit the number of Notif…" at bounding box center [536, 181] width 658 height 510
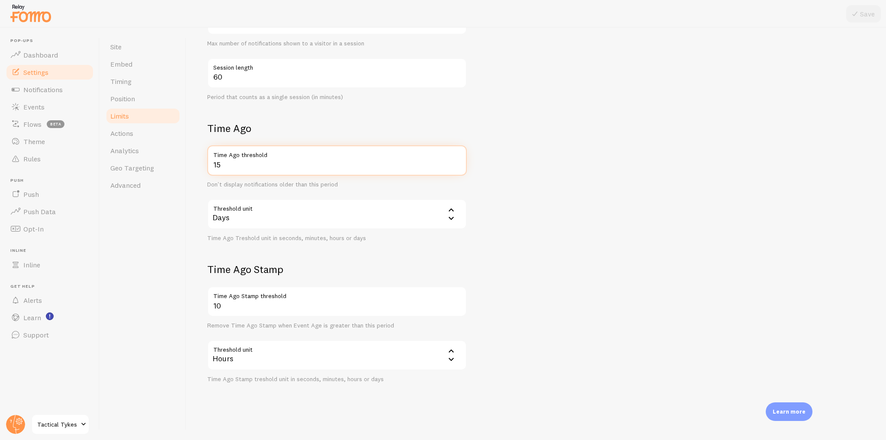
drag, startPoint x: 222, startPoint y: 166, endPoint x: 209, endPoint y: 166, distance: 13.0
click at [209, 166] on input "15" at bounding box center [337, 160] width 260 height 30
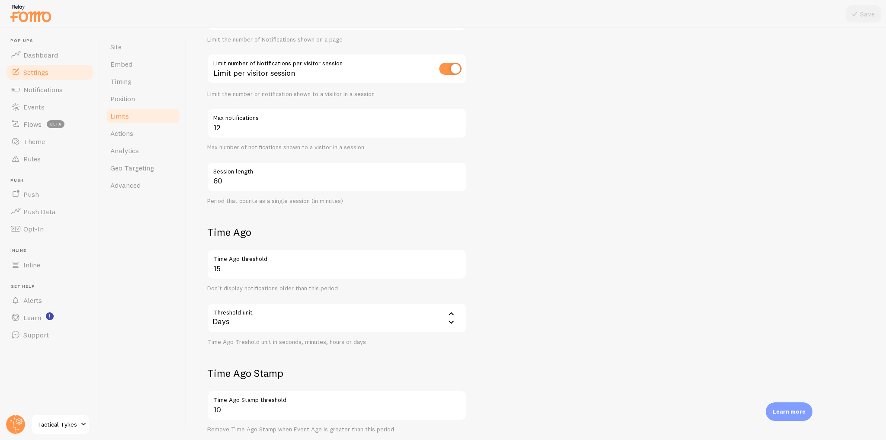
click at [184, 278] on div "Site Embed Timing Position Limits Actions Analytics Geo Targeting Advanced" at bounding box center [143, 234] width 87 height 412
drag, startPoint x: 221, startPoint y: 267, endPoint x: 210, endPoint y: 267, distance: 11.3
click at [210, 267] on input "15" at bounding box center [337, 264] width 260 height 30
click at [225, 268] on input "15" at bounding box center [337, 264] width 260 height 30
drag, startPoint x: 242, startPoint y: 270, endPoint x: 207, endPoint y: 274, distance: 35.3
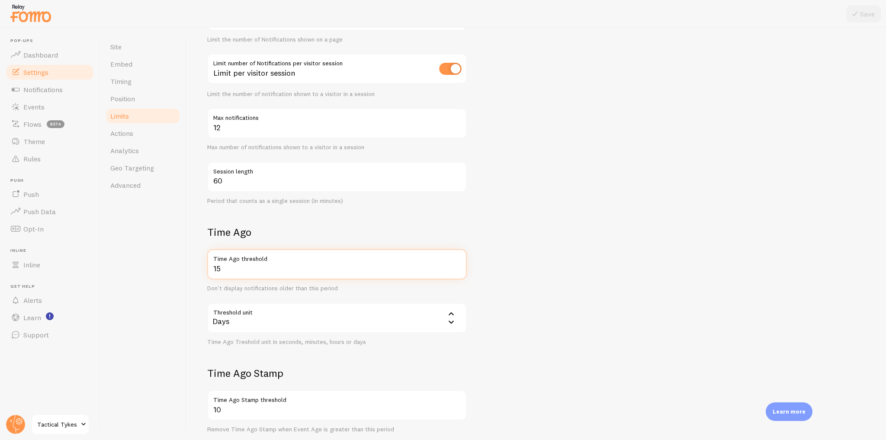
click at [207, 274] on div "15 Time Ago threshold" at bounding box center [337, 264] width 260 height 30
click at [166, 278] on div "Site Embed Timing Position Limits Actions Analytics Geo Targeting Advanced" at bounding box center [143, 234] width 87 height 412
click at [133, 188] on span "Advanced" at bounding box center [125, 185] width 30 height 9
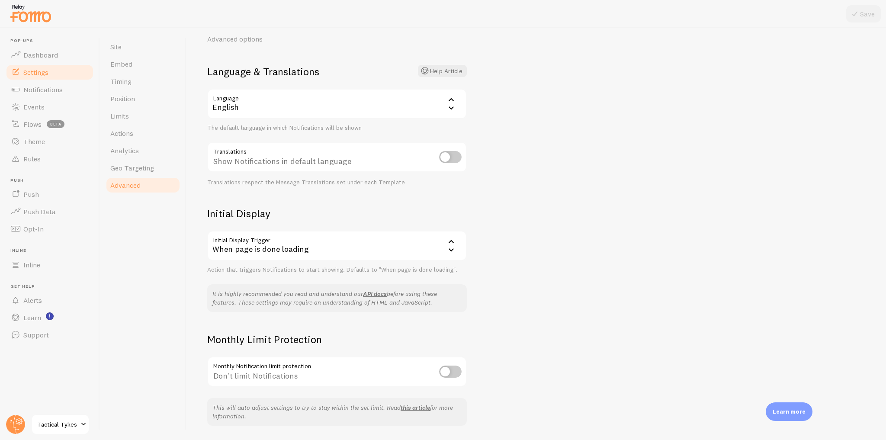
scroll to position [61, 0]
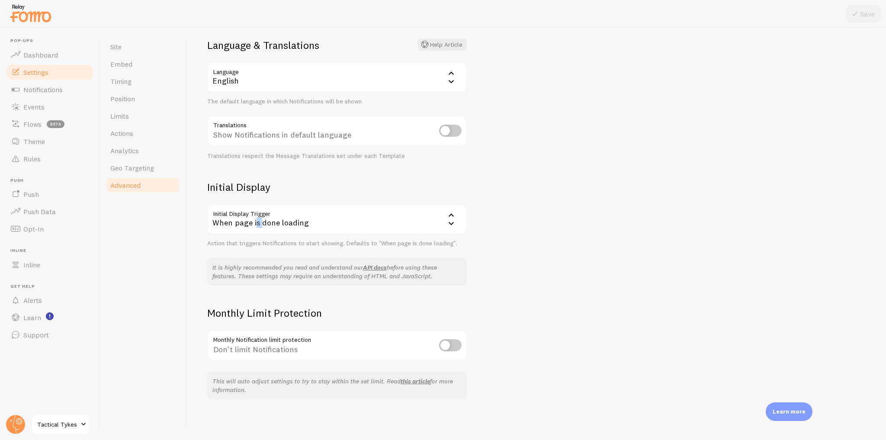
drag, startPoint x: 261, startPoint y: 220, endPoint x: 254, endPoint y: 232, distance: 13.5
click at [254, 232] on div "When page is done loading" at bounding box center [337, 219] width 260 height 30
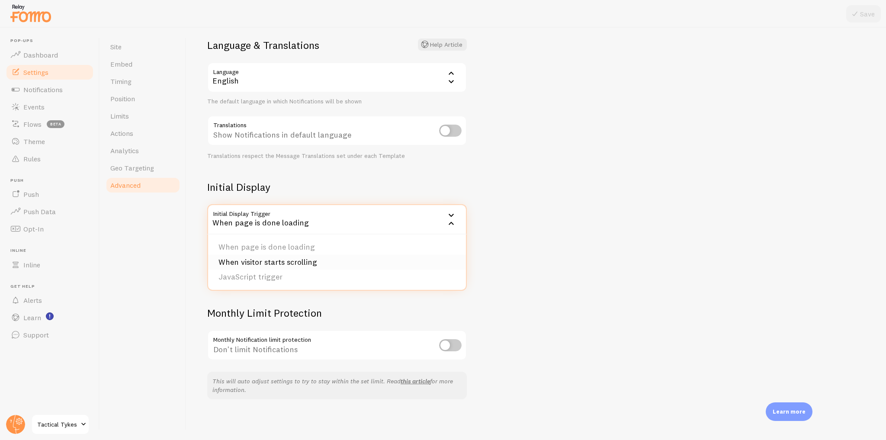
click at [267, 264] on li "When visitor starts scrolling" at bounding box center [337, 262] width 258 height 15
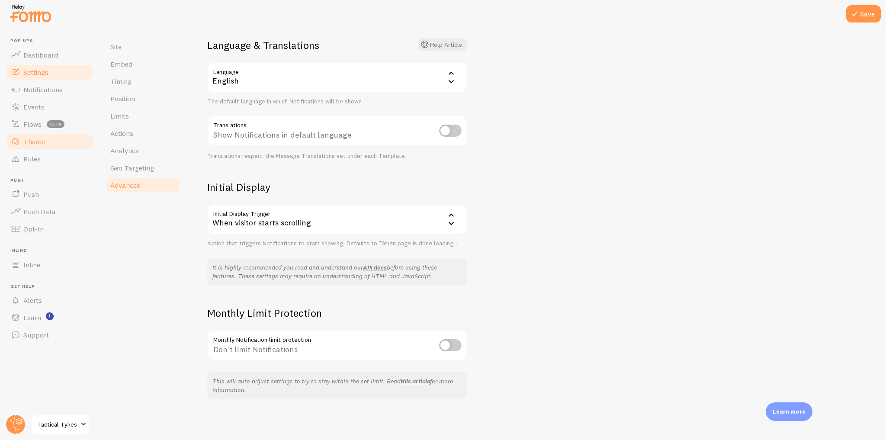
click at [59, 147] on link "Theme" at bounding box center [49, 141] width 89 height 17
click at [128, 119] on span "Limits" at bounding box center [119, 116] width 19 height 9
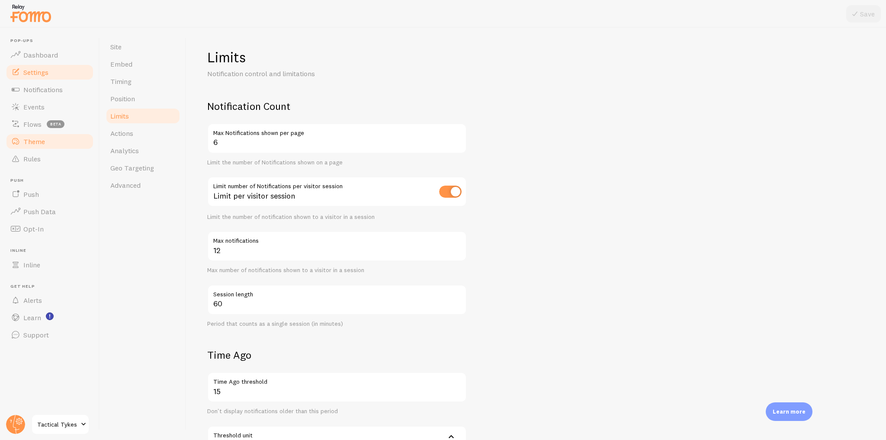
click at [50, 144] on link "Theme" at bounding box center [49, 141] width 89 height 17
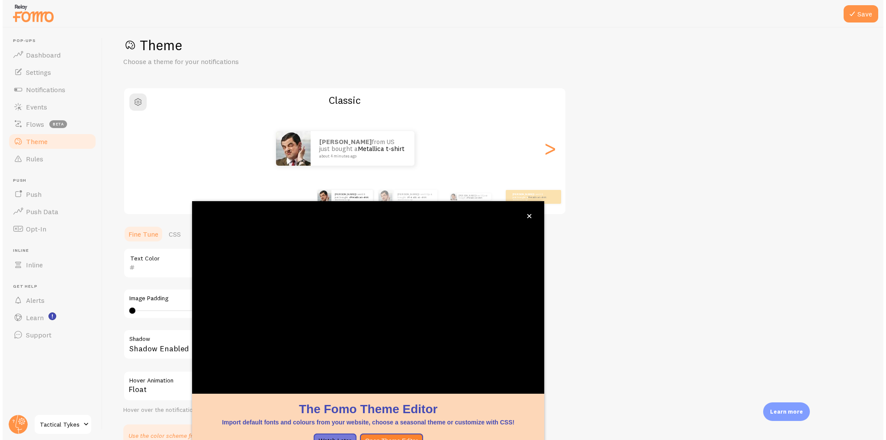
scroll to position [60, 0]
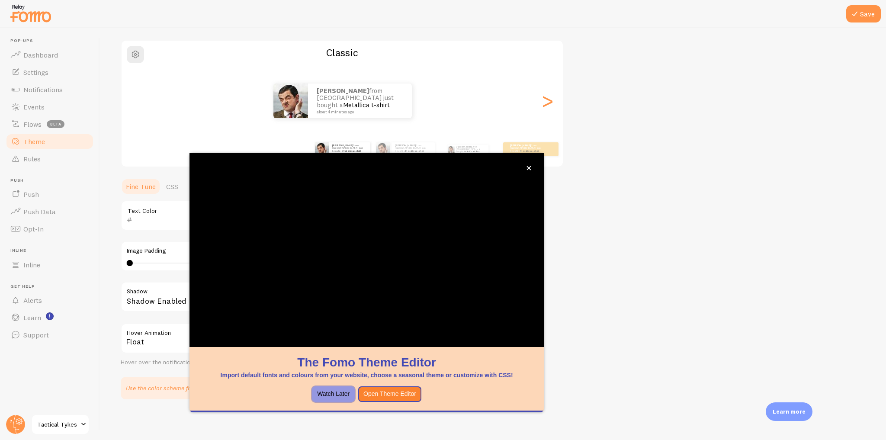
click at [339, 392] on button "Watch Later" at bounding box center [333, 394] width 43 height 16
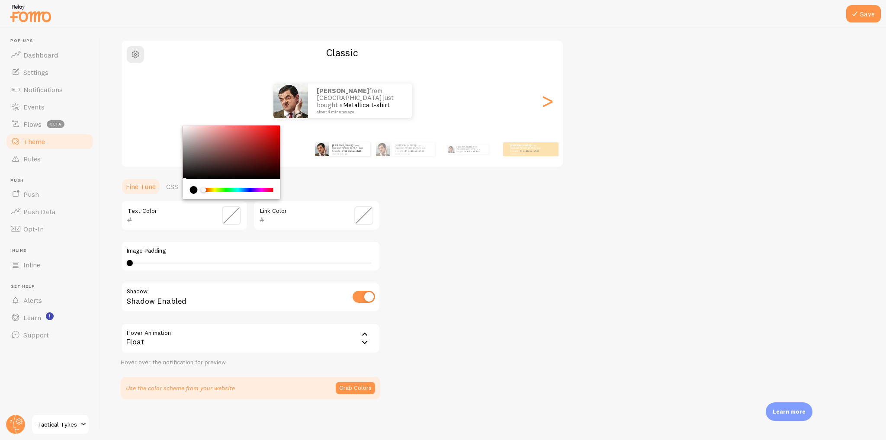
click at [145, 217] on input "text" at bounding box center [171, 220] width 79 height 10
click at [164, 222] on input "text" at bounding box center [171, 220] width 79 height 10
click at [147, 220] on input "text" at bounding box center [171, 220] width 79 height 10
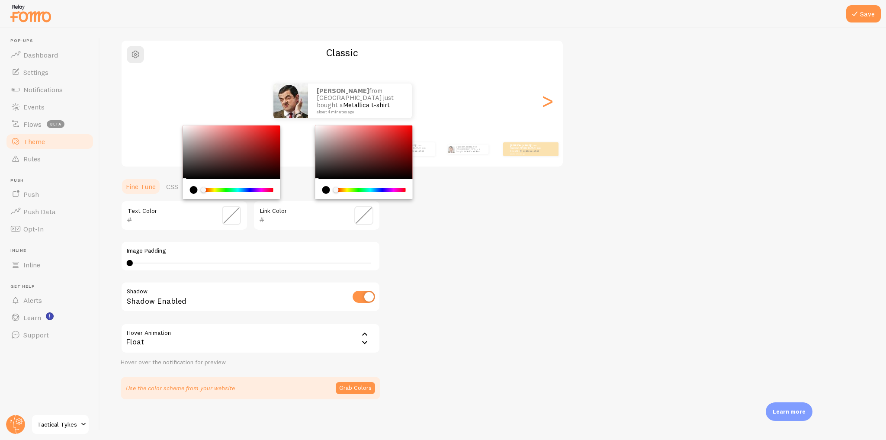
click at [290, 220] on input "text" at bounding box center [304, 220] width 79 height 10
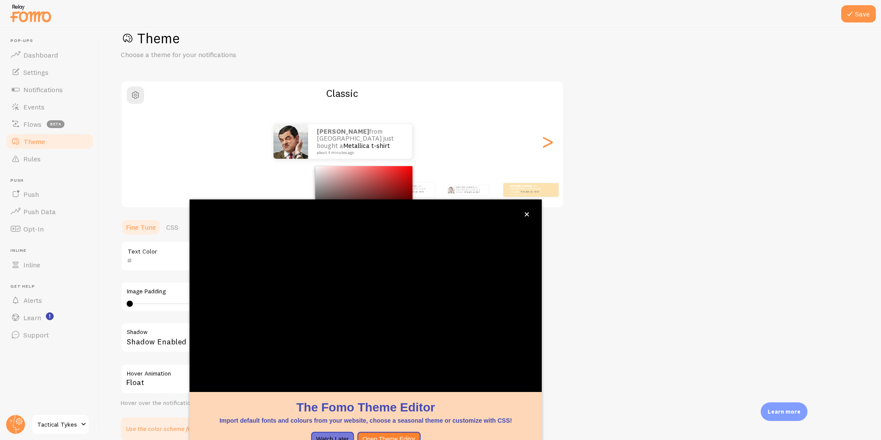
scroll to position [12, 0]
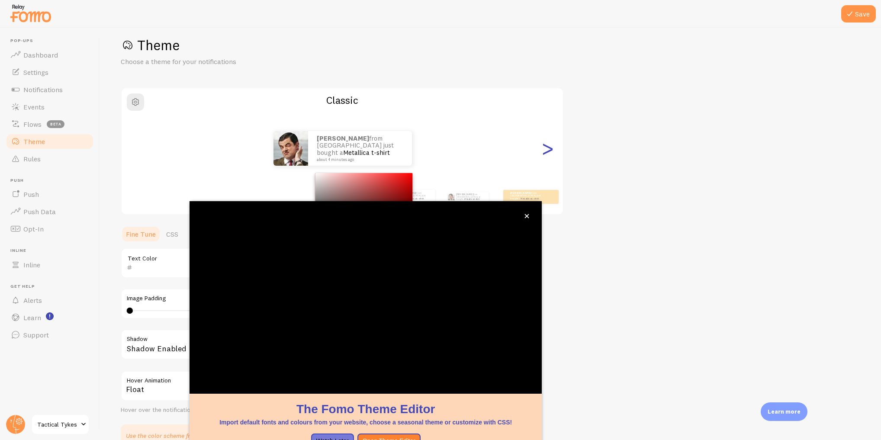
click at [544, 152] on div ">" at bounding box center [547, 148] width 10 height 62
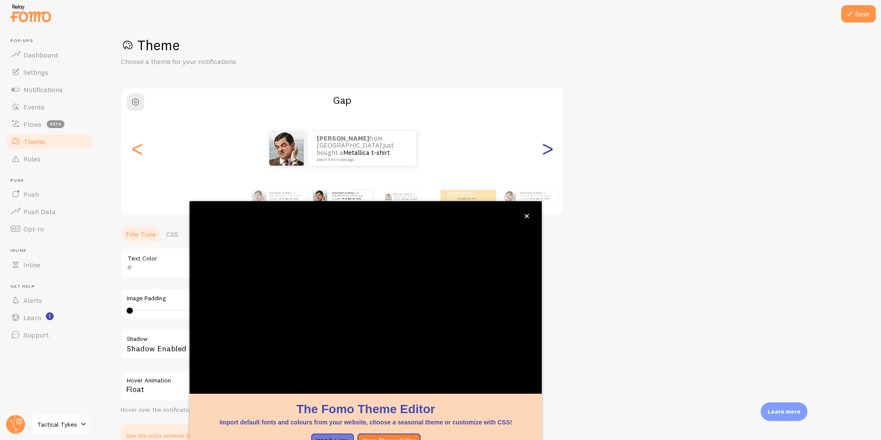
click at [544, 152] on div ">" at bounding box center [547, 148] width 10 height 62
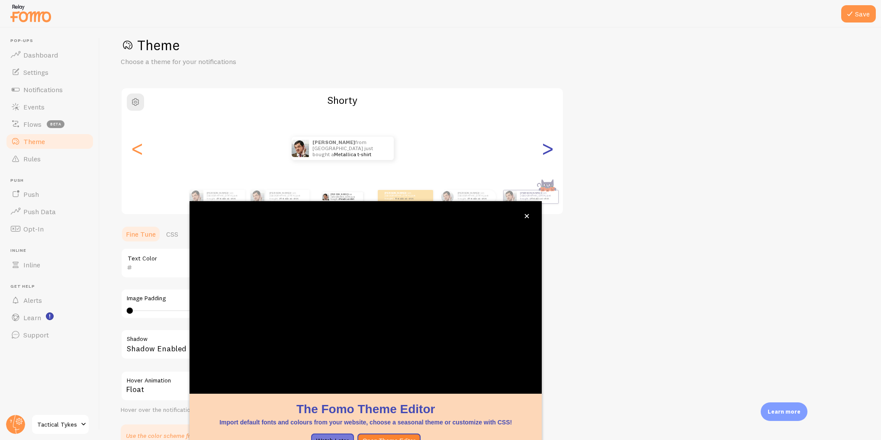
click at [544, 152] on div ">" at bounding box center [547, 148] width 10 height 62
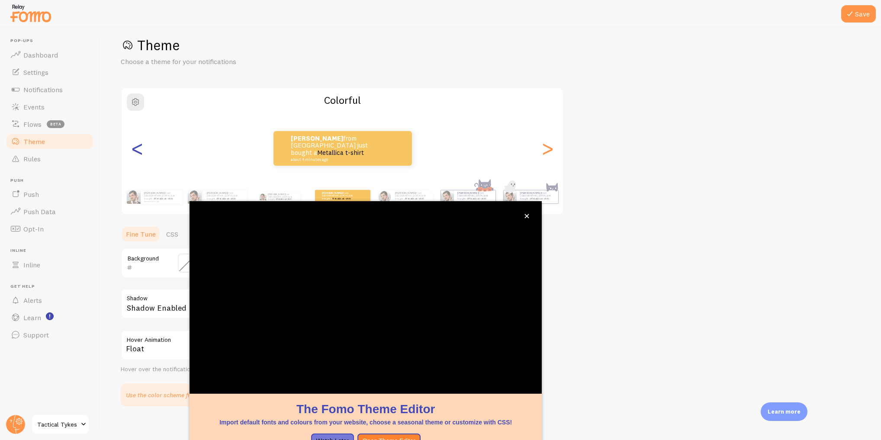
click at [136, 147] on div "<" at bounding box center [137, 148] width 10 height 62
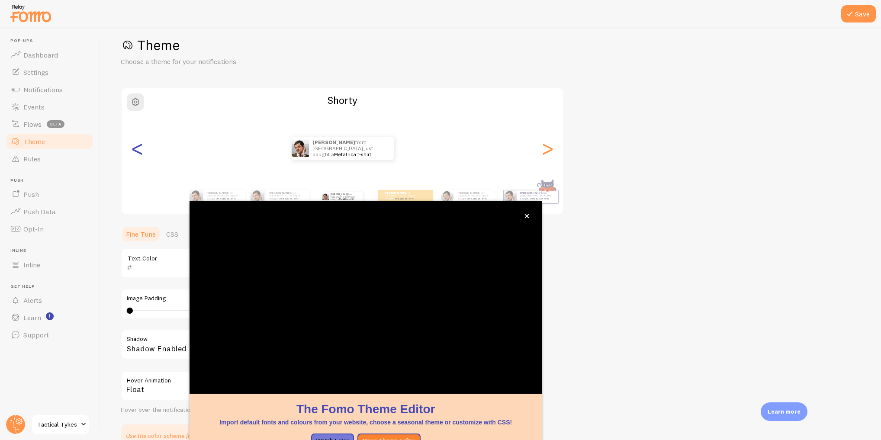
click at [136, 147] on div "<" at bounding box center [137, 148] width 10 height 62
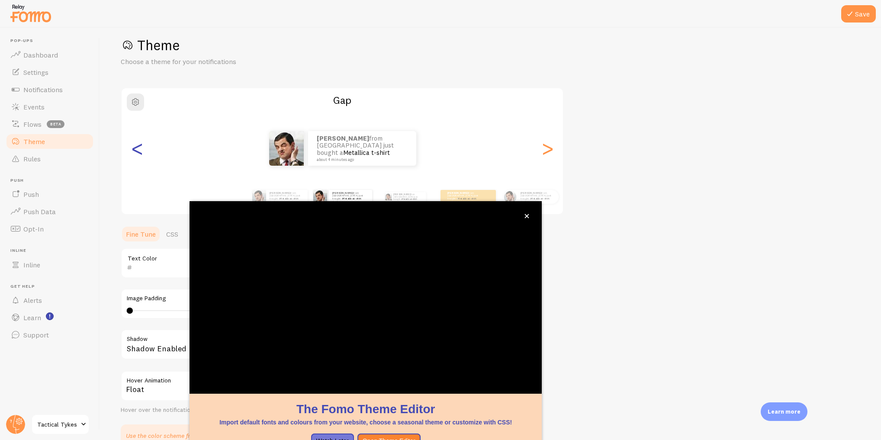
click at [136, 147] on div "<" at bounding box center [137, 148] width 10 height 62
click at [167, 236] on link "CSS" at bounding box center [172, 233] width 23 height 17
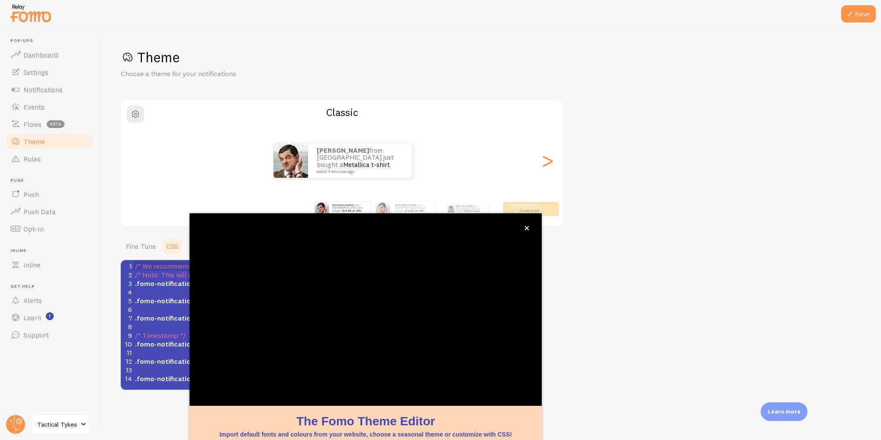
scroll to position [31, 0]
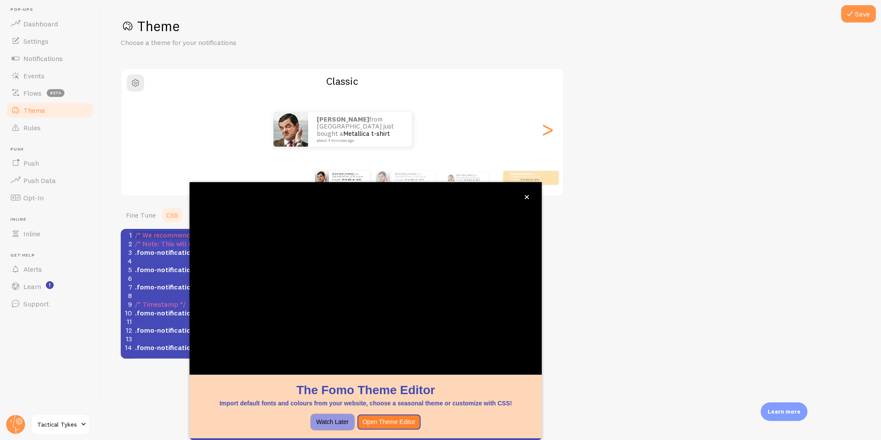
click at [328, 417] on button "Watch Later" at bounding box center [332, 423] width 43 height 16
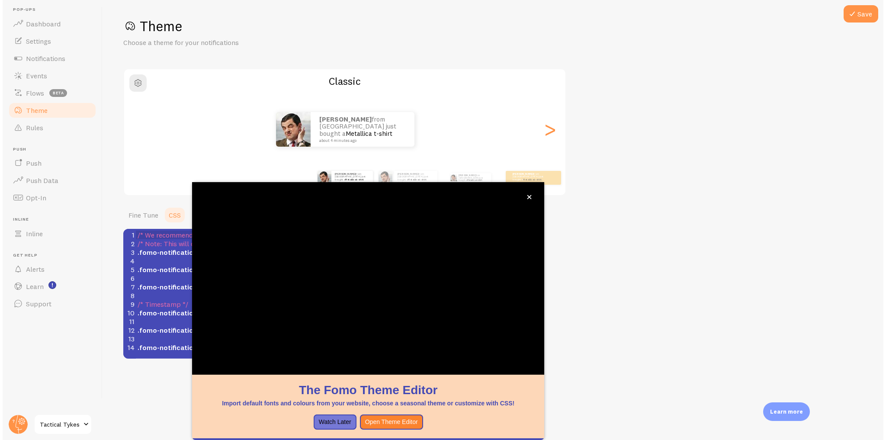
scroll to position [0, 0]
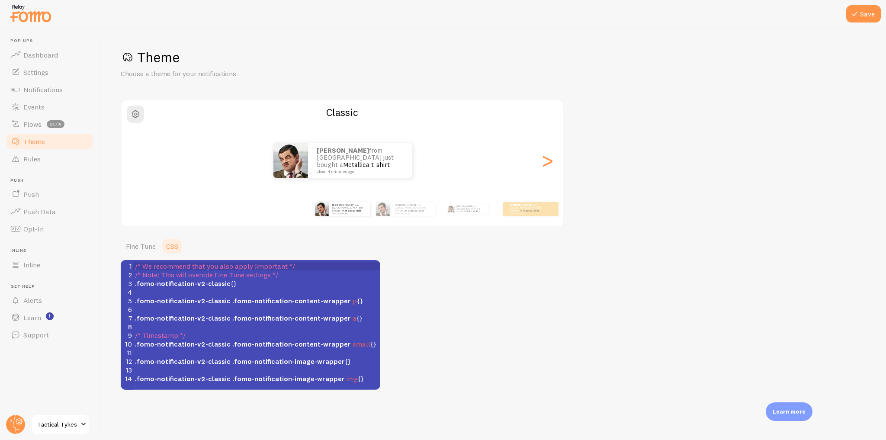
click at [231, 280] on span ".fomo-notification-v2-classic {}" at bounding box center [186, 283] width 102 height 9
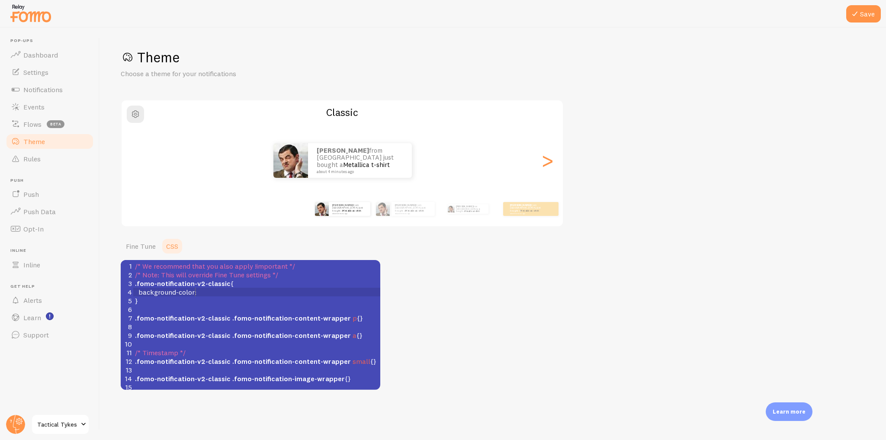
scroll to position [3, 58]
type textarea "background-color:"
click at [22, 421] on circle at bounding box center [15, 424] width 19 height 19
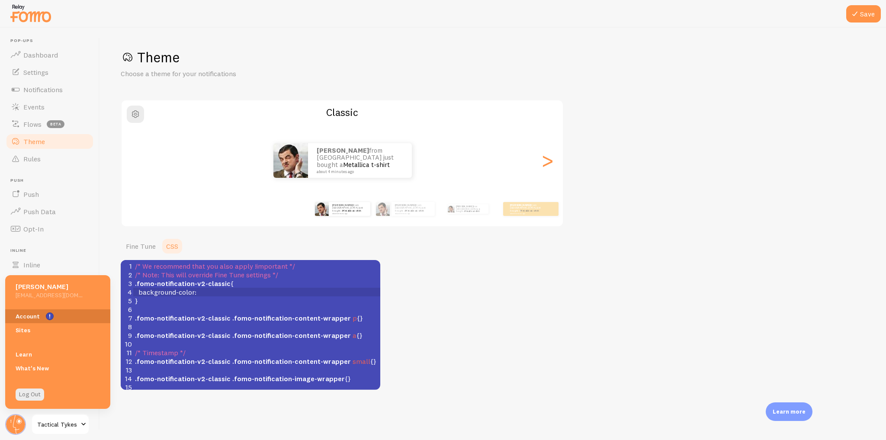
click at [24, 320] on link "Account" at bounding box center [57, 316] width 105 height 14
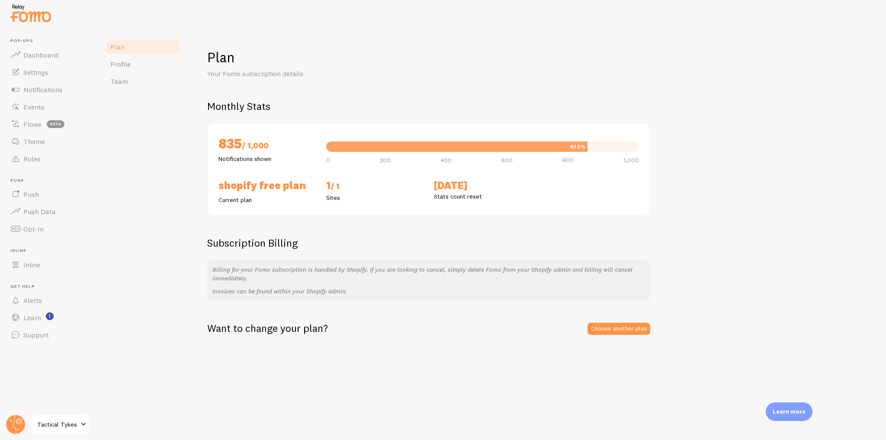
drag, startPoint x: 211, startPoint y: 145, endPoint x: 264, endPoint y: 145, distance: 53.2
click at [264, 145] on div "835 / 1,000 Notifications shown 83.5% 0 200 400 600 800 1,000 Shopify Free Plan…" at bounding box center [428, 169] width 443 height 92
click at [279, 149] on h2 "835 / 1,000" at bounding box center [267, 145] width 97 height 20
drag, startPoint x: 278, startPoint y: 145, endPoint x: 242, endPoint y: 140, distance: 36.7
click at [242, 140] on h2 "835 / 1,000" at bounding box center [267, 145] width 97 height 20
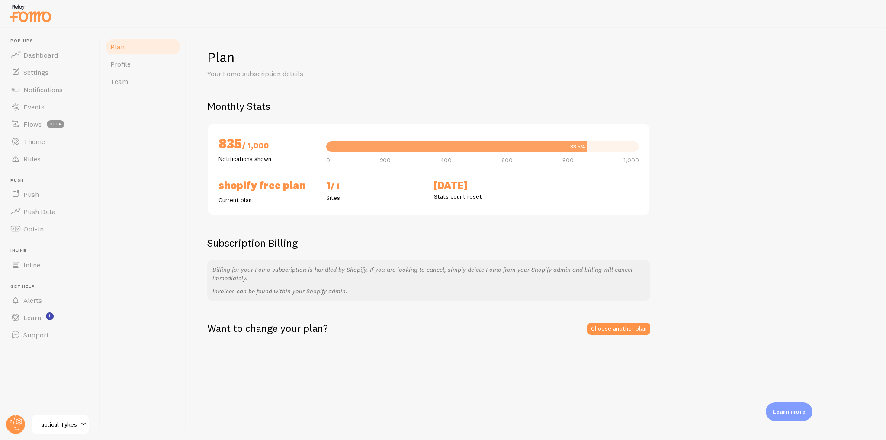
click at [279, 147] on h2 "835 / 1,000" at bounding box center [267, 145] width 97 height 20
drag, startPoint x: 280, startPoint y: 143, endPoint x: 214, endPoint y: 145, distance: 66.2
click at [214, 145] on div "835 / 1,000 Notifications shown" at bounding box center [267, 149] width 108 height 29
click at [610, 327] on link "Choose another plan" at bounding box center [619, 329] width 63 height 12
click at [196, 188] on div "Plan Your Fomo subscription details Monthly Stats 835 / 1,000 Notifications sho…" at bounding box center [537, 234] width 700 height 412
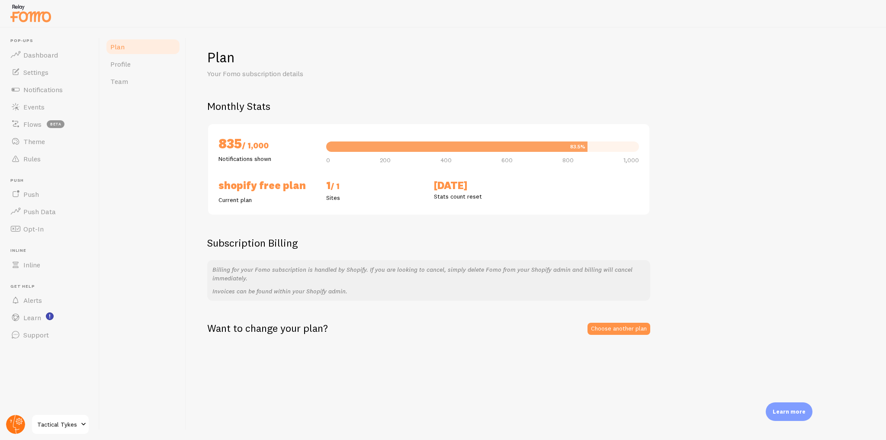
click at [14, 424] on circle at bounding box center [15, 424] width 19 height 19
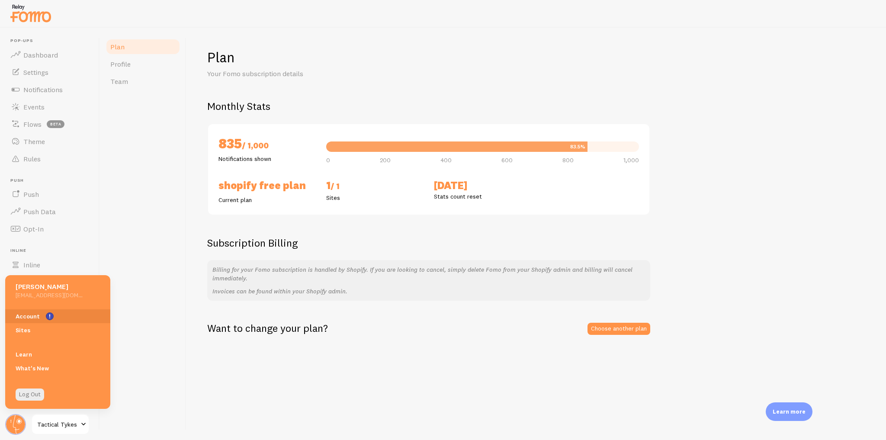
click at [162, 194] on div "Plan Profile Team" at bounding box center [143, 234] width 87 height 412
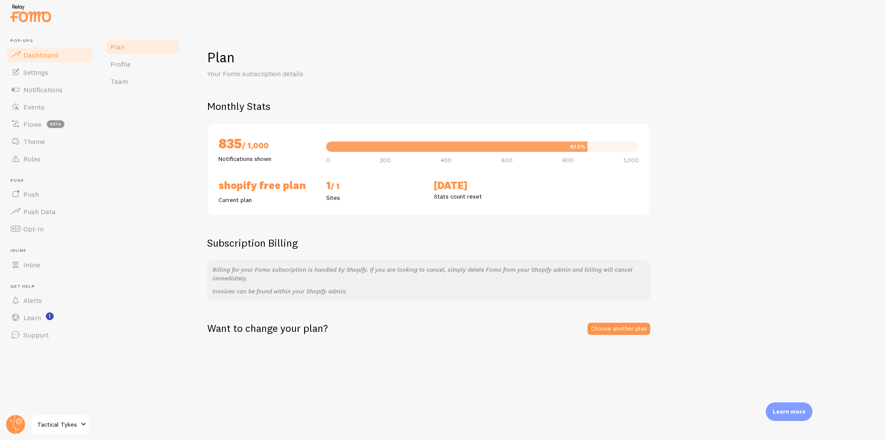
click at [57, 59] on span "Dashboard" at bounding box center [40, 55] width 35 height 9
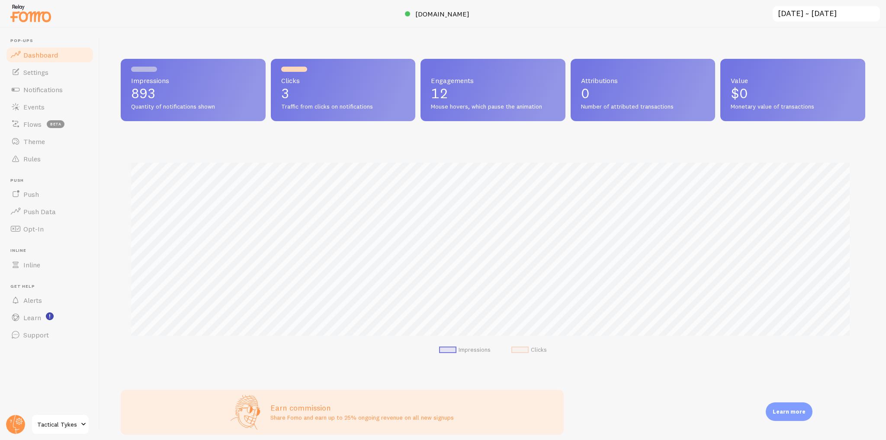
scroll to position [227, 739]
click at [65, 93] on link "Notifications" at bounding box center [49, 89] width 89 height 17
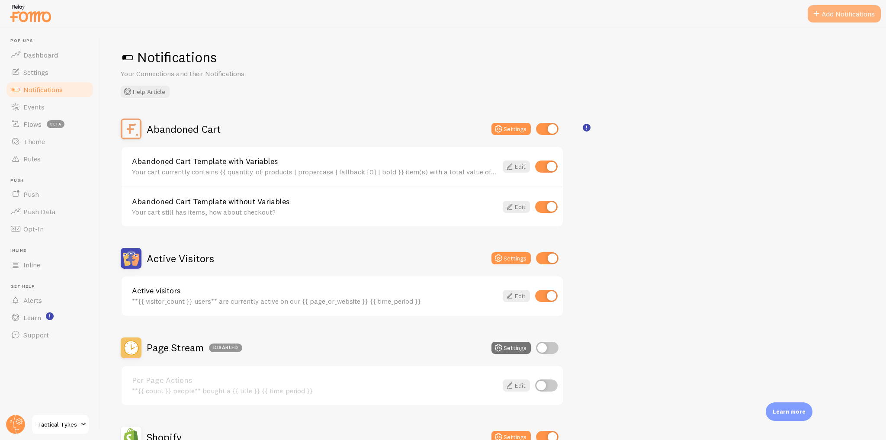
click at [851, 14] on button "Add Notifications" at bounding box center [844, 13] width 73 height 17
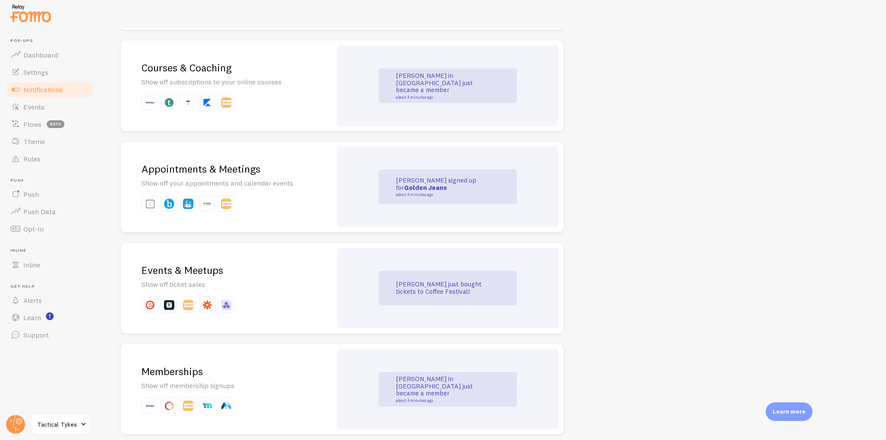
scroll to position [1297, 0]
